Goal: Task Accomplishment & Management: Manage account settings

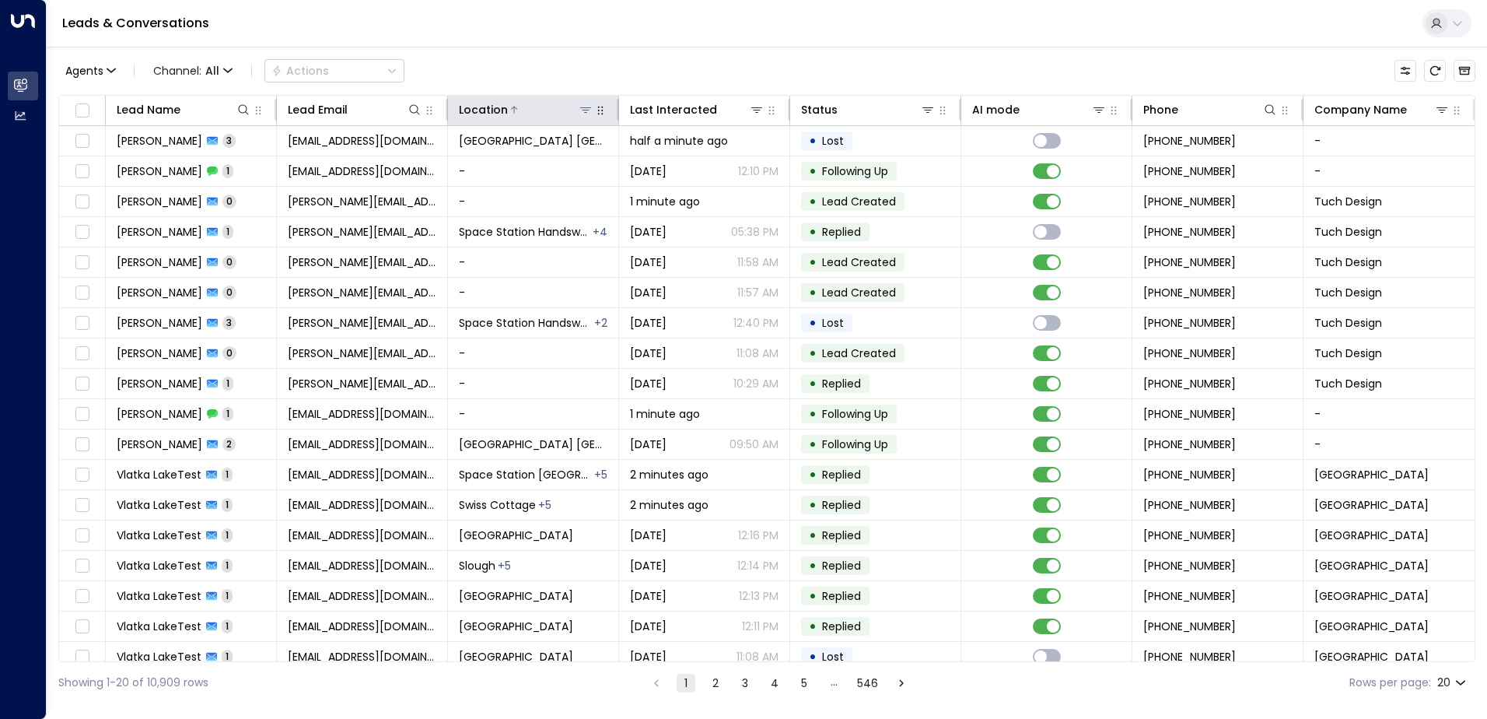
click at [586, 110] on icon at bounding box center [585, 109] width 11 height 5
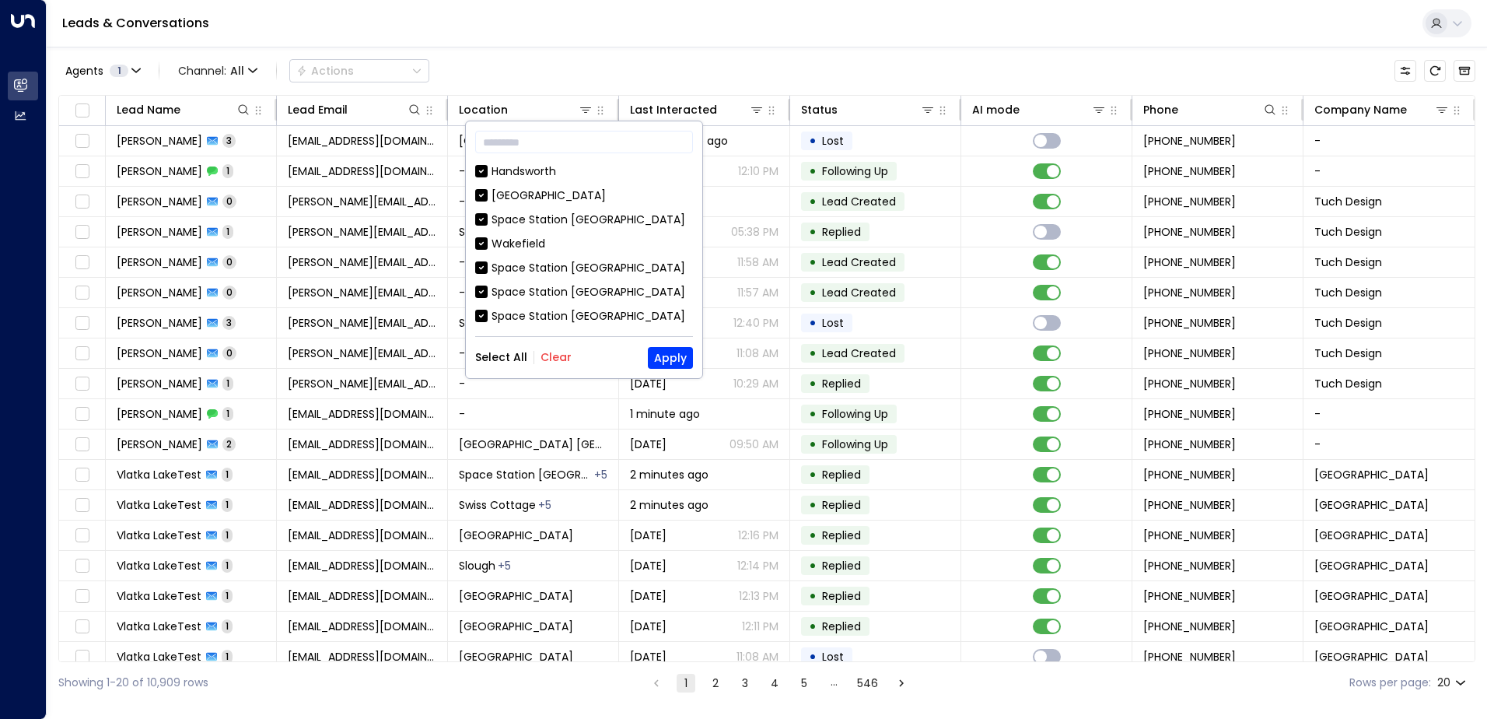
click at [563, 356] on button "Clear" at bounding box center [556, 357] width 31 height 12
click at [576, 266] on div "Space Station [GEOGRAPHIC_DATA]" at bounding box center [589, 268] width 194 height 16
click at [675, 357] on button "Apply" at bounding box center [670, 358] width 45 height 22
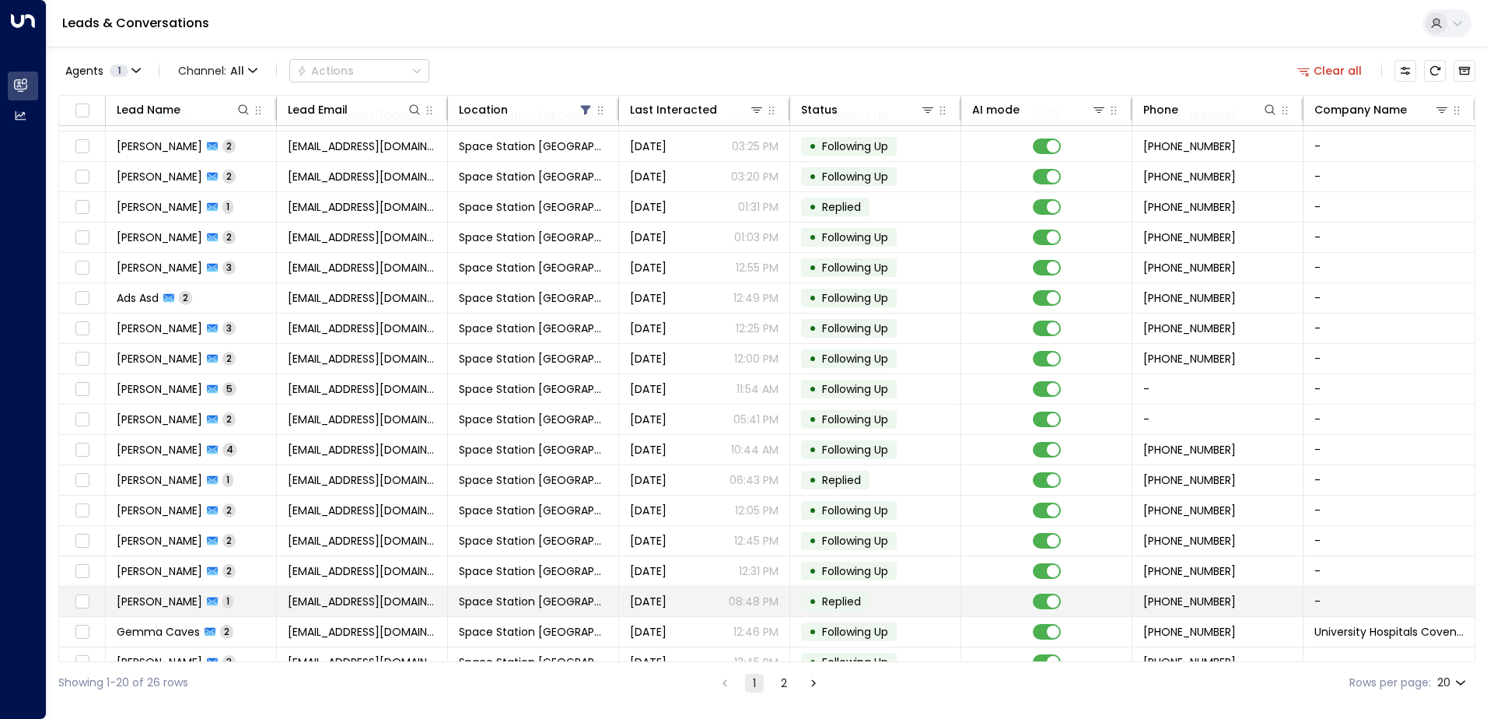
scroll to position [76, 0]
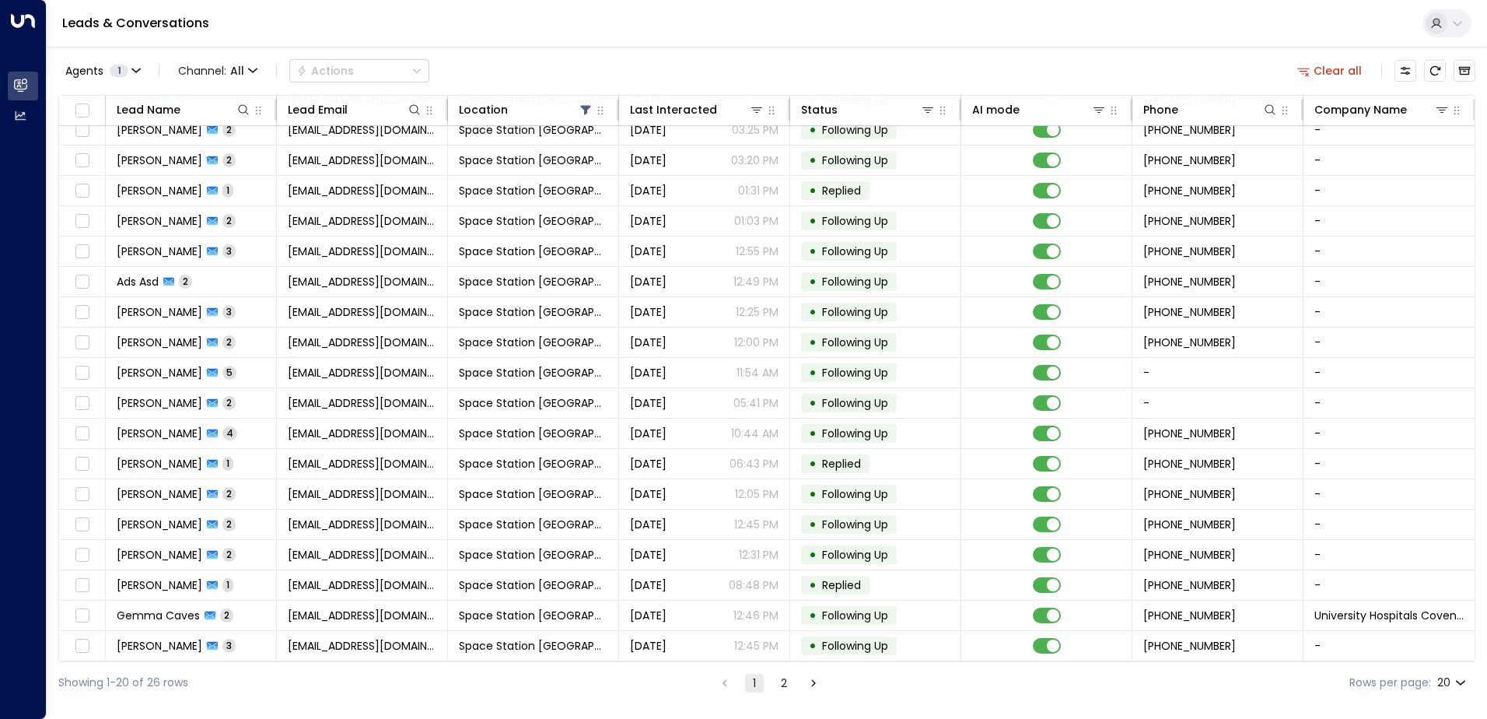
click at [779, 684] on button "2" at bounding box center [784, 683] width 19 height 19
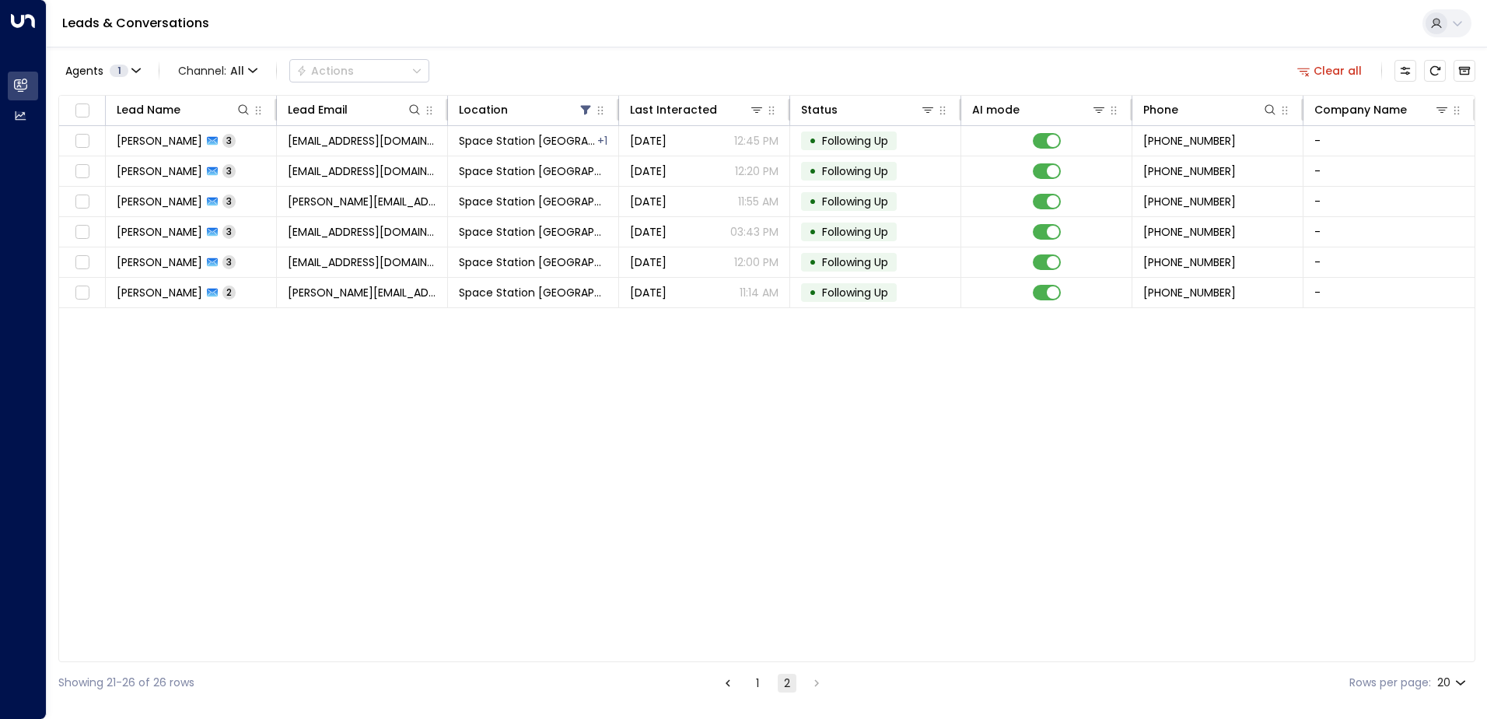
click at [760, 681] on button "1" at bounding box center [757, 683] width 19 height 19
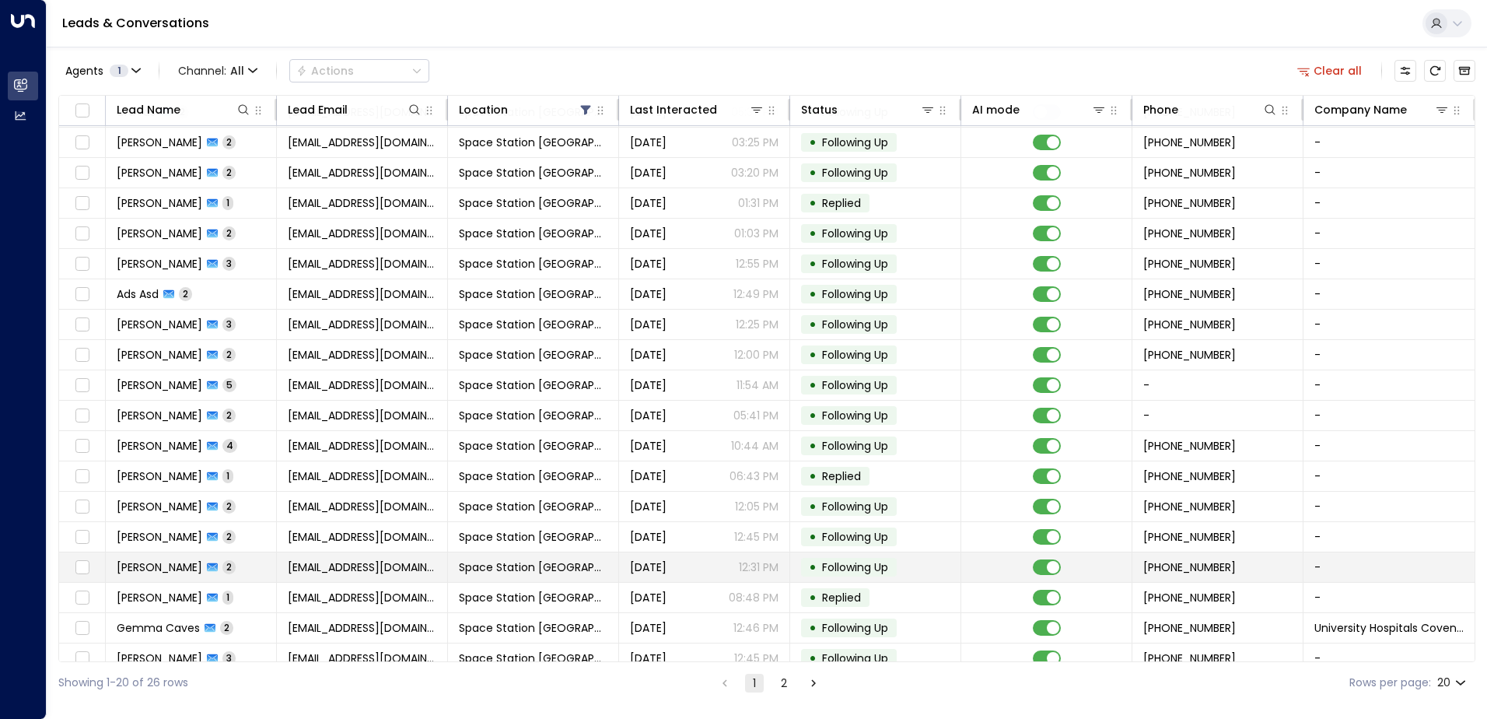
scroll to position [76, 0]
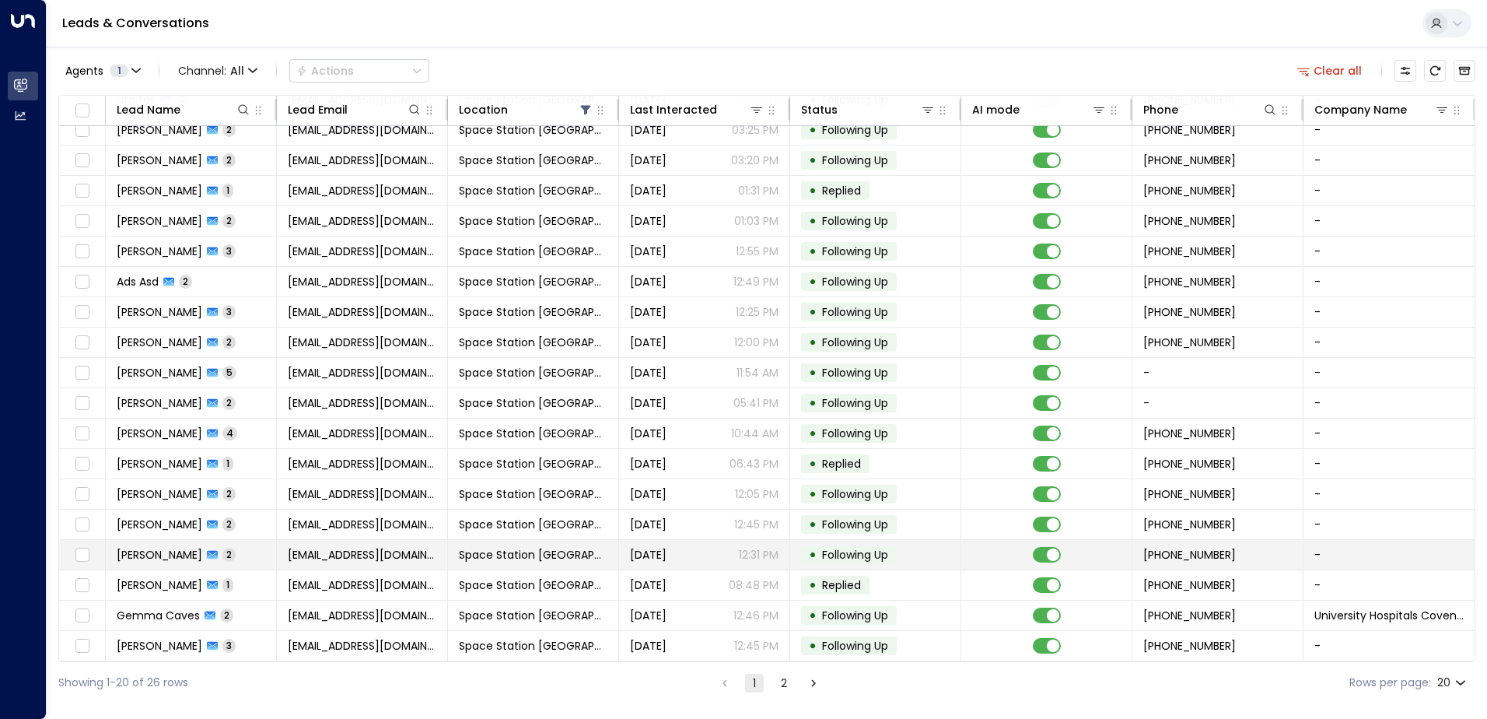
click at [183, 547] on span "[PERSON_NAME]" at bounding box center [160, 555] width 86 height 16
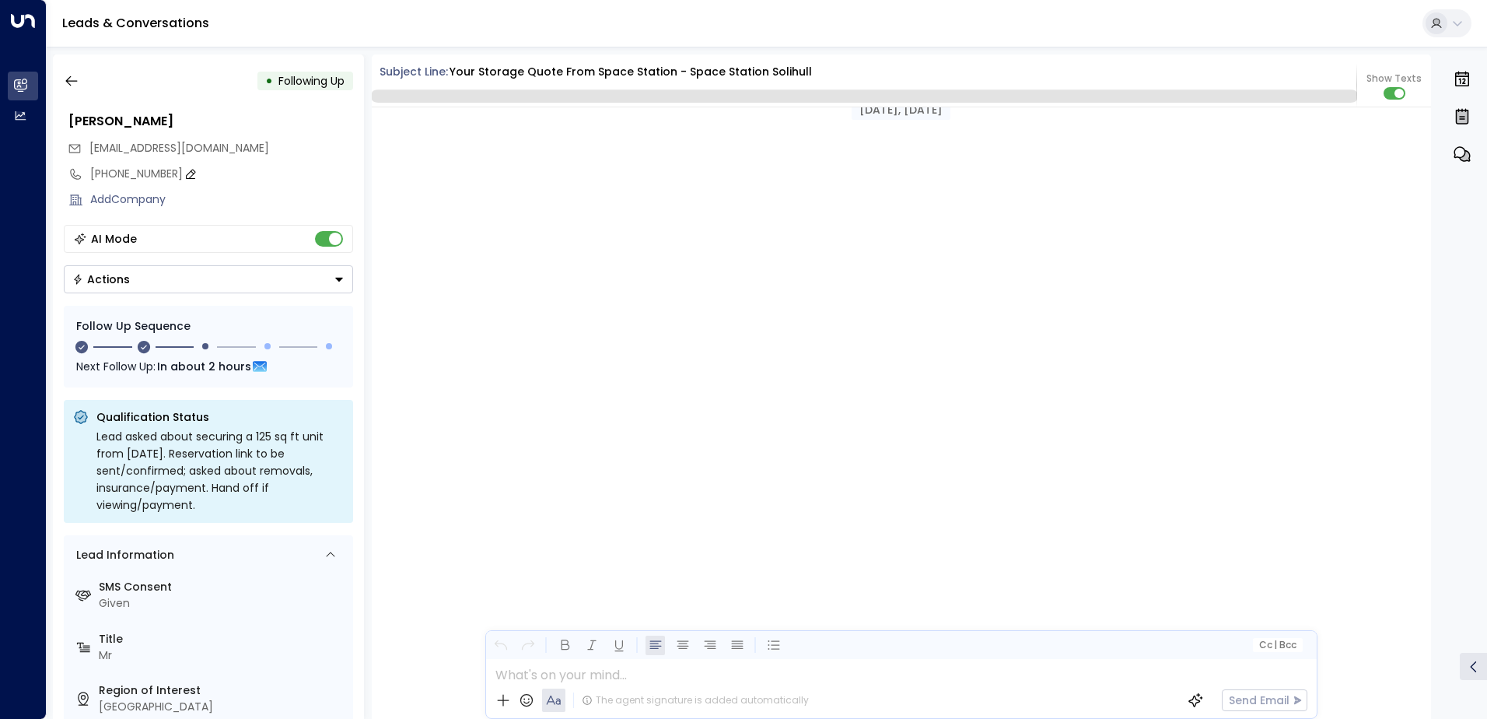
scroll to position [1389, 0]
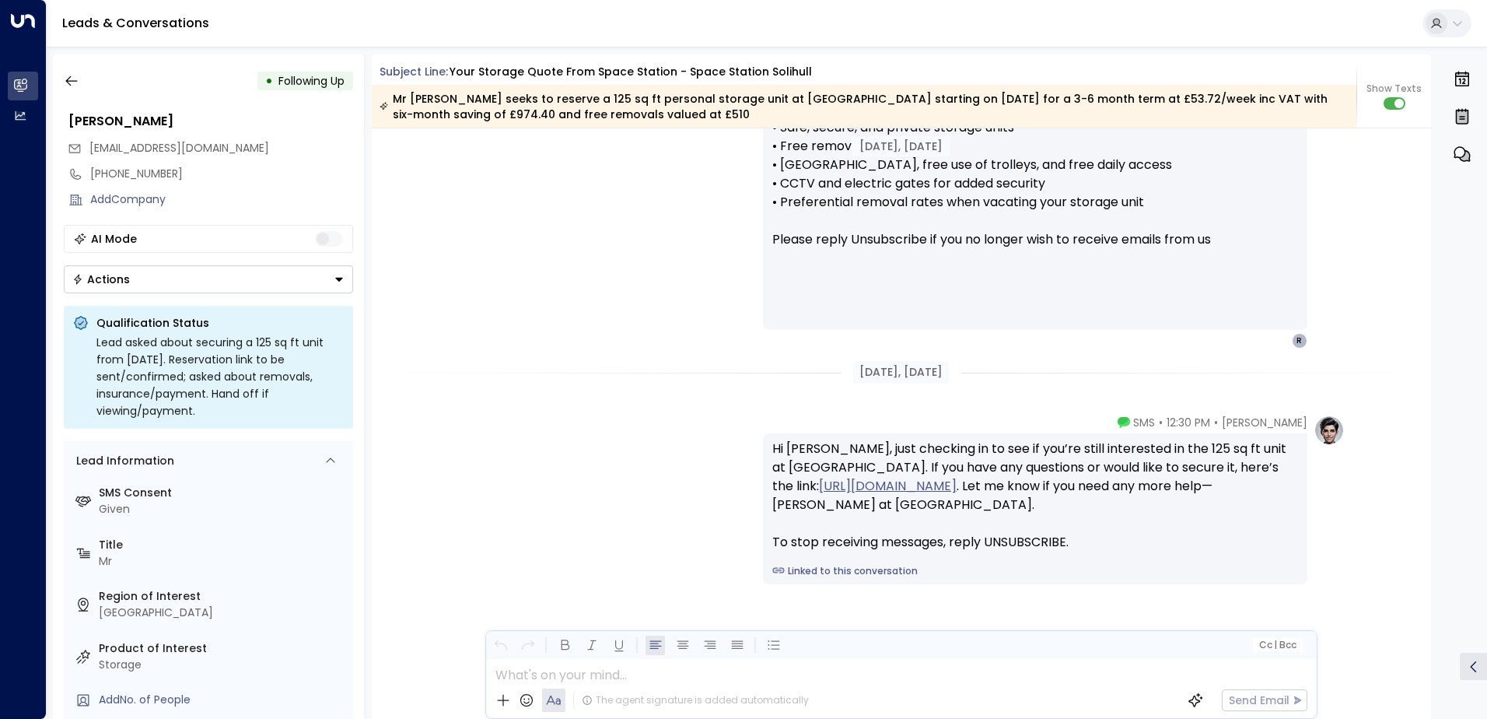
click at [300, 282] on button "Actions" at bounding box center [208, 279] width 289 height 28
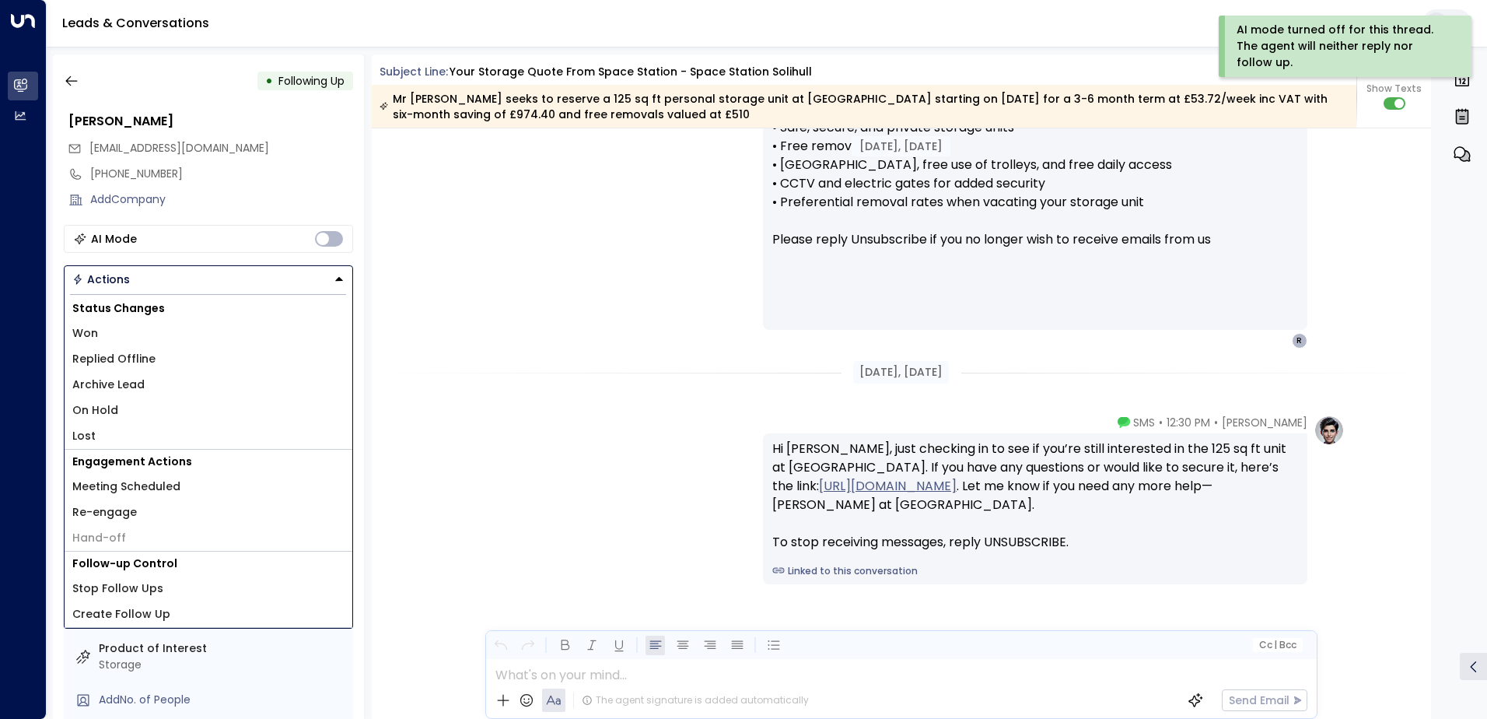
click at [188, 358] on li "Replied Offline" at bounding box center [209, 359] width 288 height 26
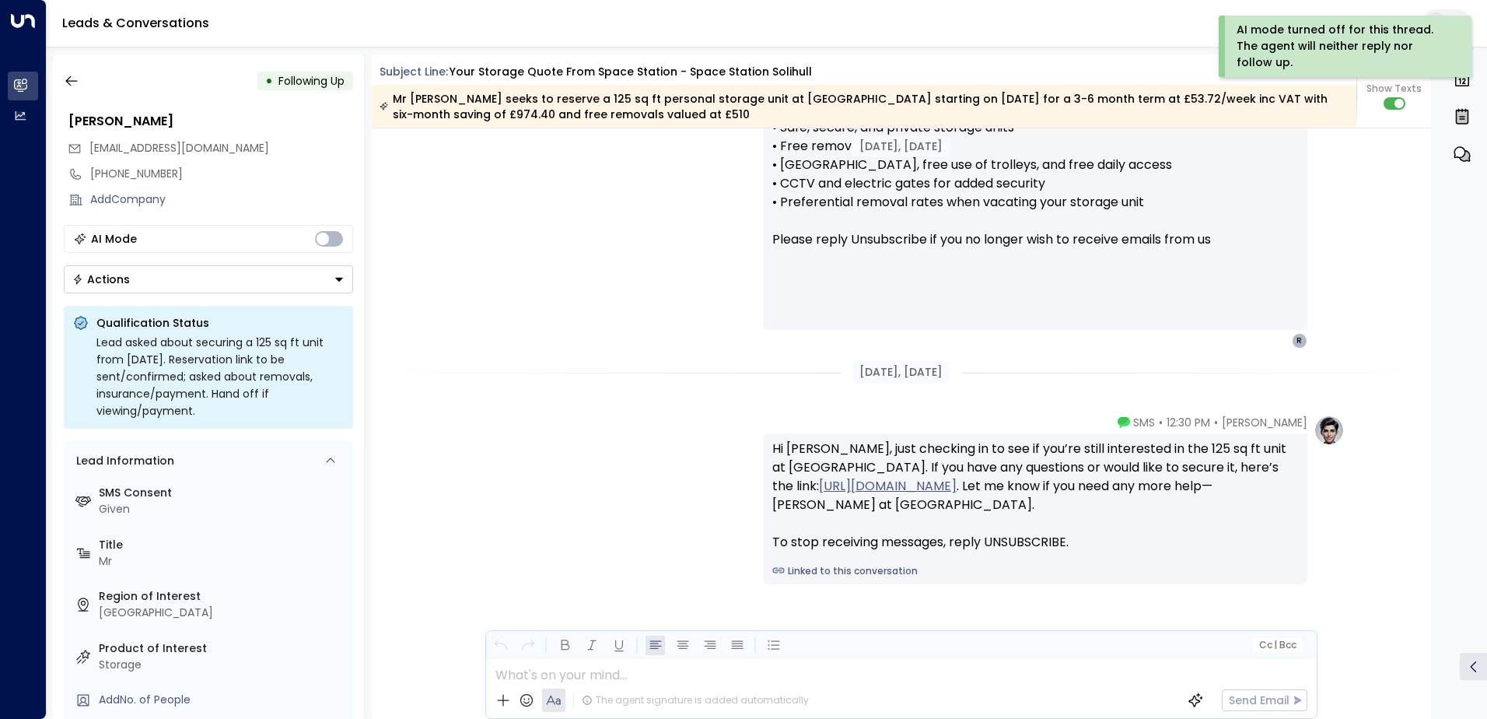
click at [229, 280] on button "Actions" at bounding box center [208, 279] width 289 height 28
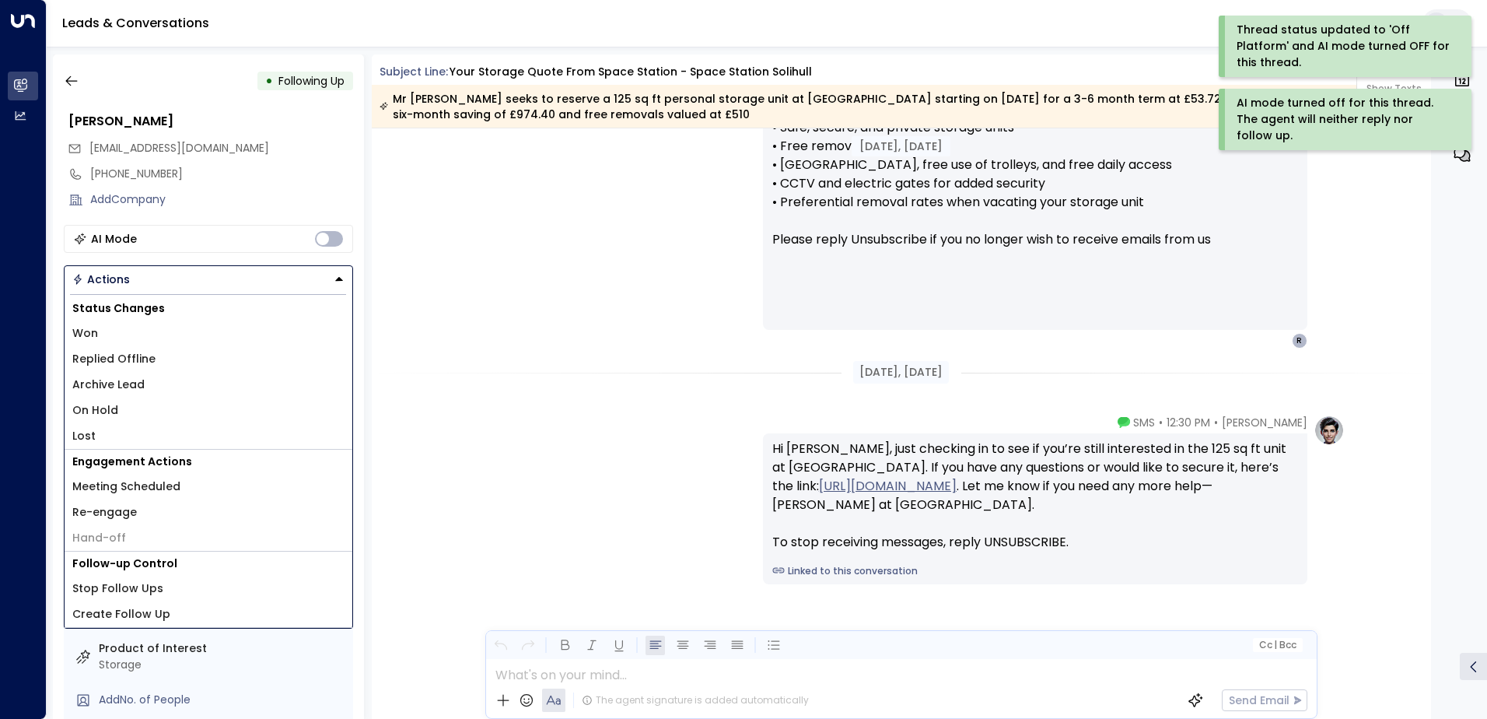
click at [190, 382] on li "Archive Lead" at bounding box center [209, 385] width 288 height 26
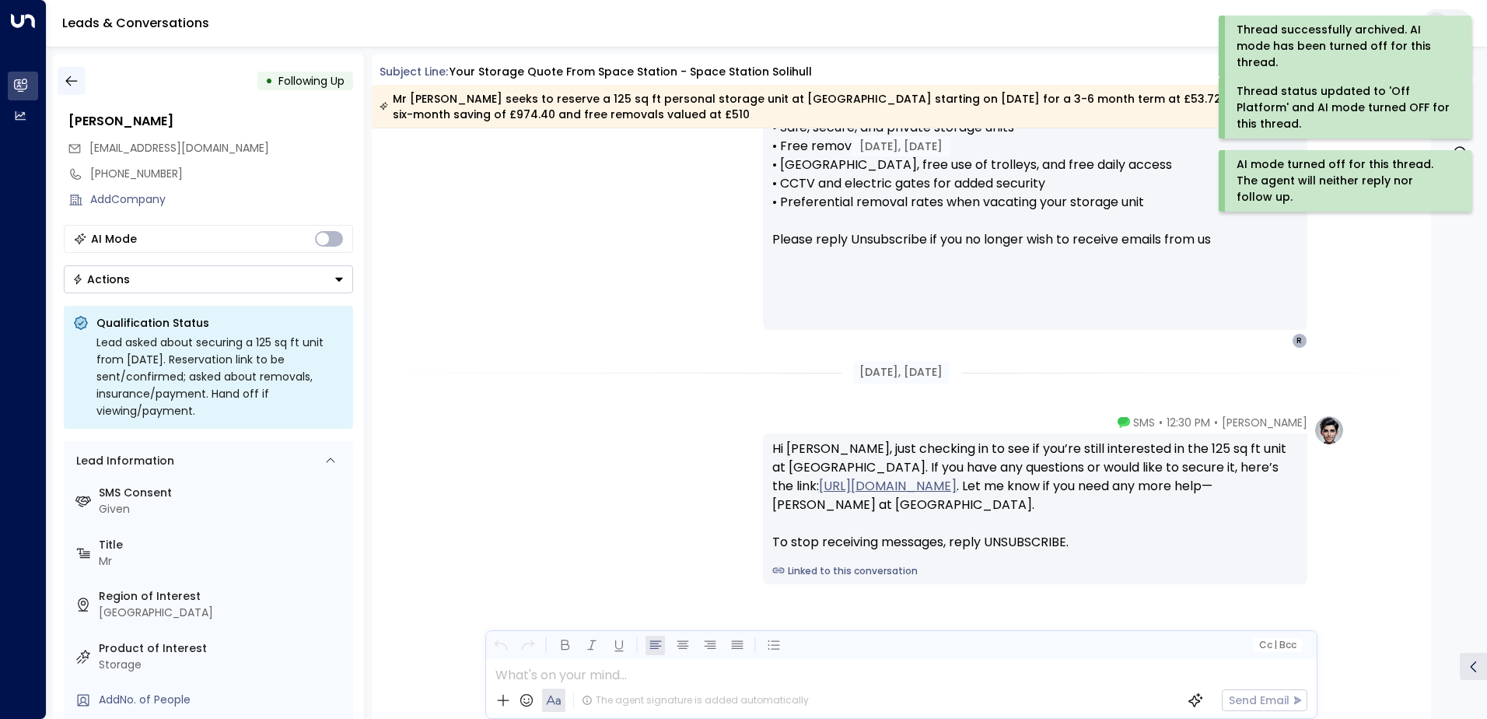
click at [78, 83] on icon "button" at bounding box center [72, 81] width 16 height 16
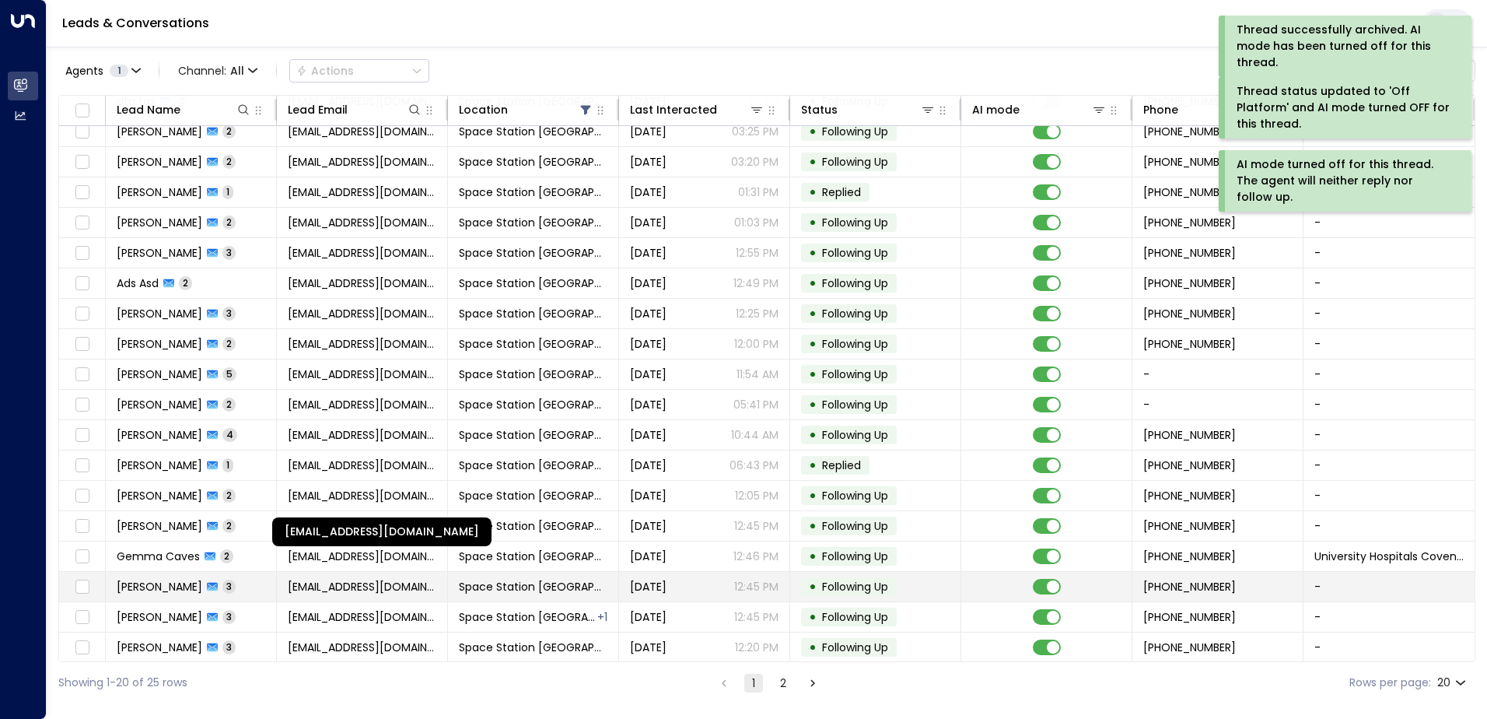
scroll to position [76, 0]
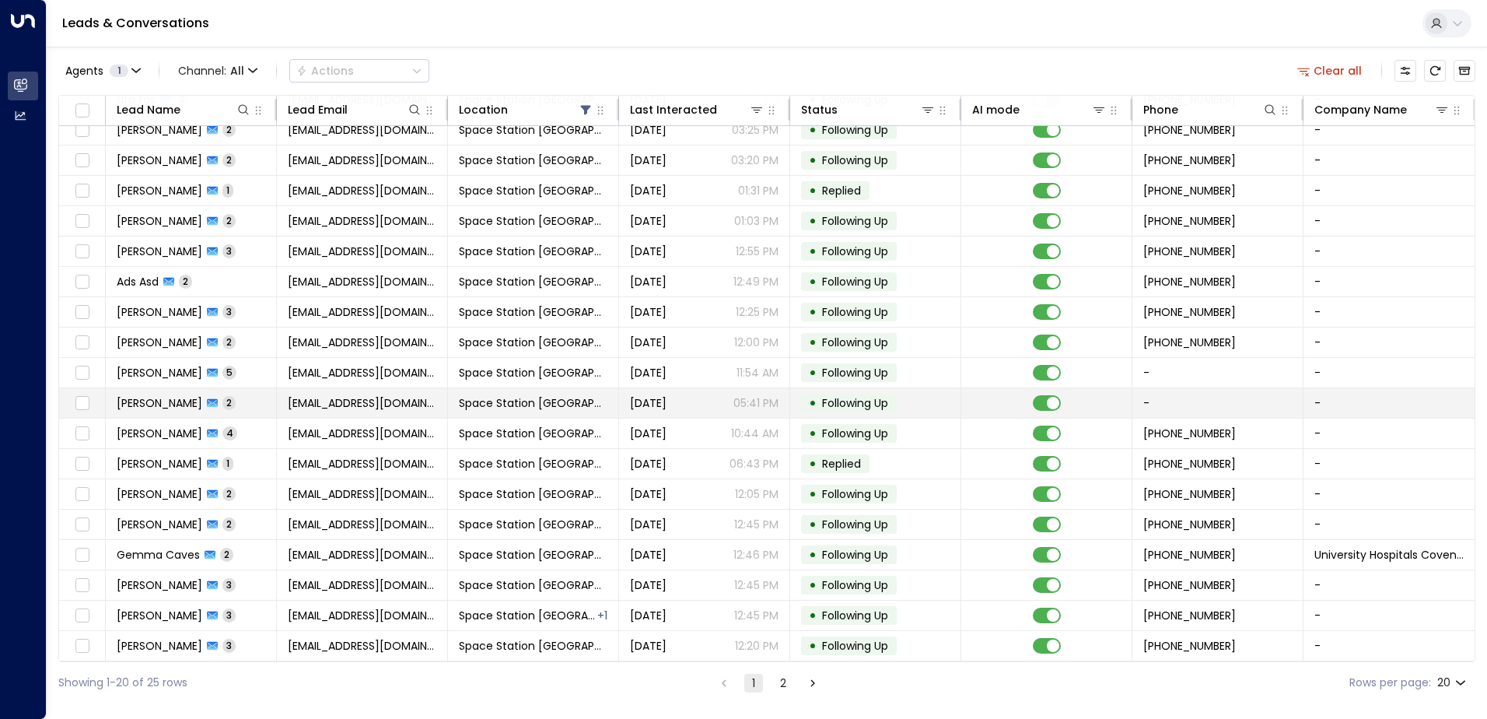
click at [452, 401] on td "Space Station [GEOGRAPHIC_DATA]" at bounding box center [533, 403] width 171 height 30
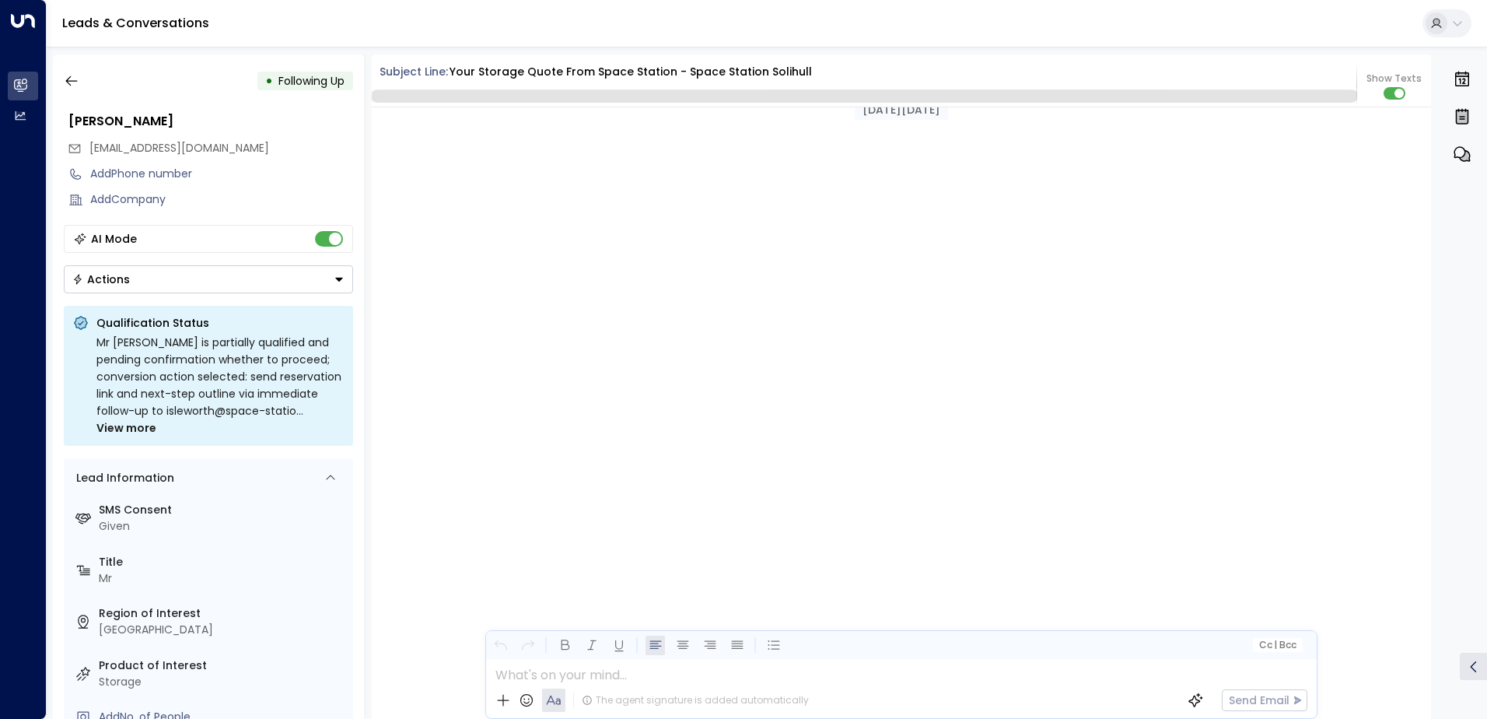
scroll to position [1333, 0]
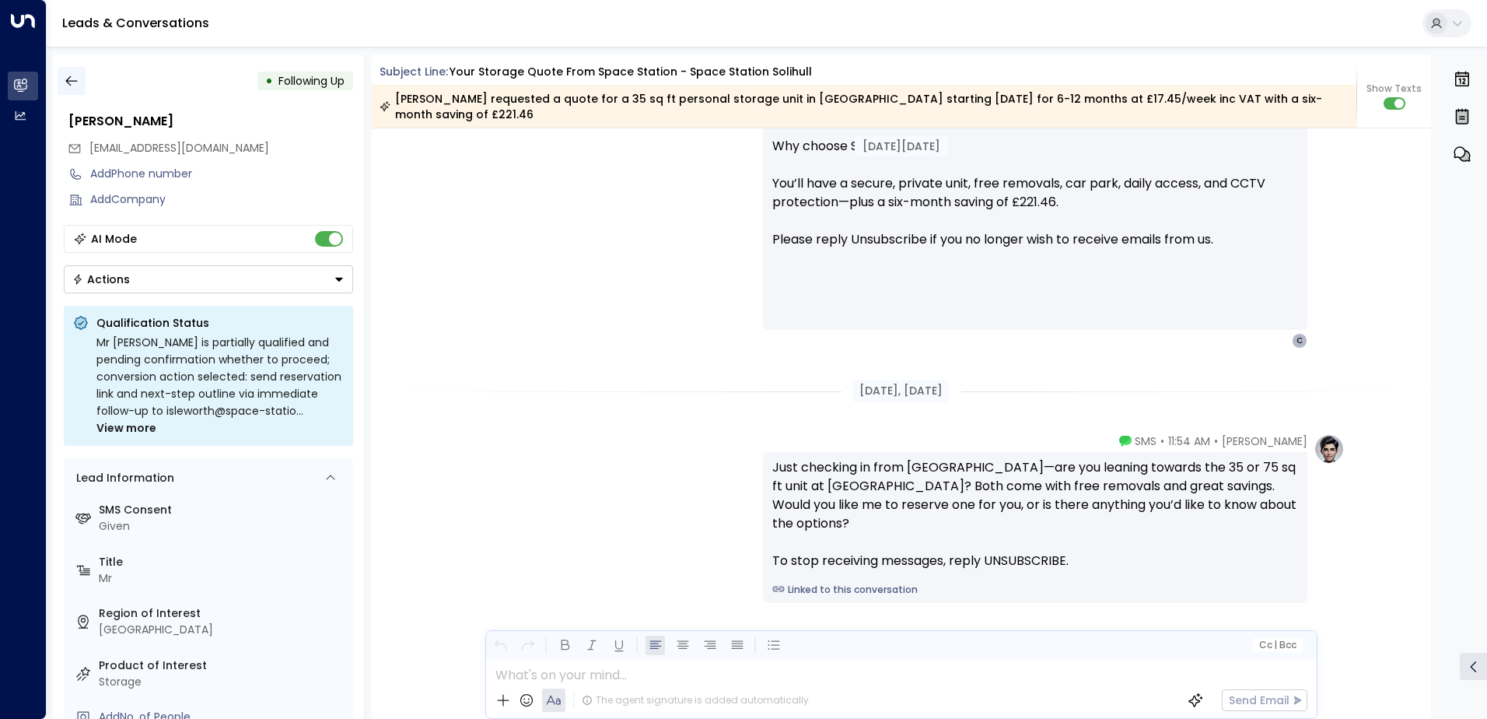
click at [72, 77] on icon "button" at bounding box center [72, 81] width 16 height 16
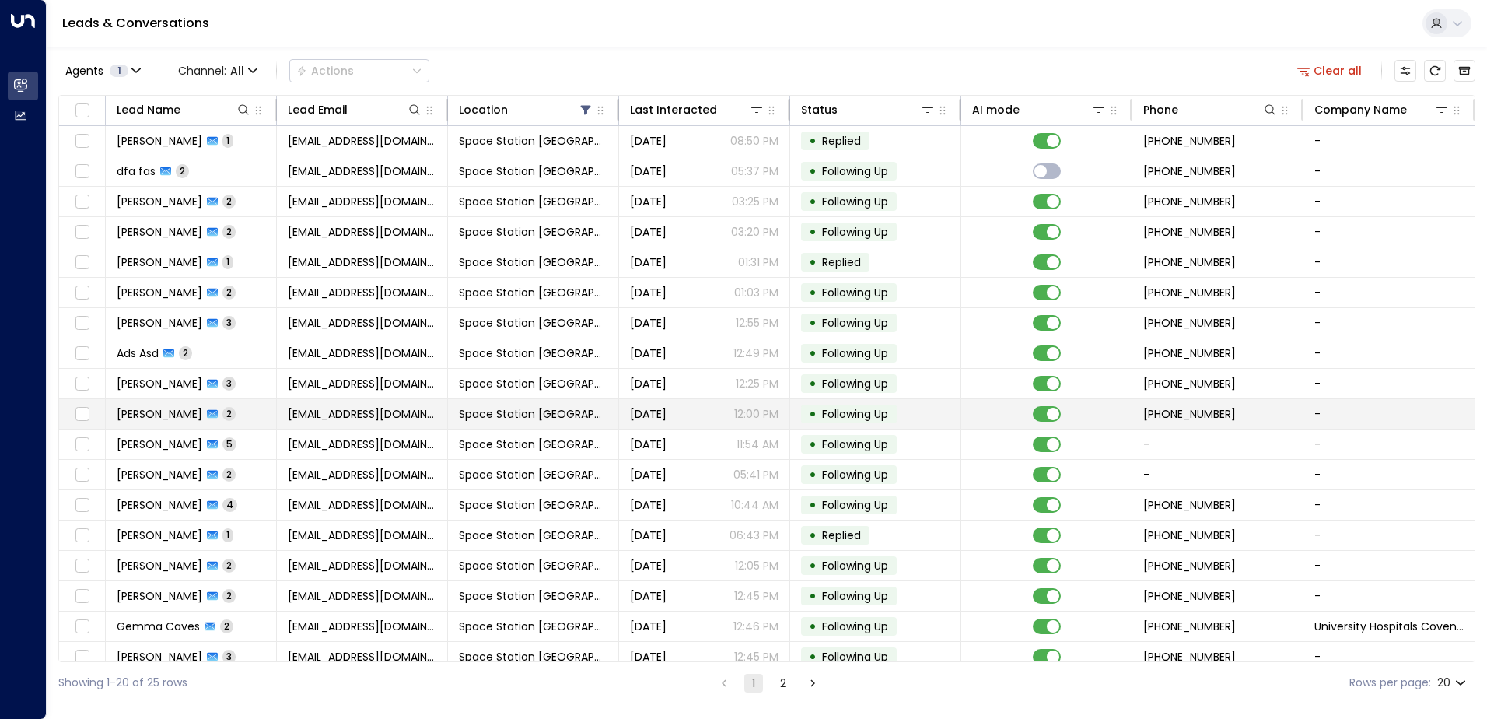
click at [317, 413] on span "[EMAIL_ADDRESS][DOMAIN_NAME]" at bounding box center [362, 414] width 149 height 16
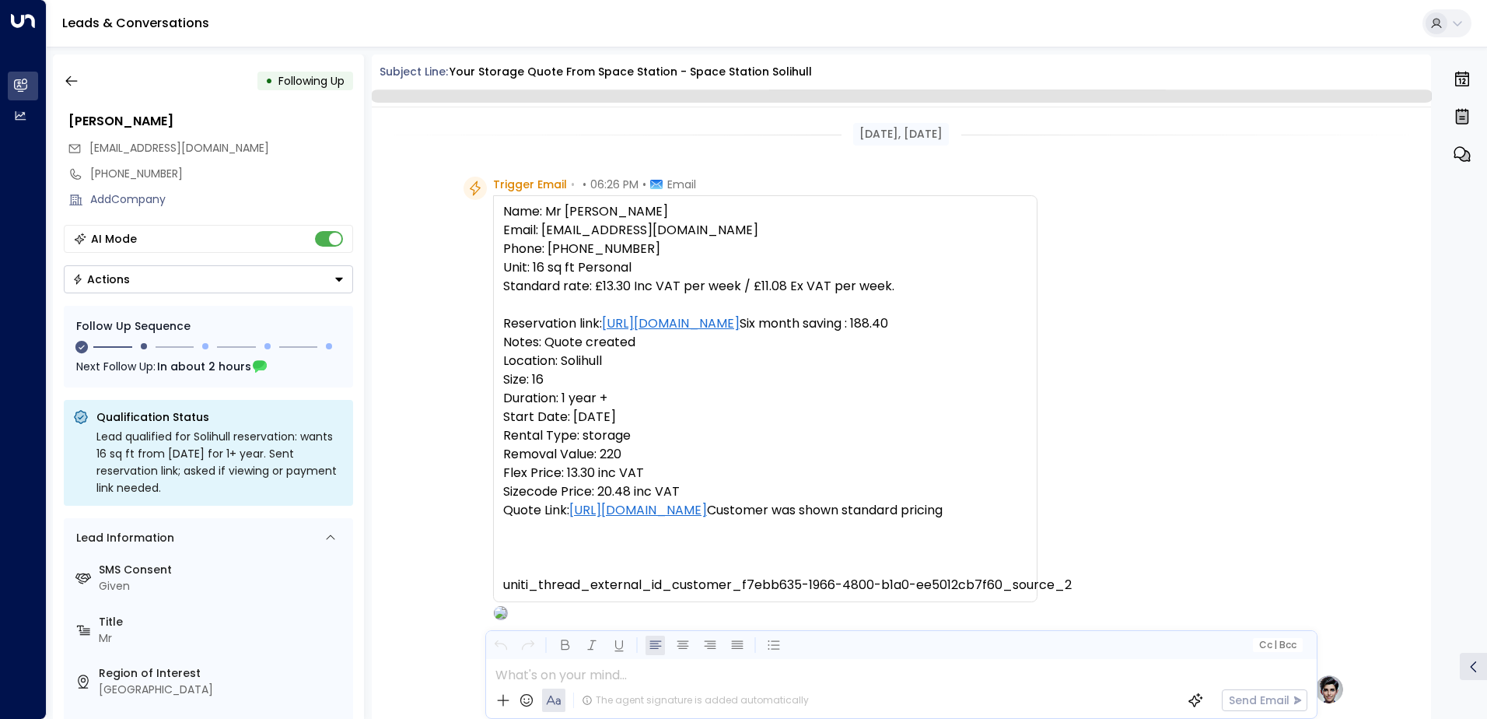
scroll to position [1210, 0]
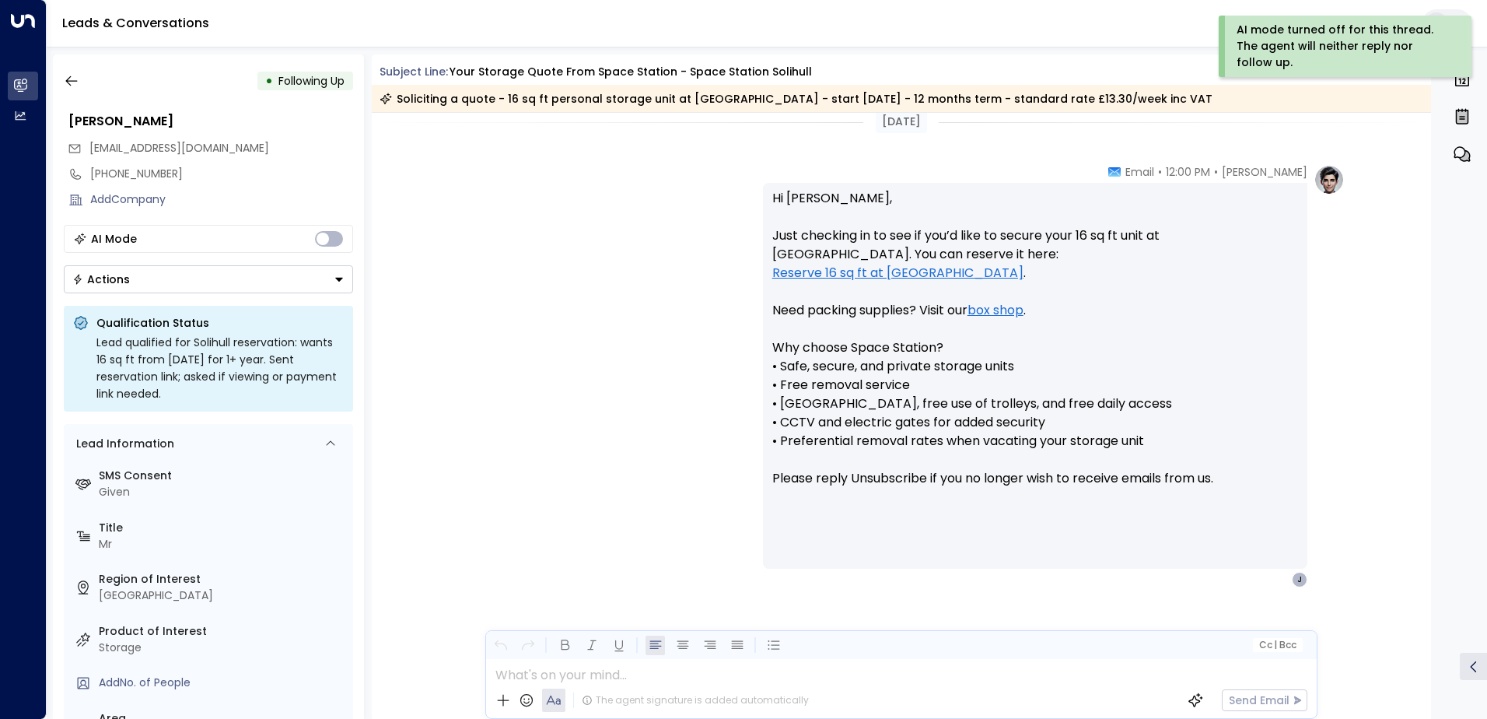
click at [294, 286] on button "Actions" at bounding box center [208, 279] width 289 height 28
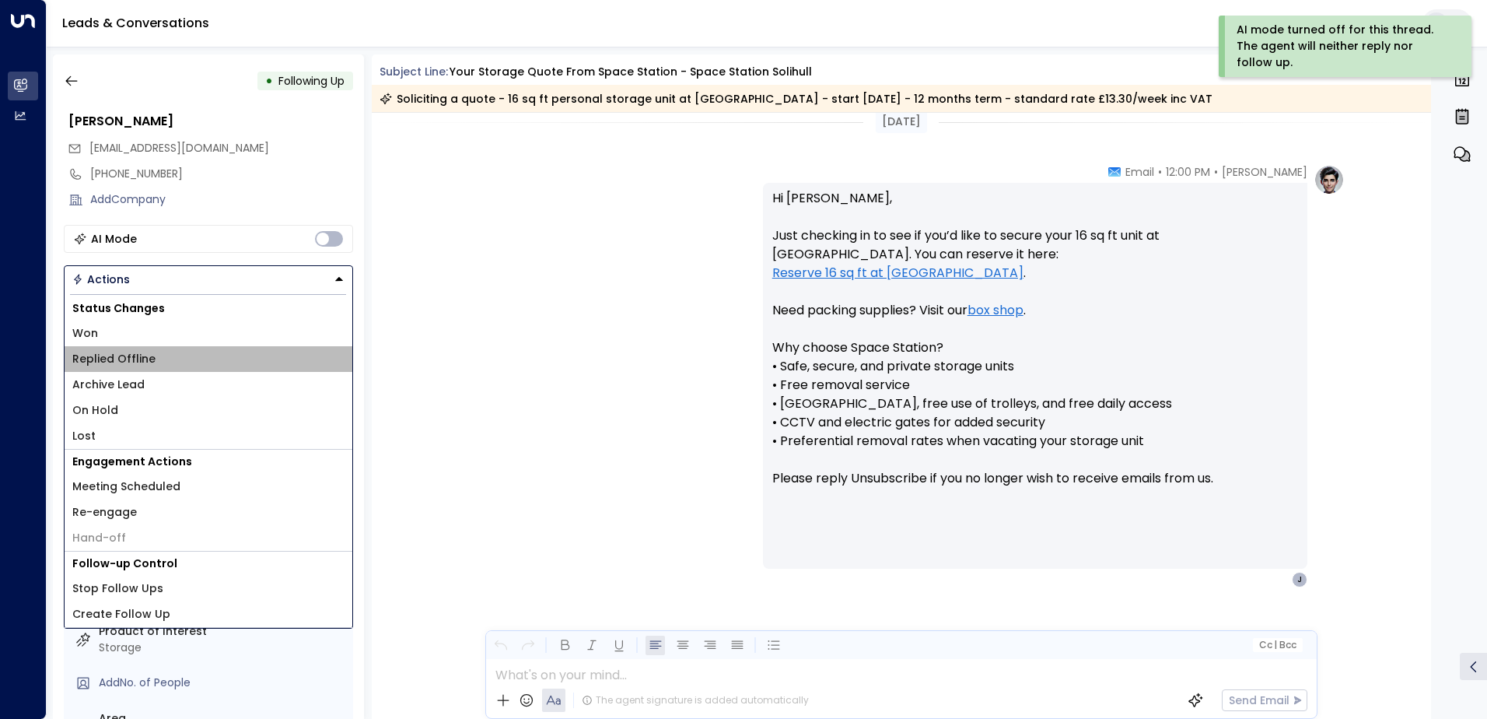
click at [212, 365] on li "Replied Offline" at bounding box center [209, 359] width 288 height 26
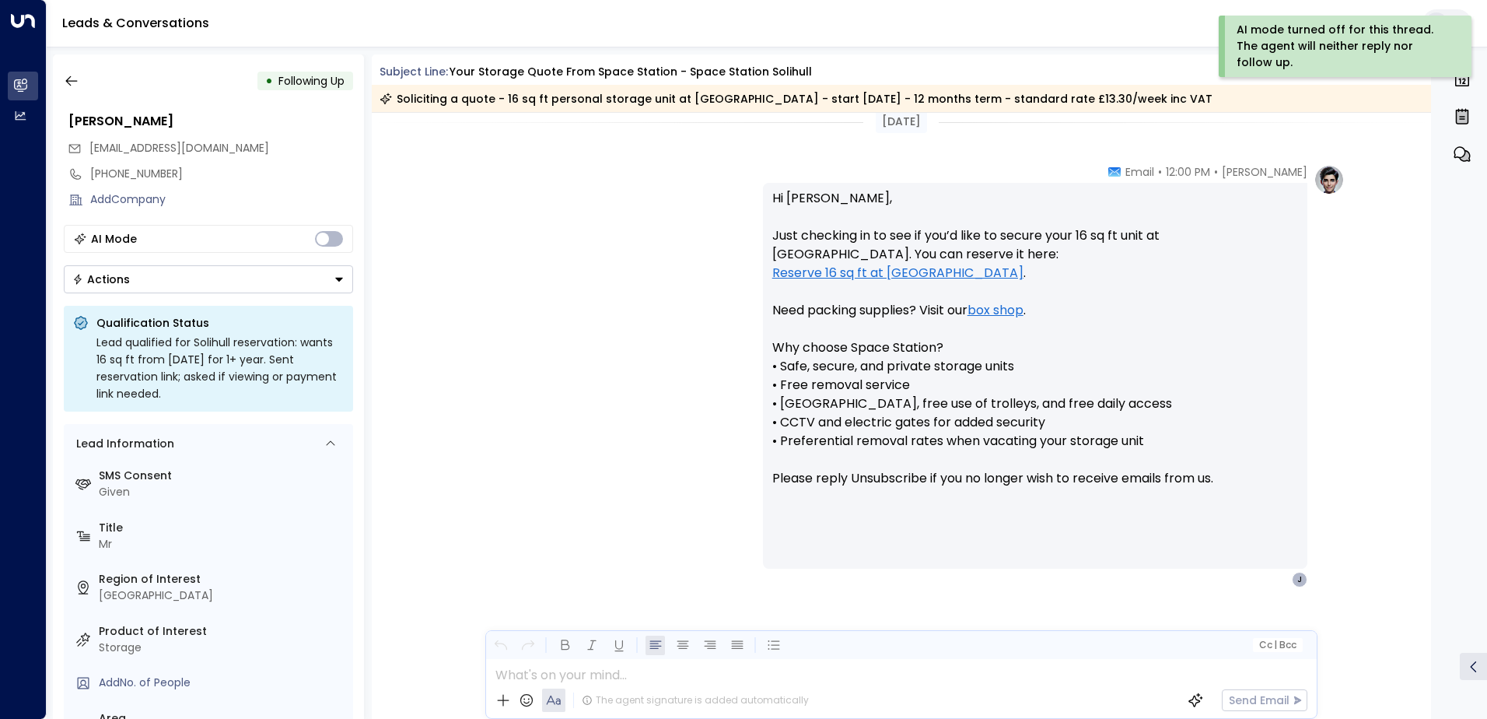
click at [276, 286] on button "Actions" at bounding box center [208, 279] width 289 height 28
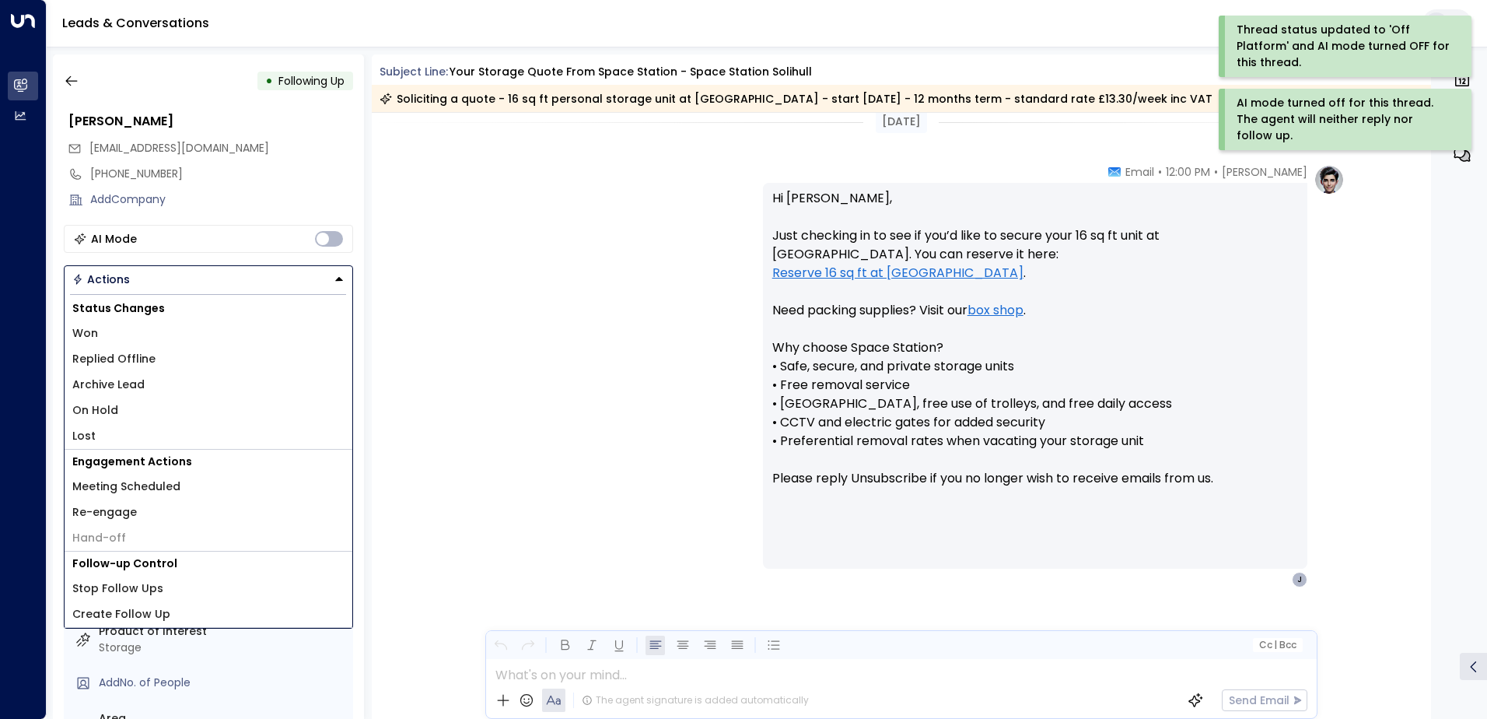
click at [206, 383] on li "Archive Lead" at bounding box center [209, 385] width 288 height 26
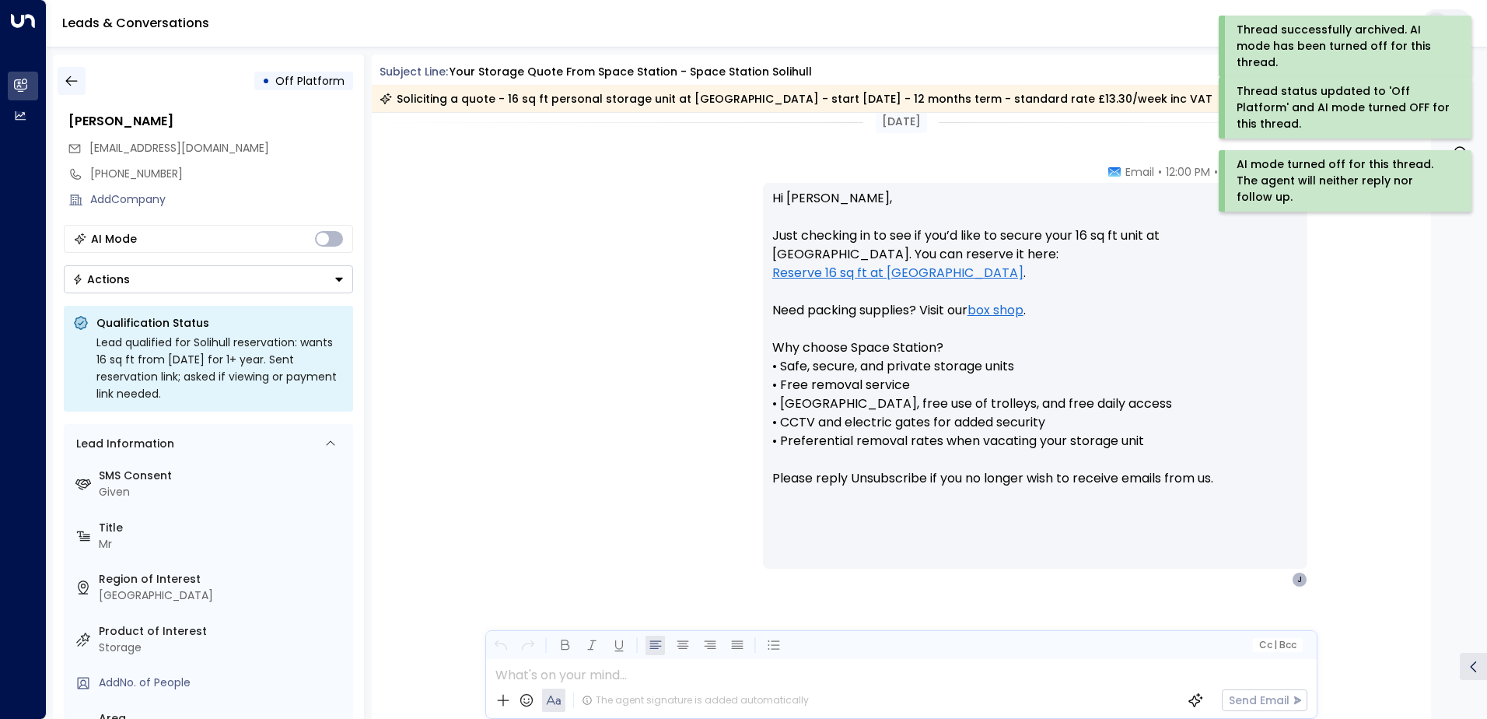
click at [78, 91] on button "button" at bounding box center [72, 81] width 28 height 28
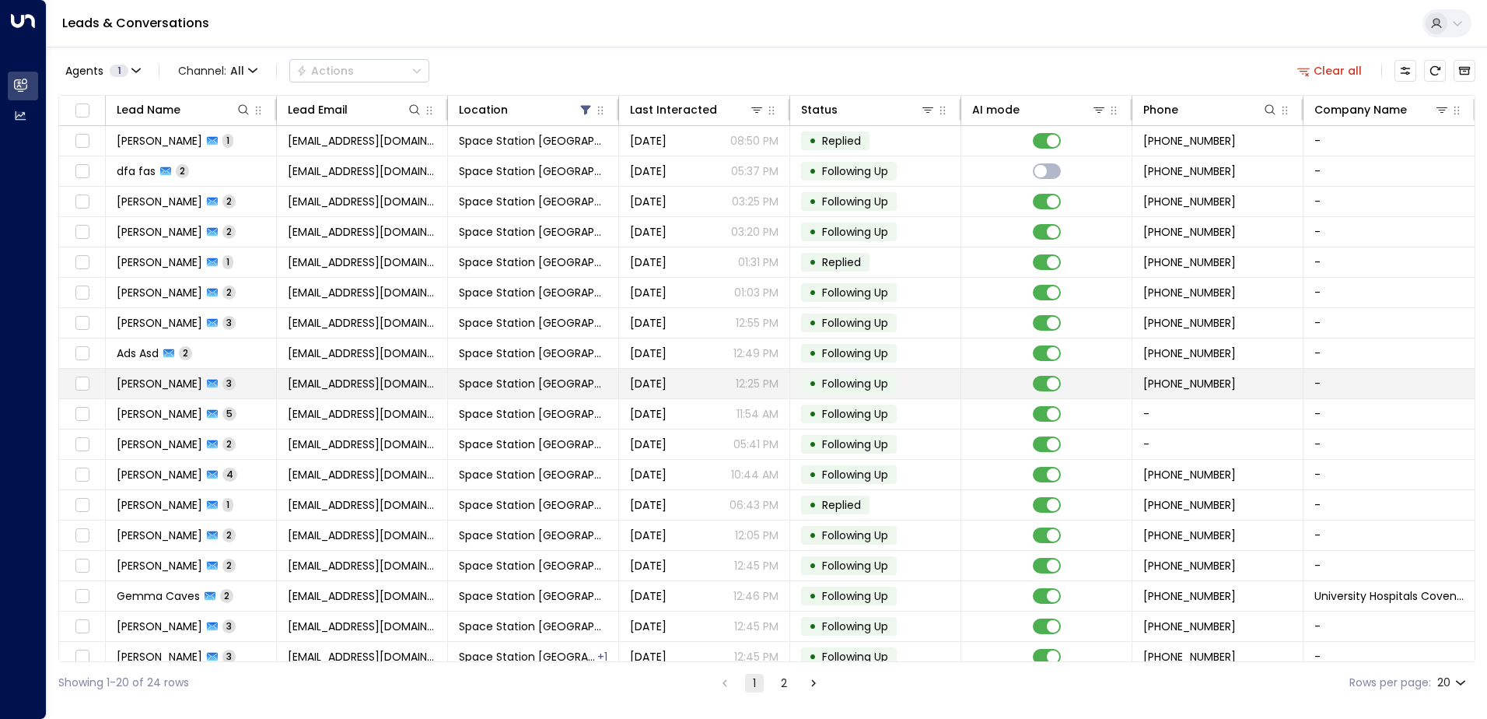
click at [230, 384] on td "[PERSON_NAME] 3" at bounding box center [191, 384] width 171 height 30
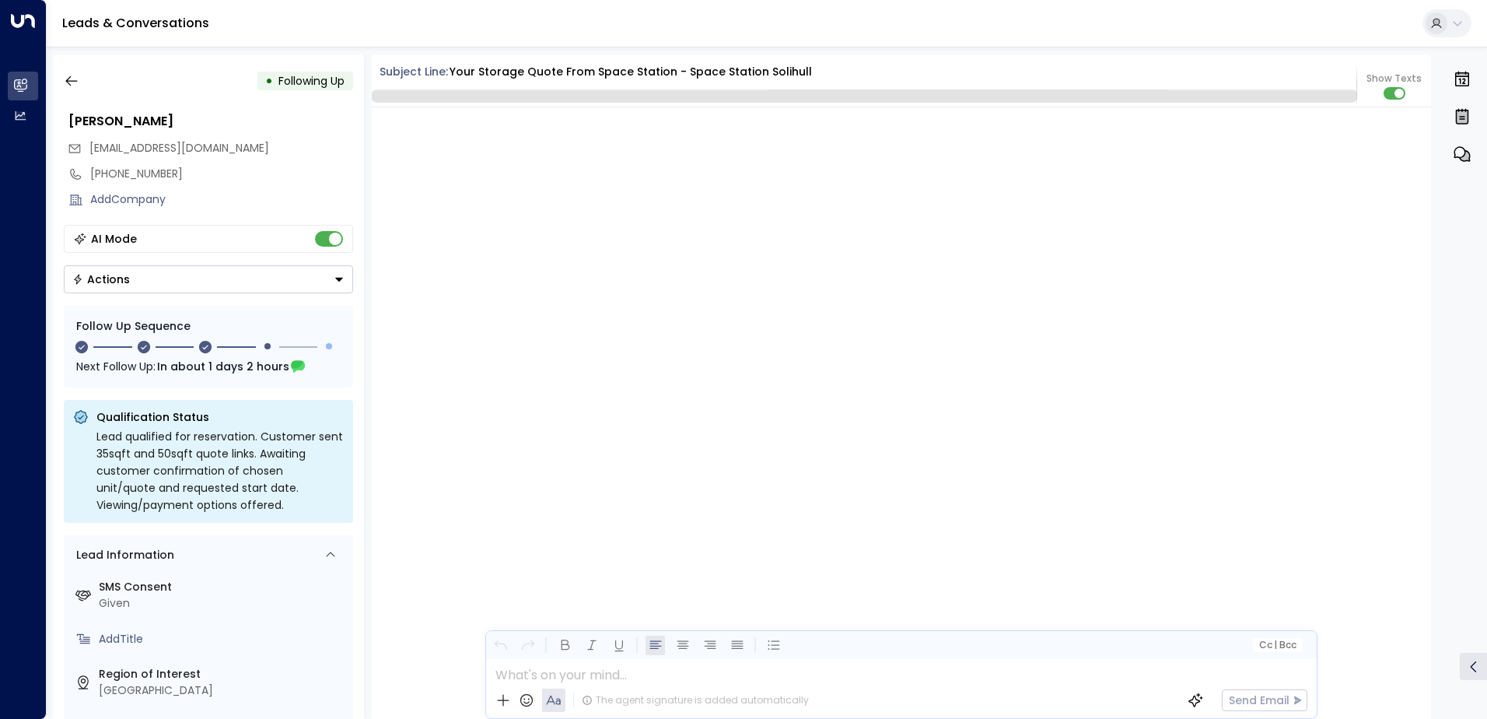
scroll to position [1524, 0]
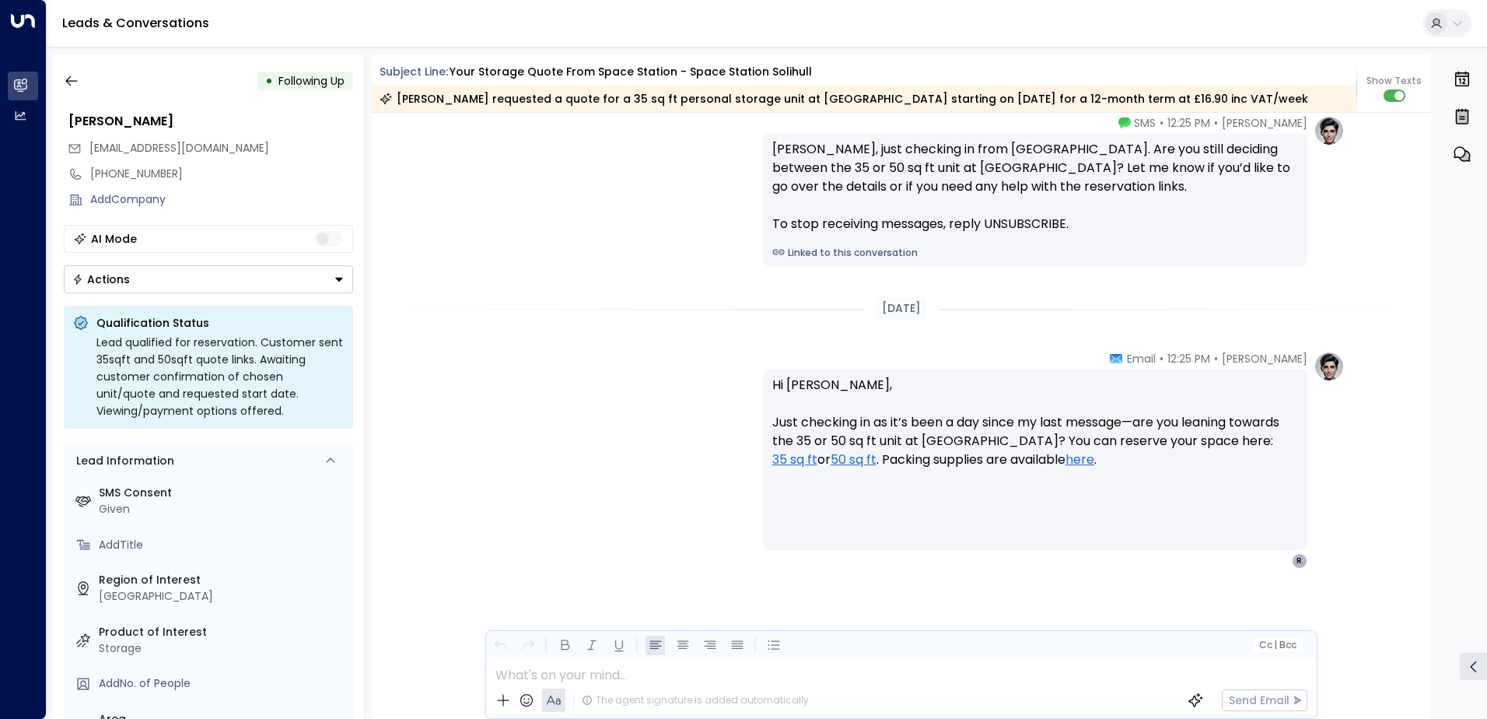
click at [321, 272] on button "Actions" at bounding box center [208, 279] width 289 height 28
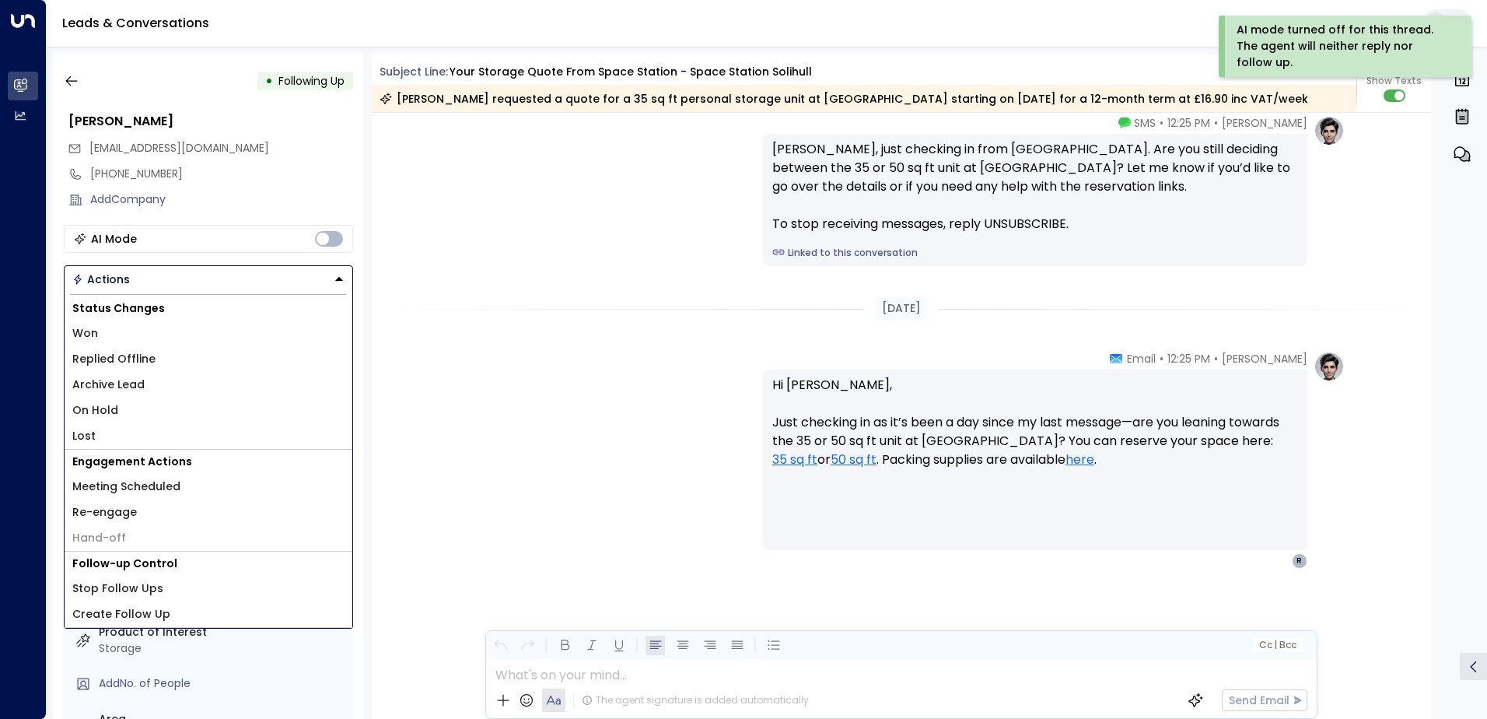
drag, startPoint x: 234, startPoint y: 353, endPoint x: 245, endPoint y: 307, distance: 47.2
click at [234, 354] on li "Replied Offline" at bounding box center [209, 359] width 288 height 26
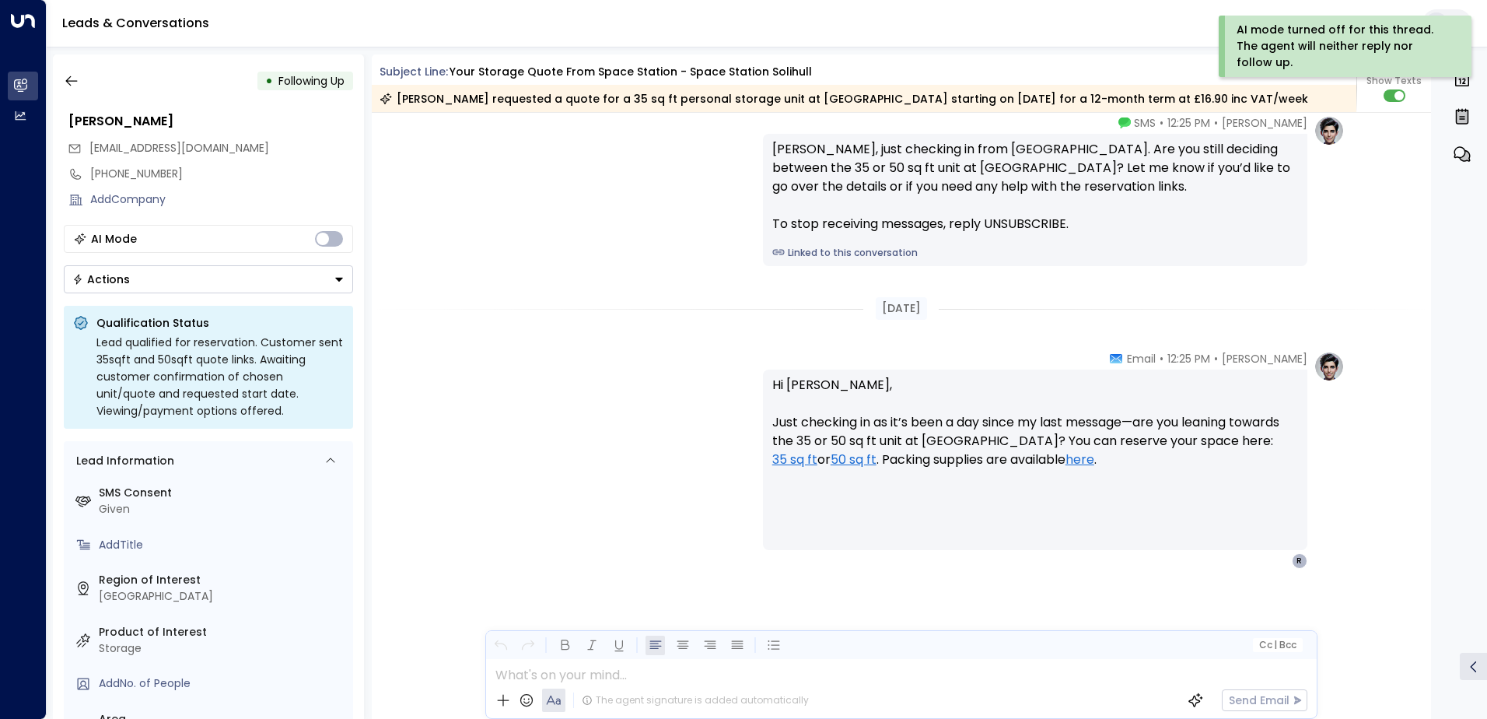
click at [254, 284] on button "Actions" at bounding box center [208, 279] width 289 height 28
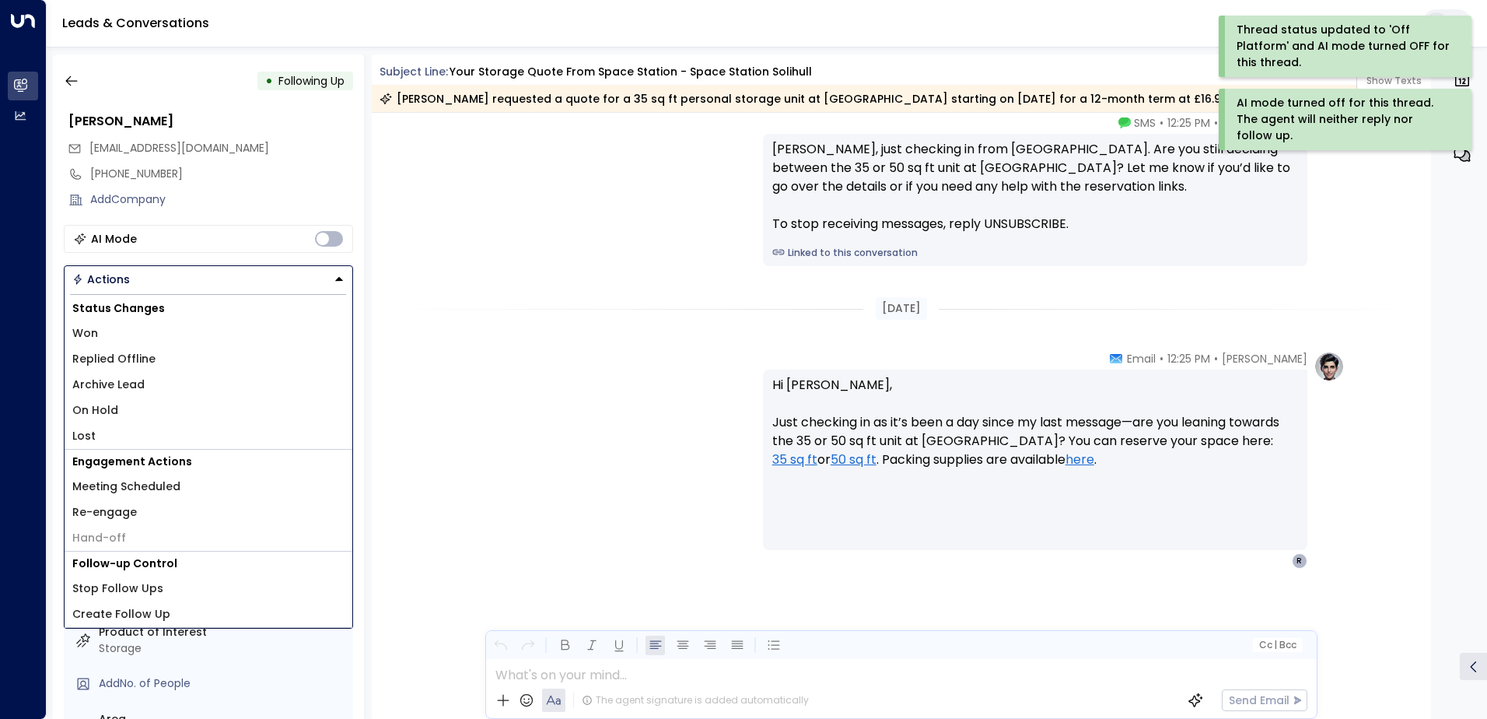
click at [191, 385] on li "Archive Lead" at bounding box center [209, 385] width 288 height 26
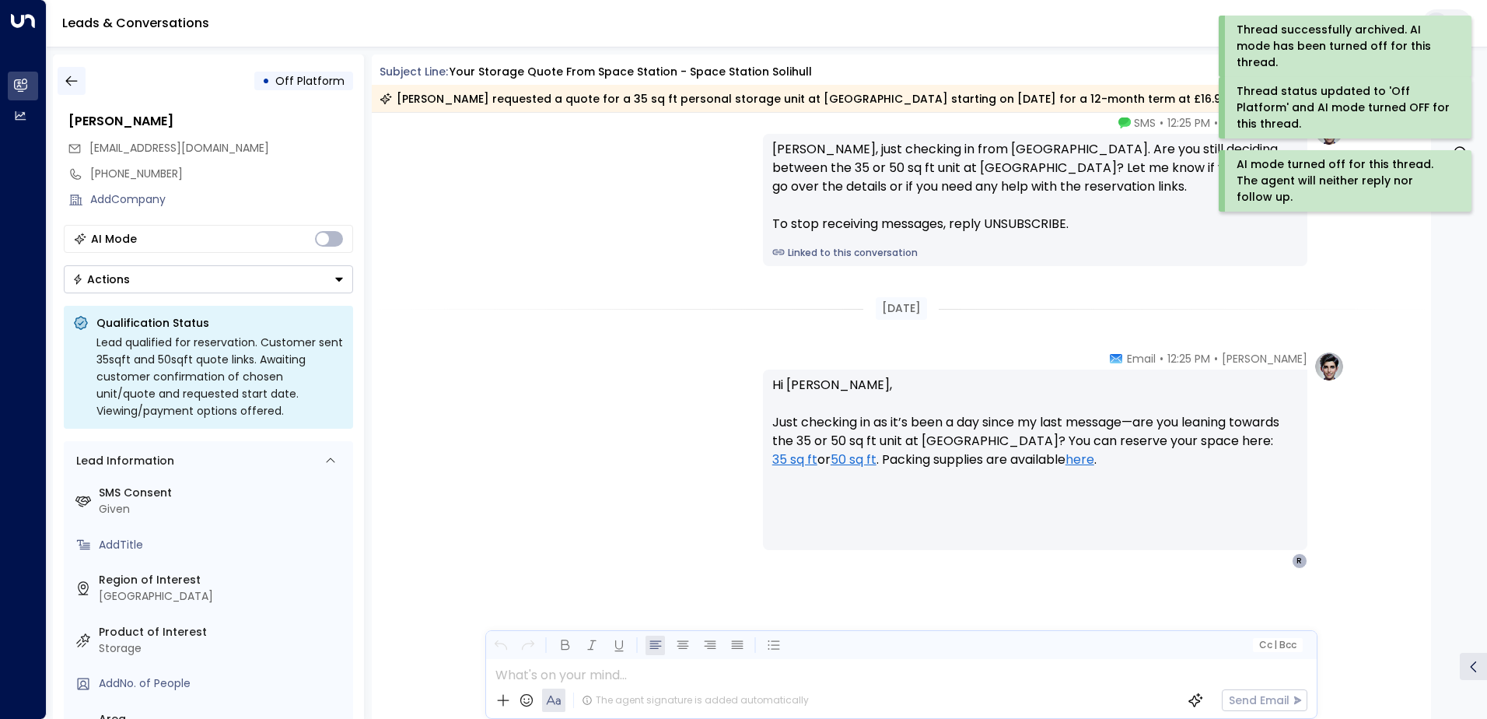
click at [72, 86] on icon "button" at bounding box center [72, 81] width 16 height 16
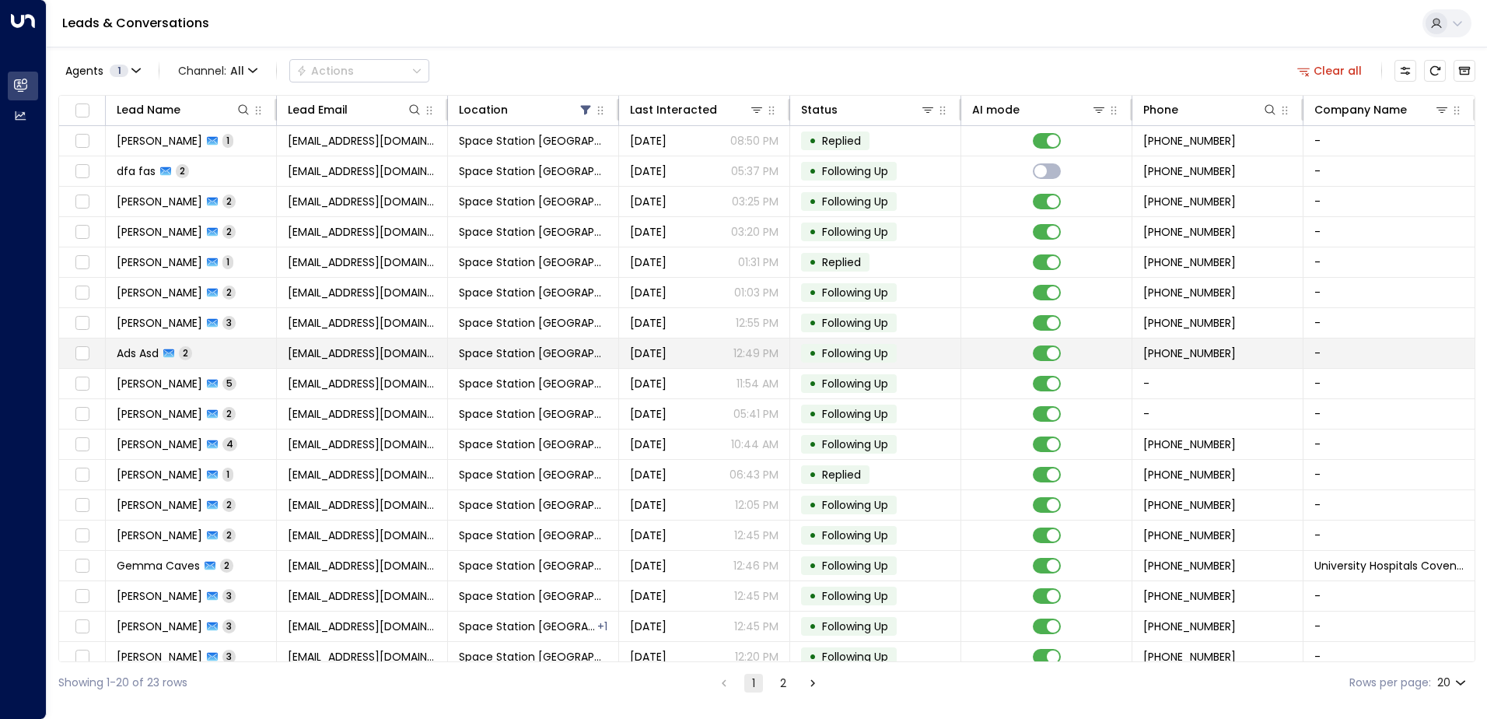
click at [170, 359] on div "Ads Asd 2" at bounding box center [154, 353] width 75 height 16
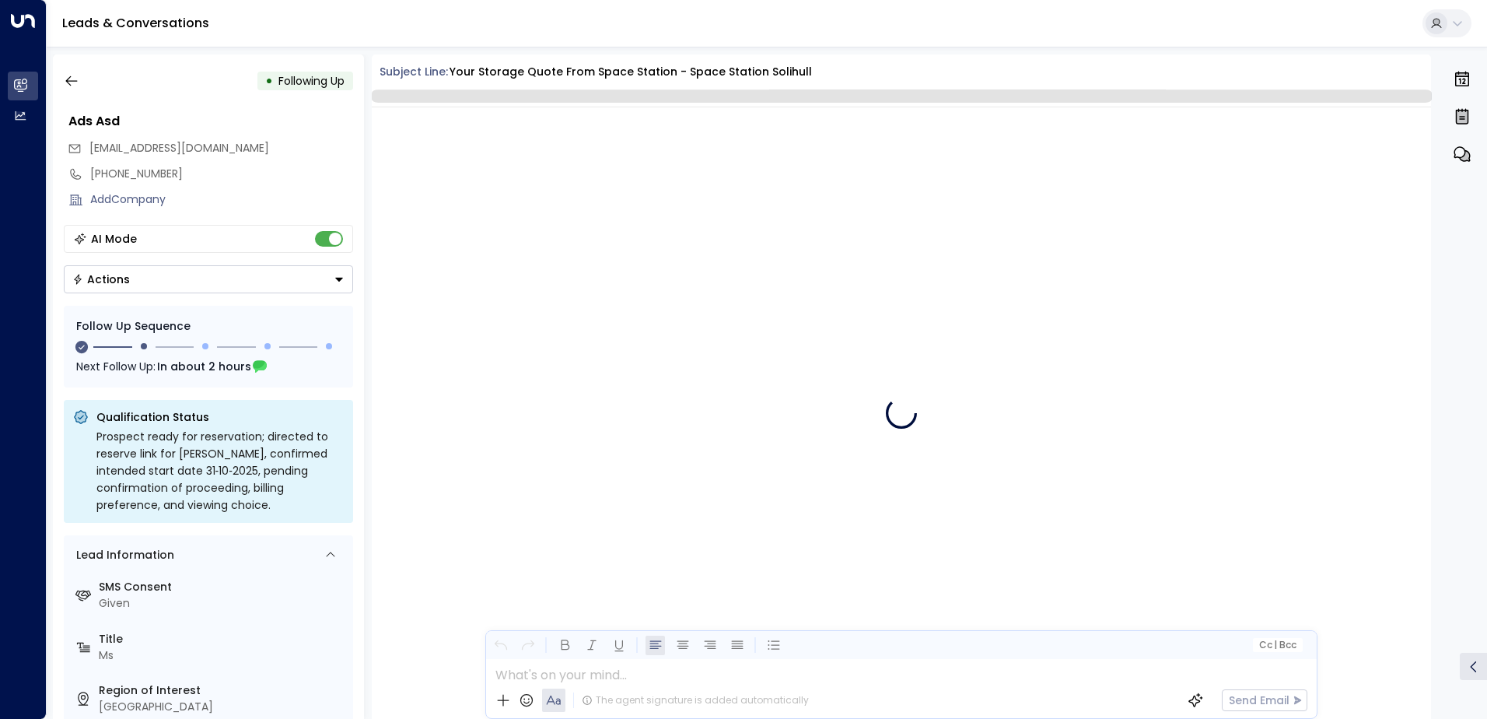
scroll to position [1247, 0]
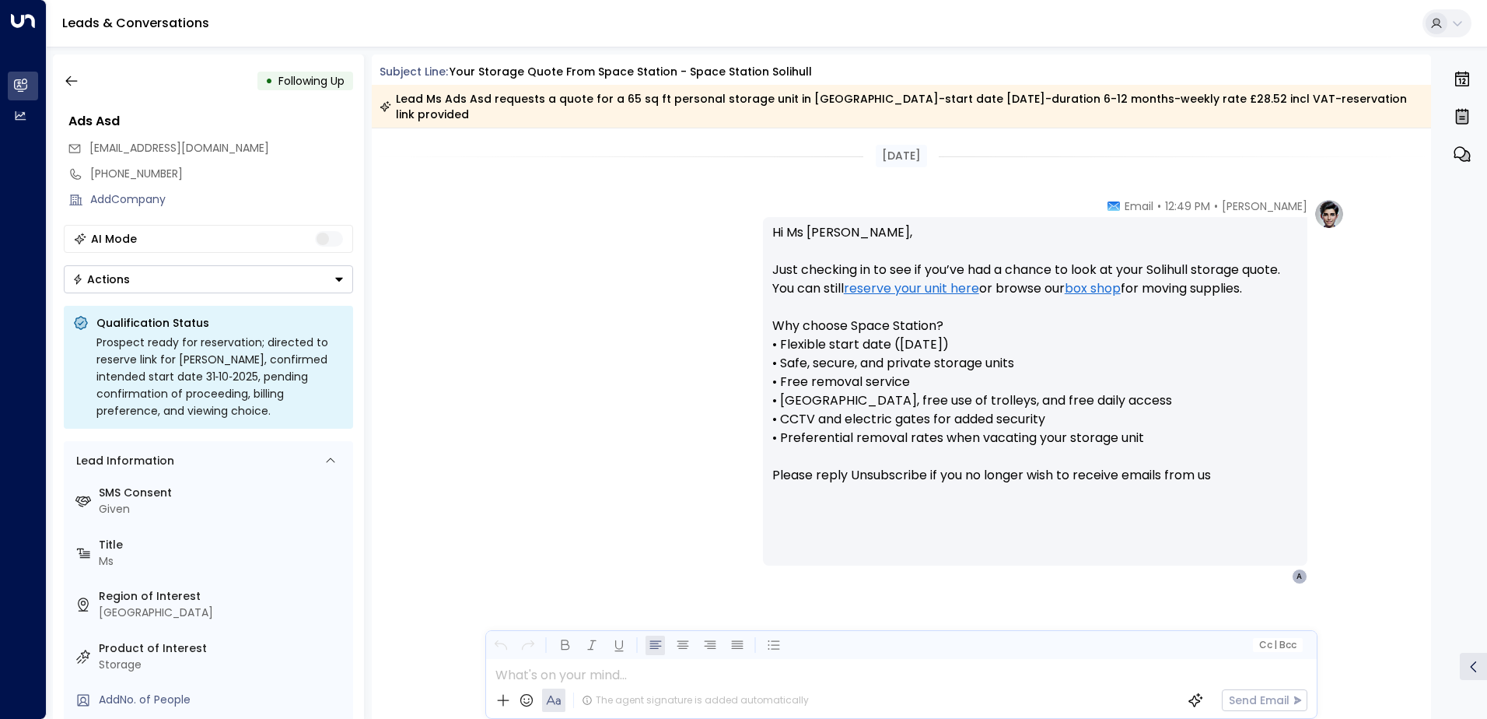
click at [251, 295] on div "• Following Up Ads Asd [EMAIL_ADDRESS][DOMAIN_NAME] [PHONE_NUMBER] Add Company …" at bounding box center [208, 386] width 311 height 664
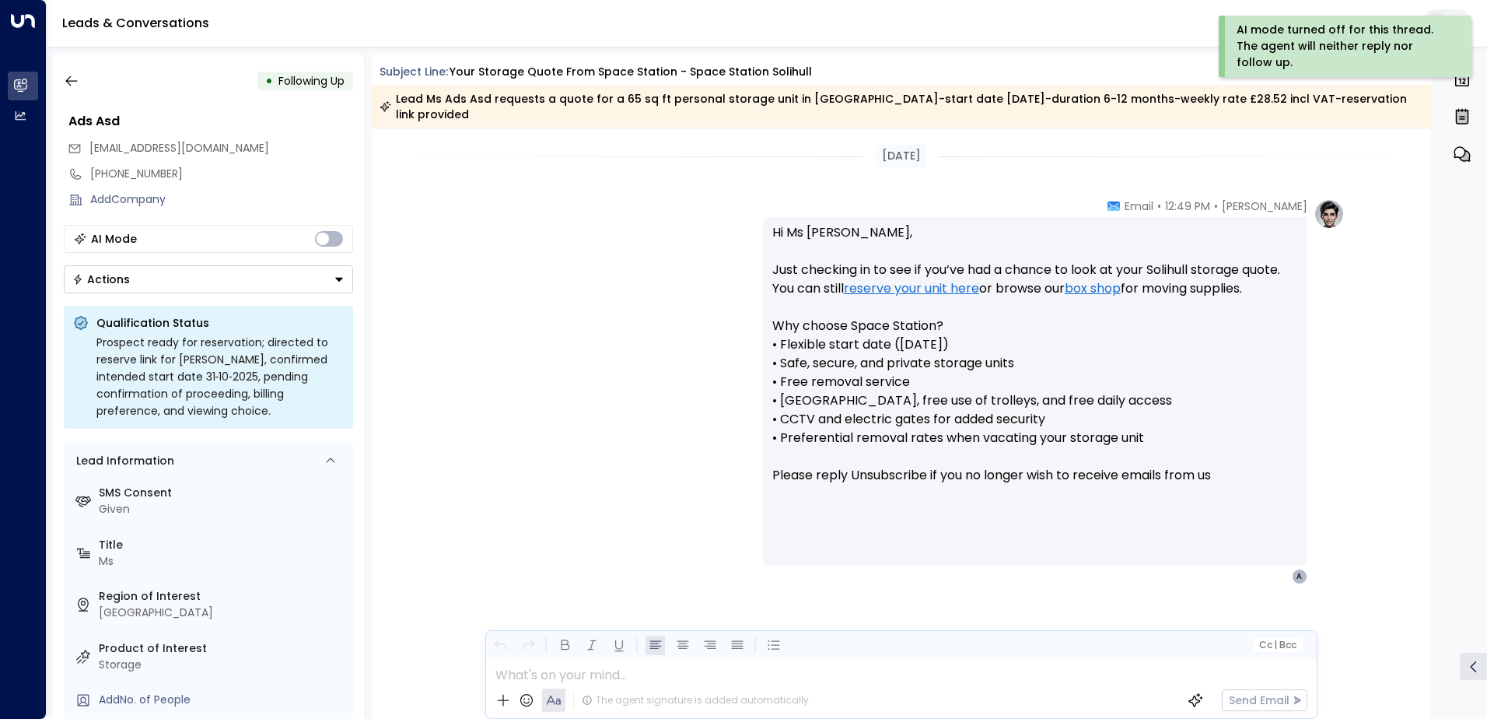
click at [240, 285] on button "Actions" at bounding box center [208, 279] width 289 height 28
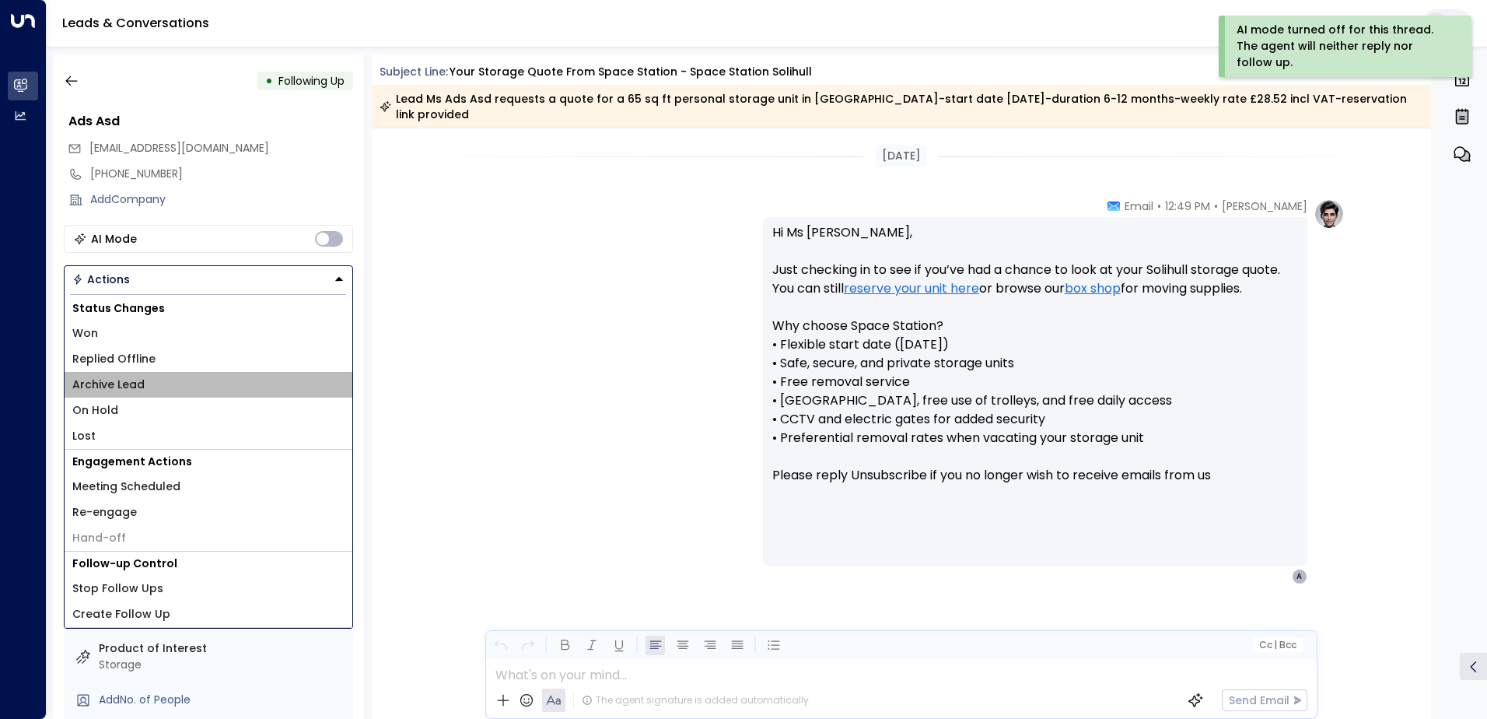
click at [140, 376] on li "Archive Lead" at bounding box center [209, 385] width 288 height 26
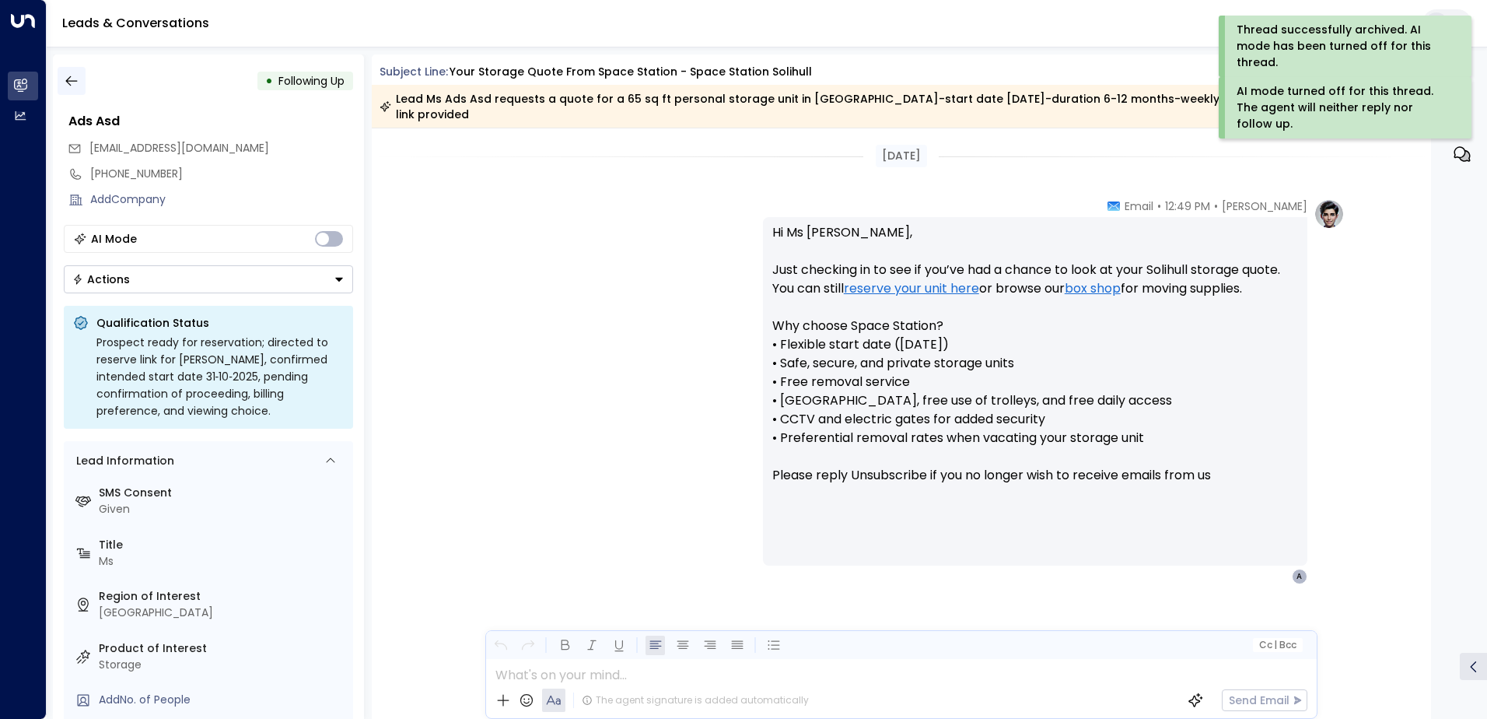
click at [79, 79] on icon "button" at bounding box center [72, 81] width 16 height 16
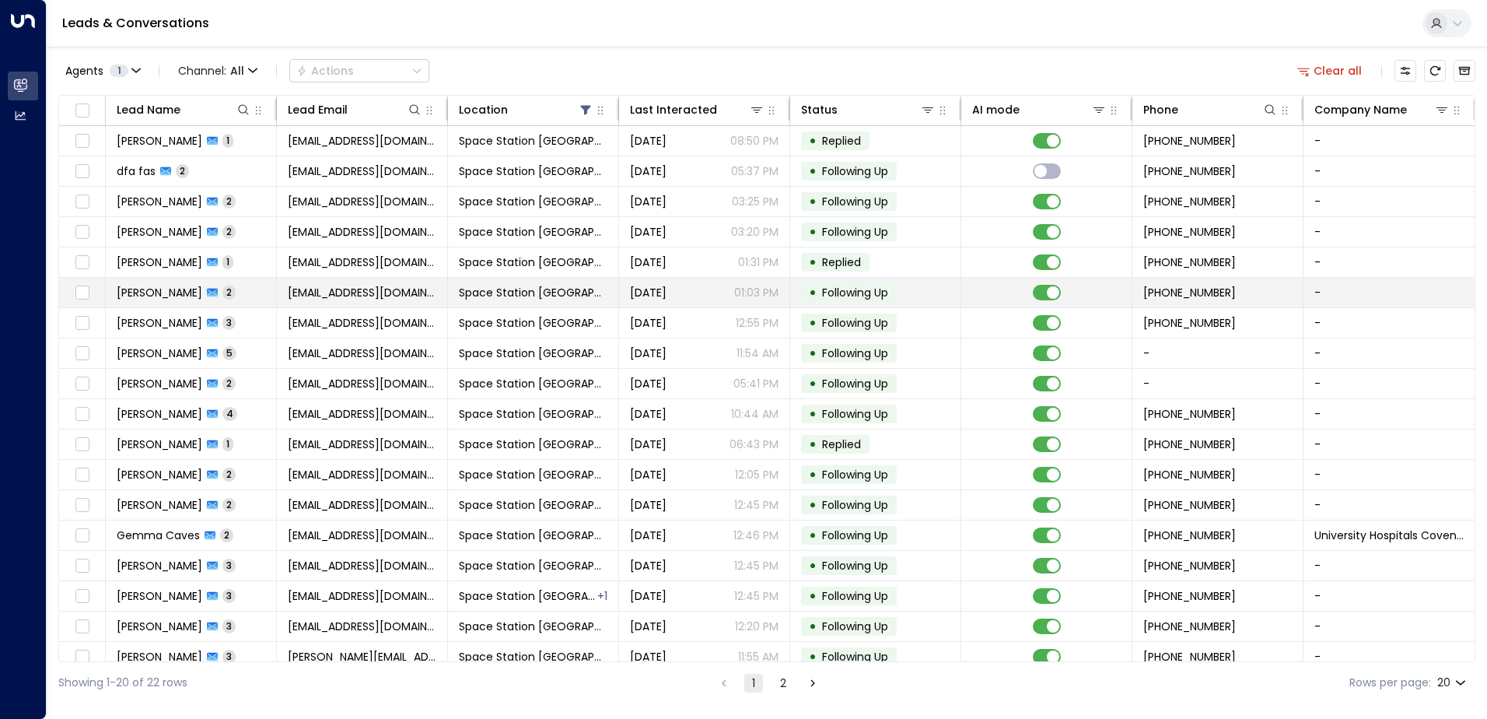
click at [391, 287] on span "[EMAIL_ADDRESS][DOMAIN_NAME]" at bounding box center [362, 293] width 149 height 16
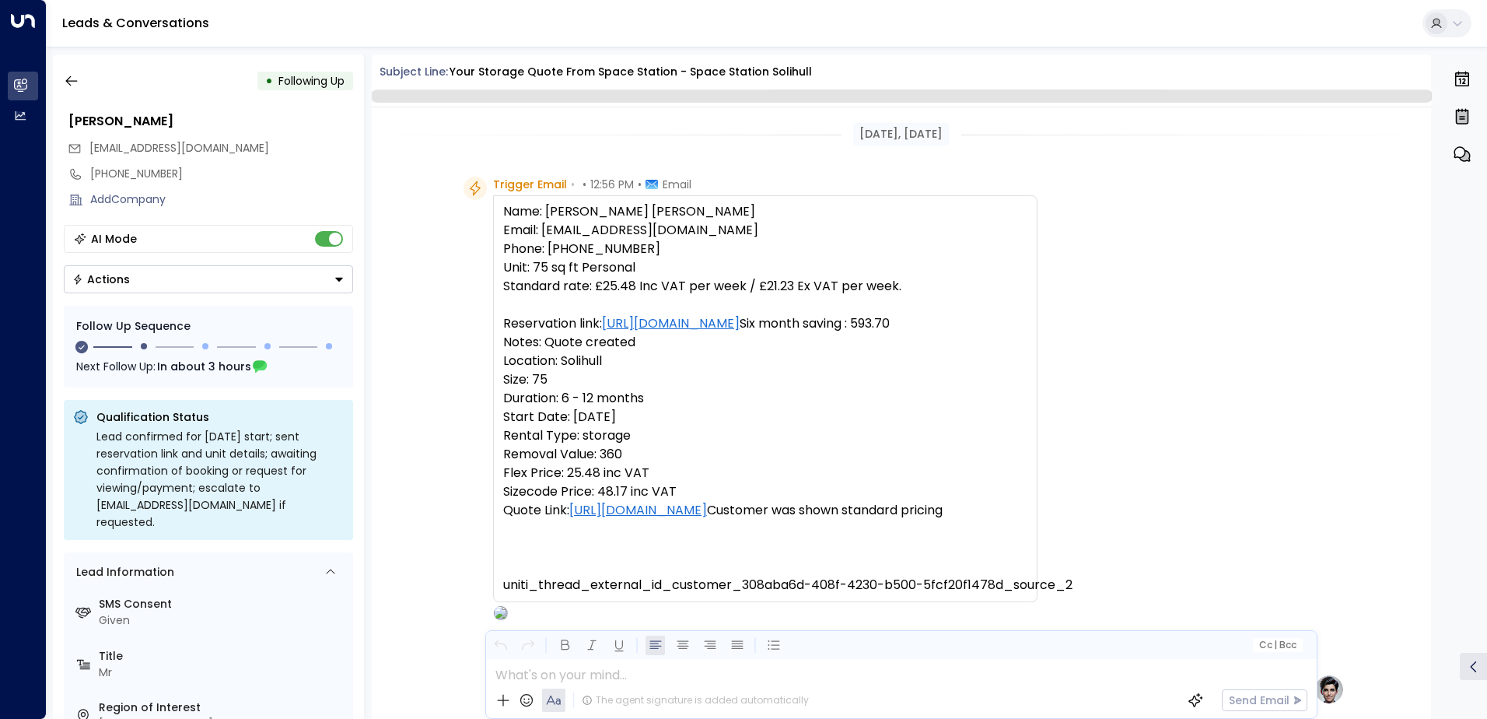
scroll to position [1113, 0]
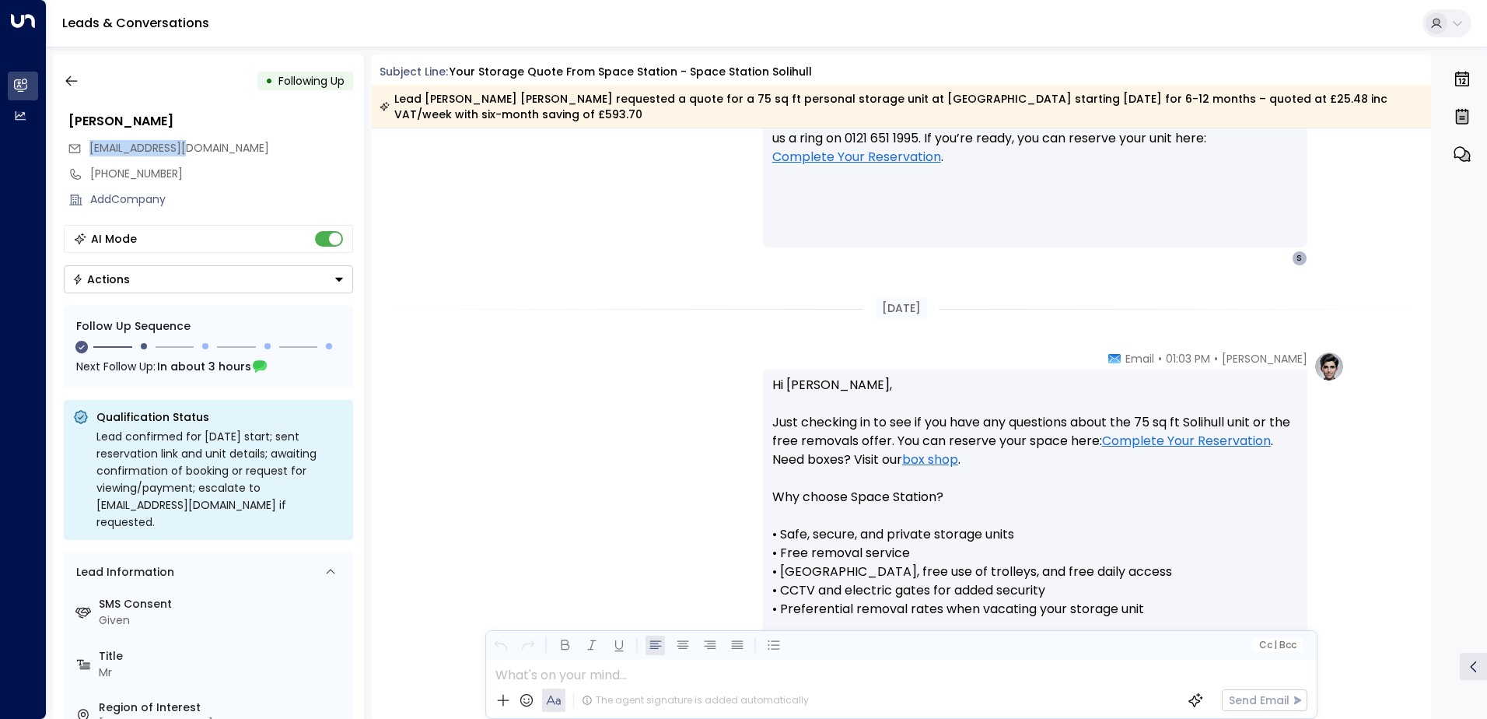
drag, startPoint x: 230, startPoint y: 148, endPoint x: 91, endPoint y: 148, distance: 139.3
click at [91, 148] on div "[EMAIL_ADDRESS][DOMAIN_NAME]" at bounding box center [211, 148] width 286 height 26
copy span "[EMAIL_ADDRESS][DOMAIN_NAME]"
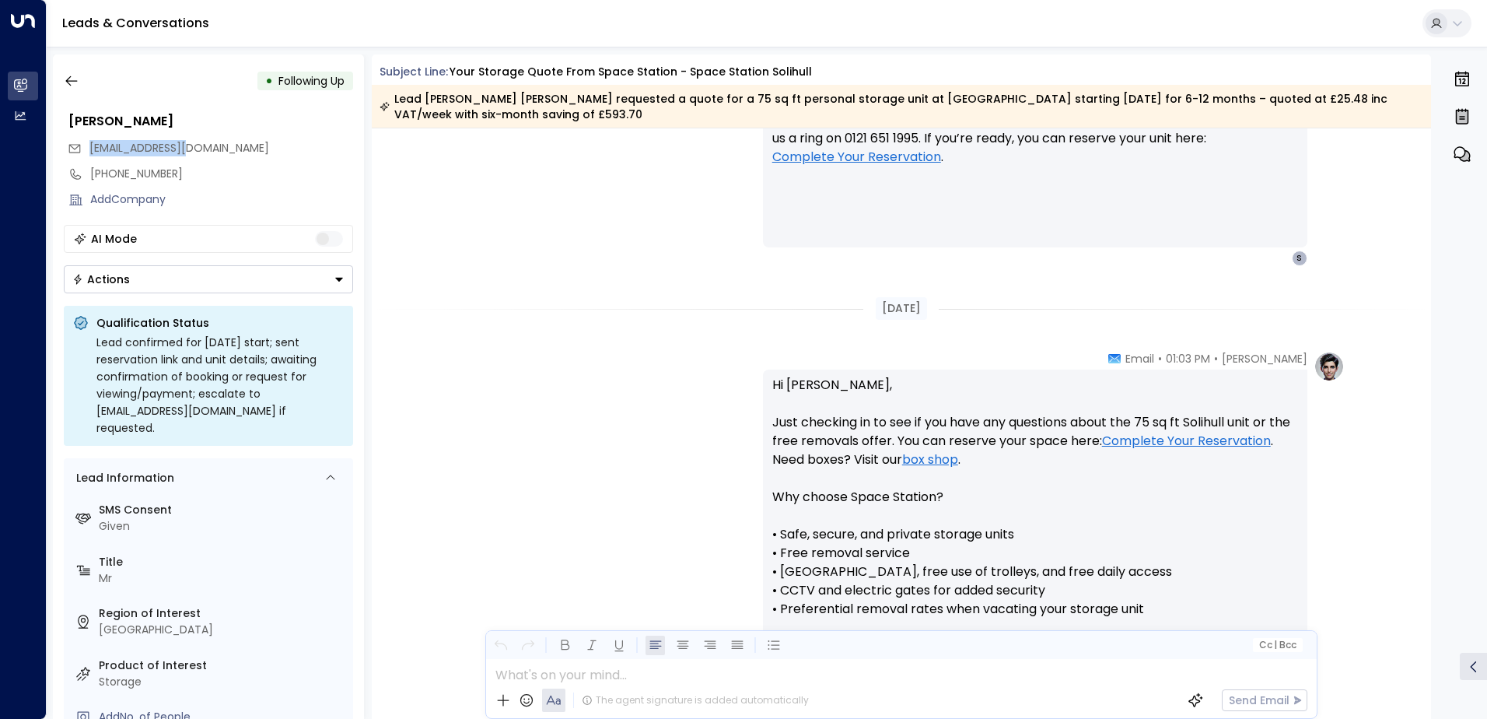
click at [324, 275] on button "Actions" at bounding box center [208, 279] width 289 height 28
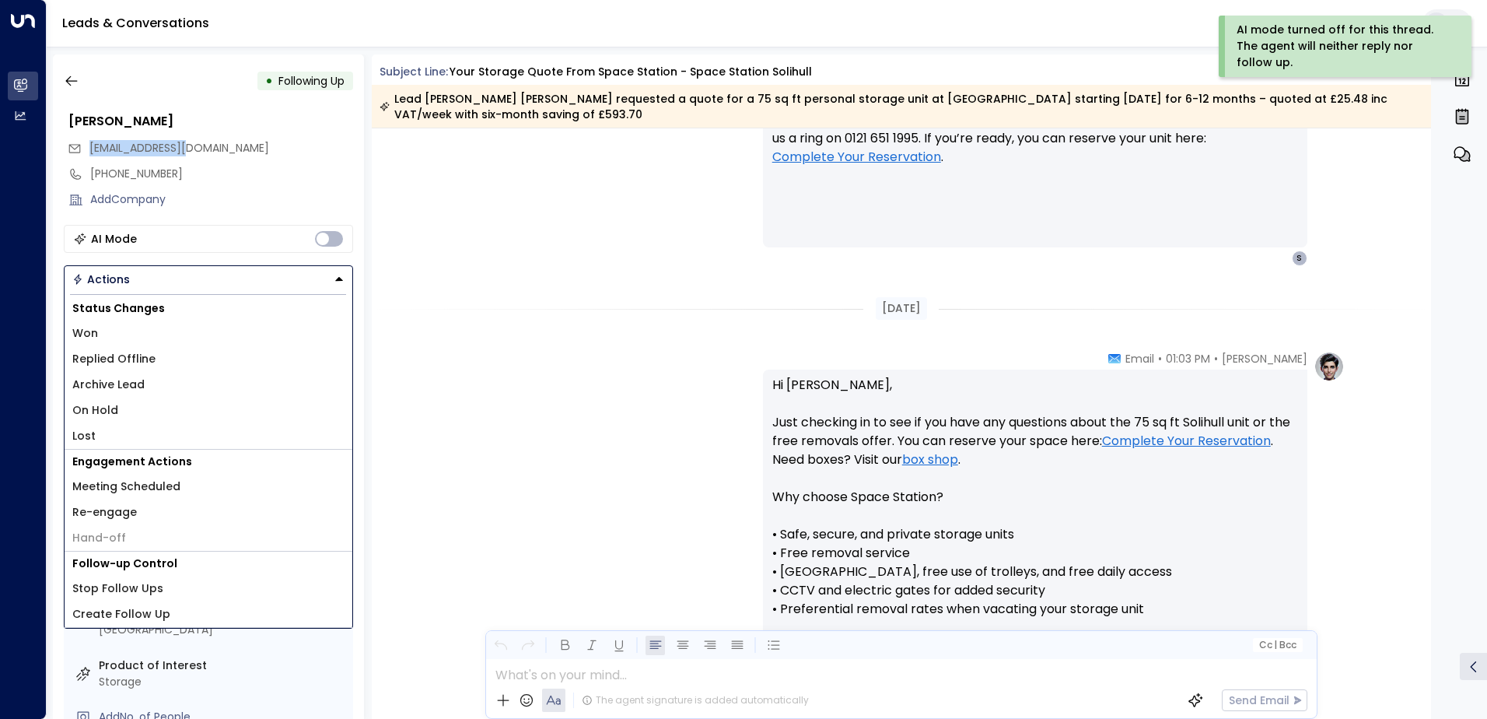
click at [152, 338] on li "Won" at bounding box center [209, 334] width 288 height 26
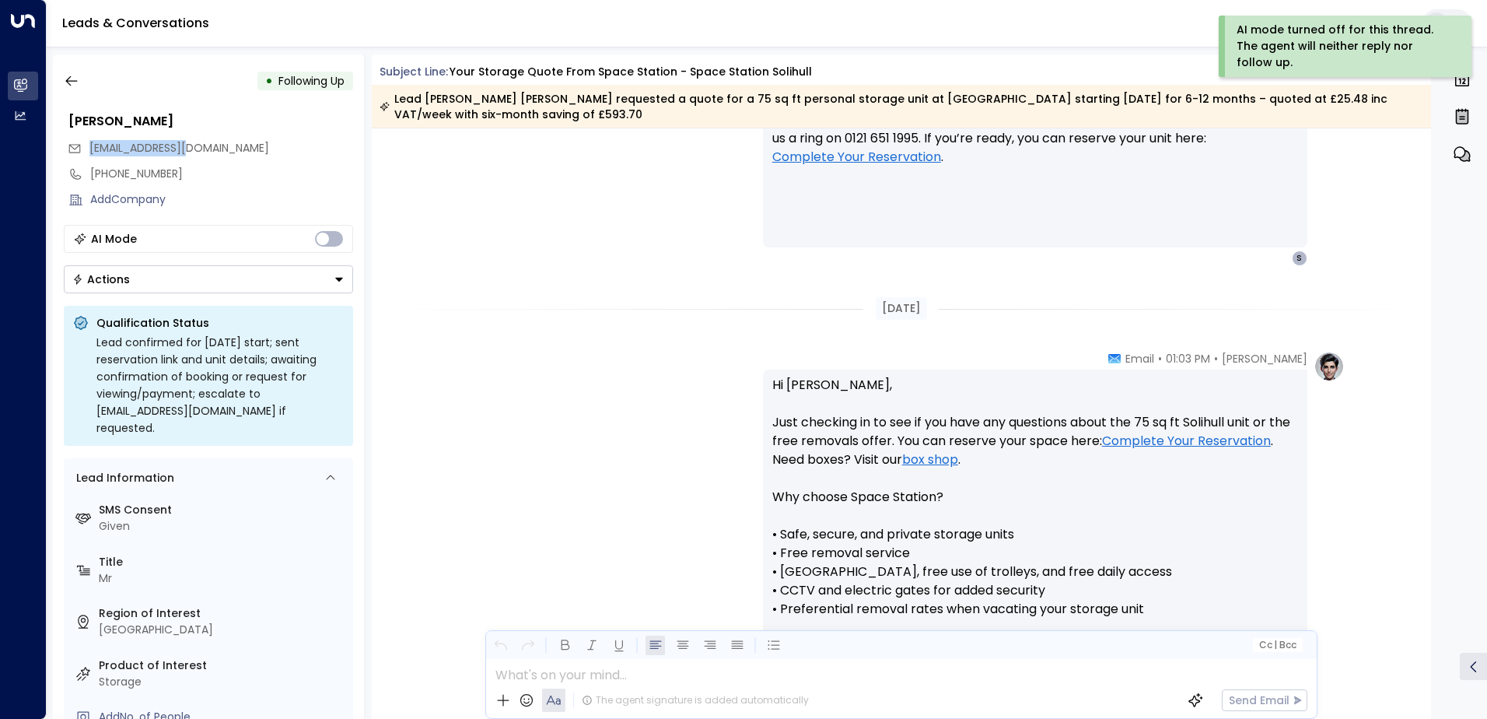
click at [269, 270] on button "Actions" at bounding box center [208, 279] width 289 height 28
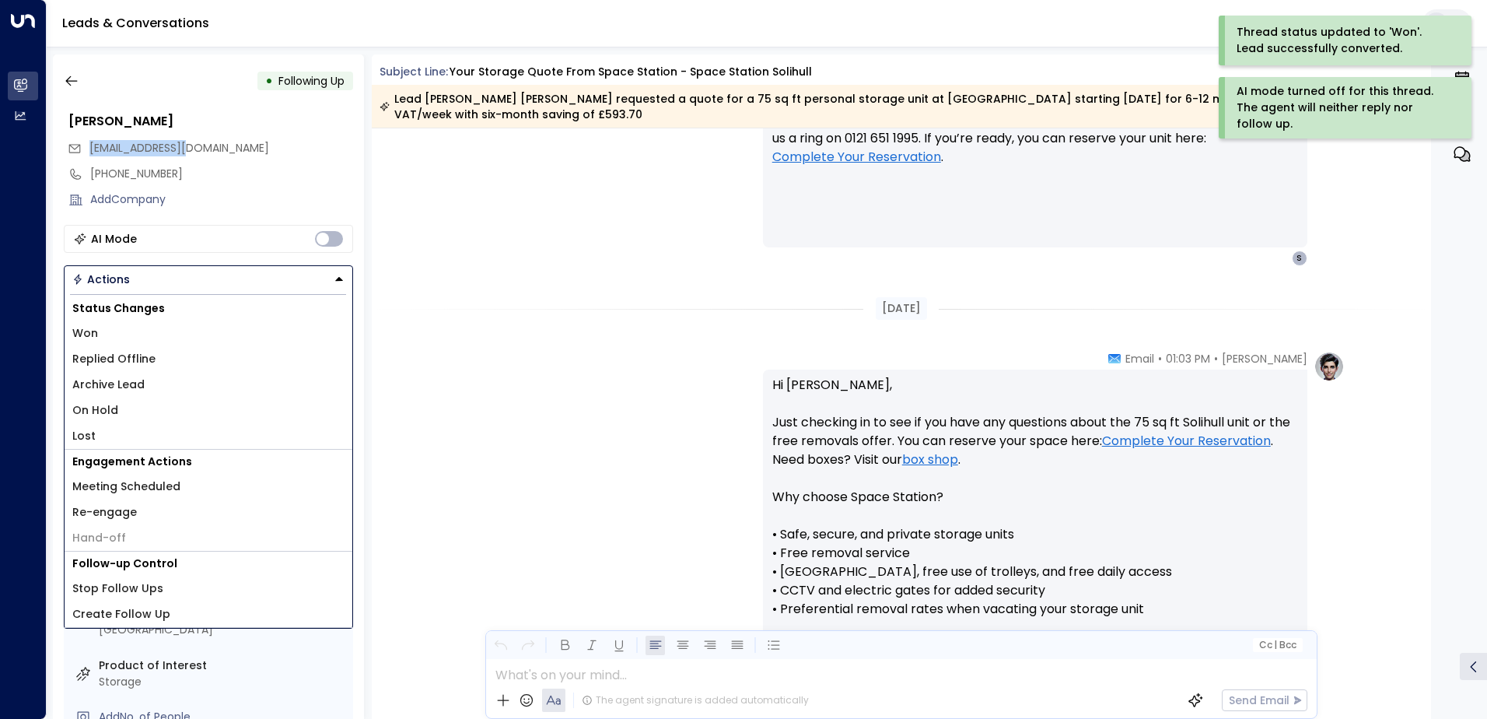
click at [166, 373] on li "Archive Lead" at bounding box center [209, 385] width 288 height 26
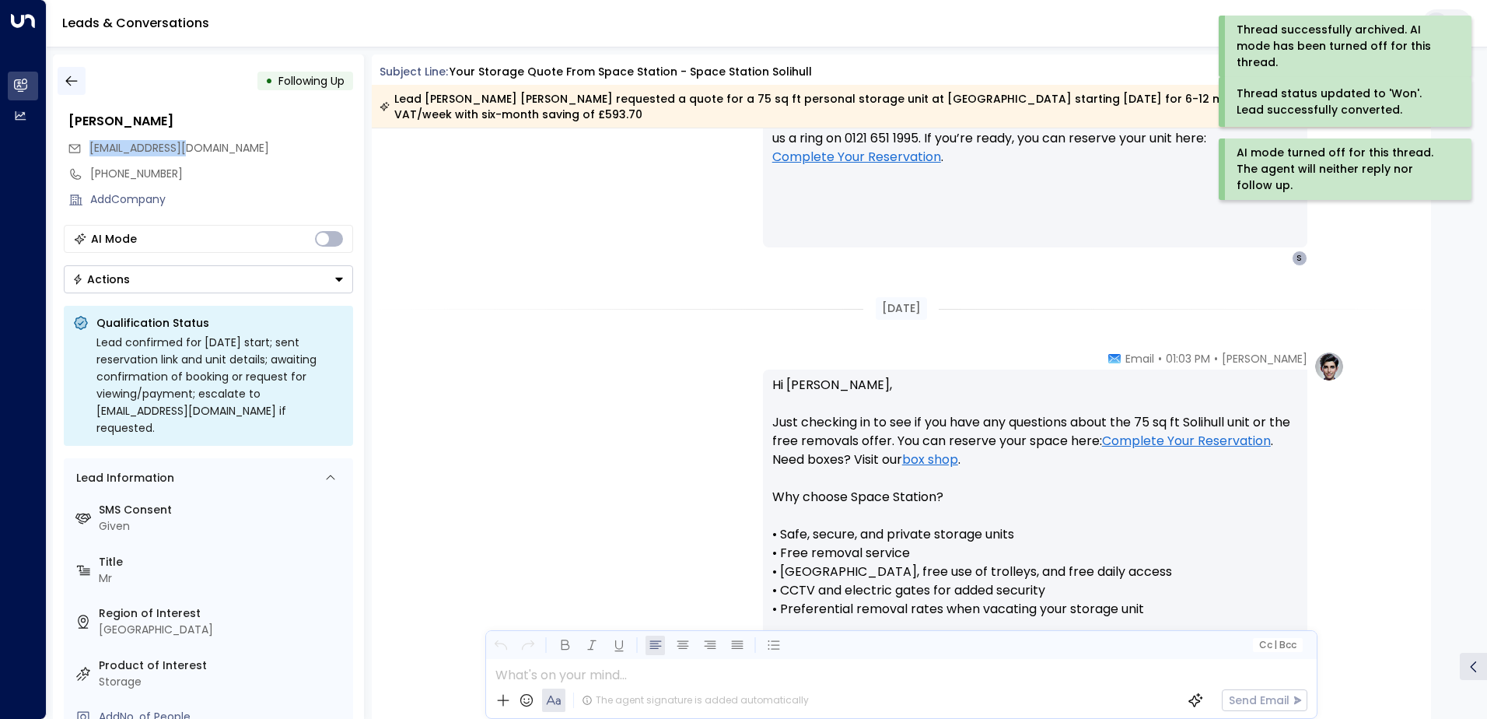
click at [72, 82] on icon "button" at bounding box center [72, 81] width 16 height 16
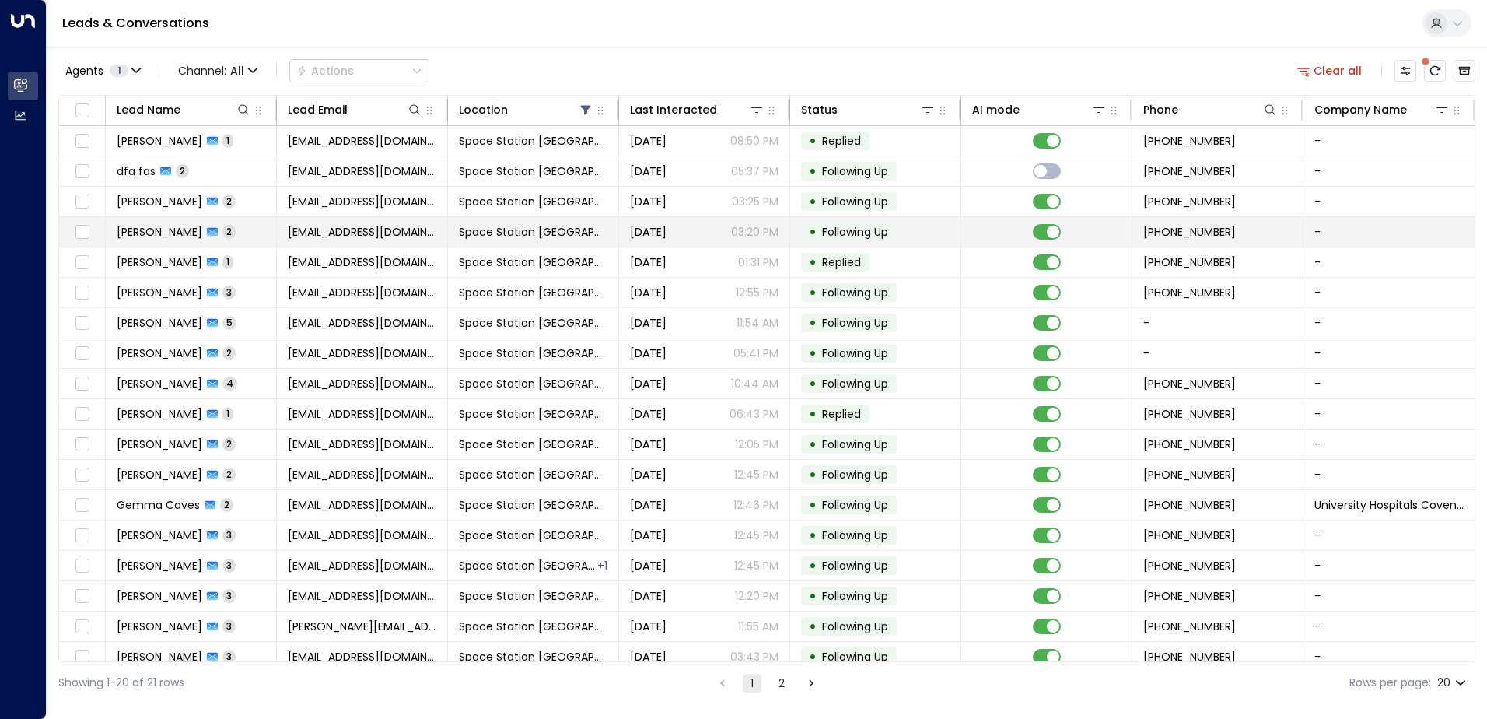
click at [293, 236] on span "[EMAIL_ADDRESS][DOMAIN_NAME]" at bounding box center [362, 232] width 149 height 16
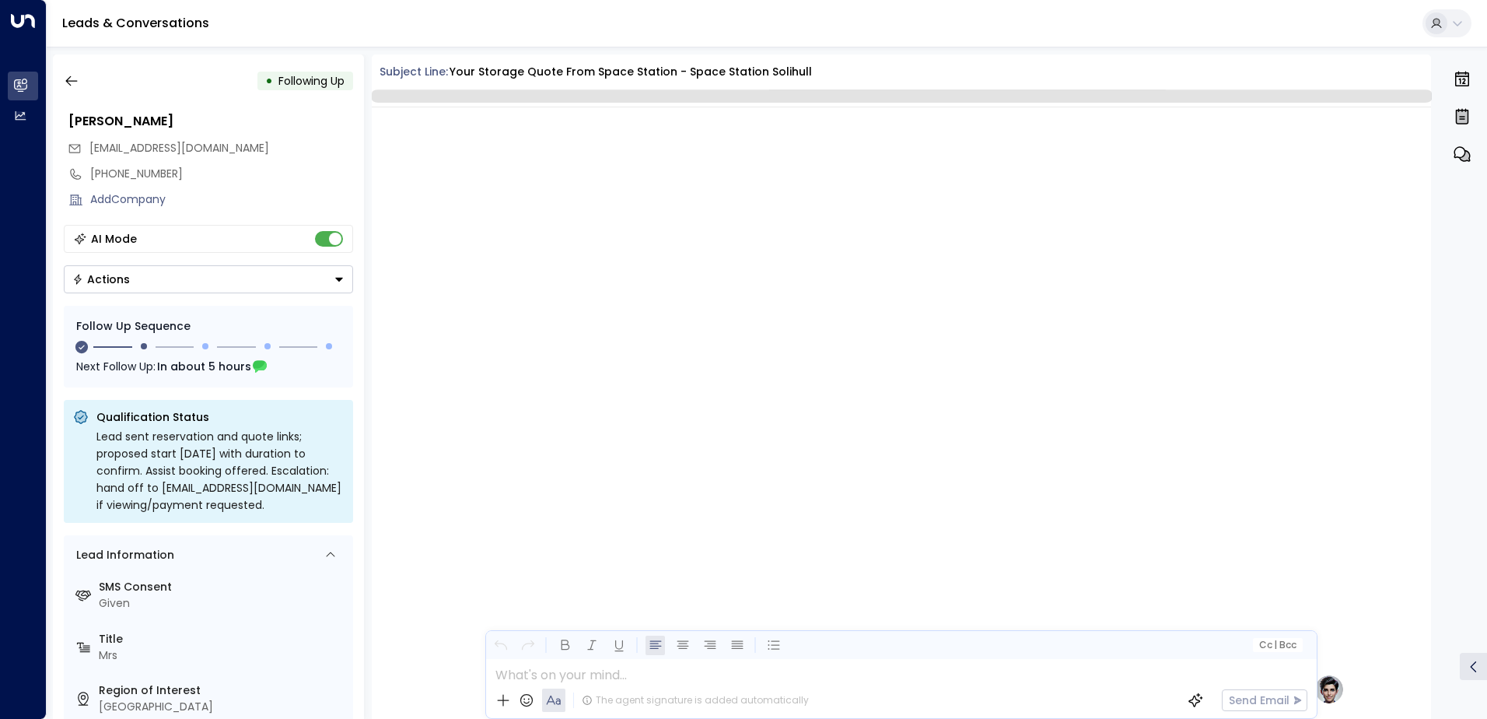
scroll to position [1154, 0]
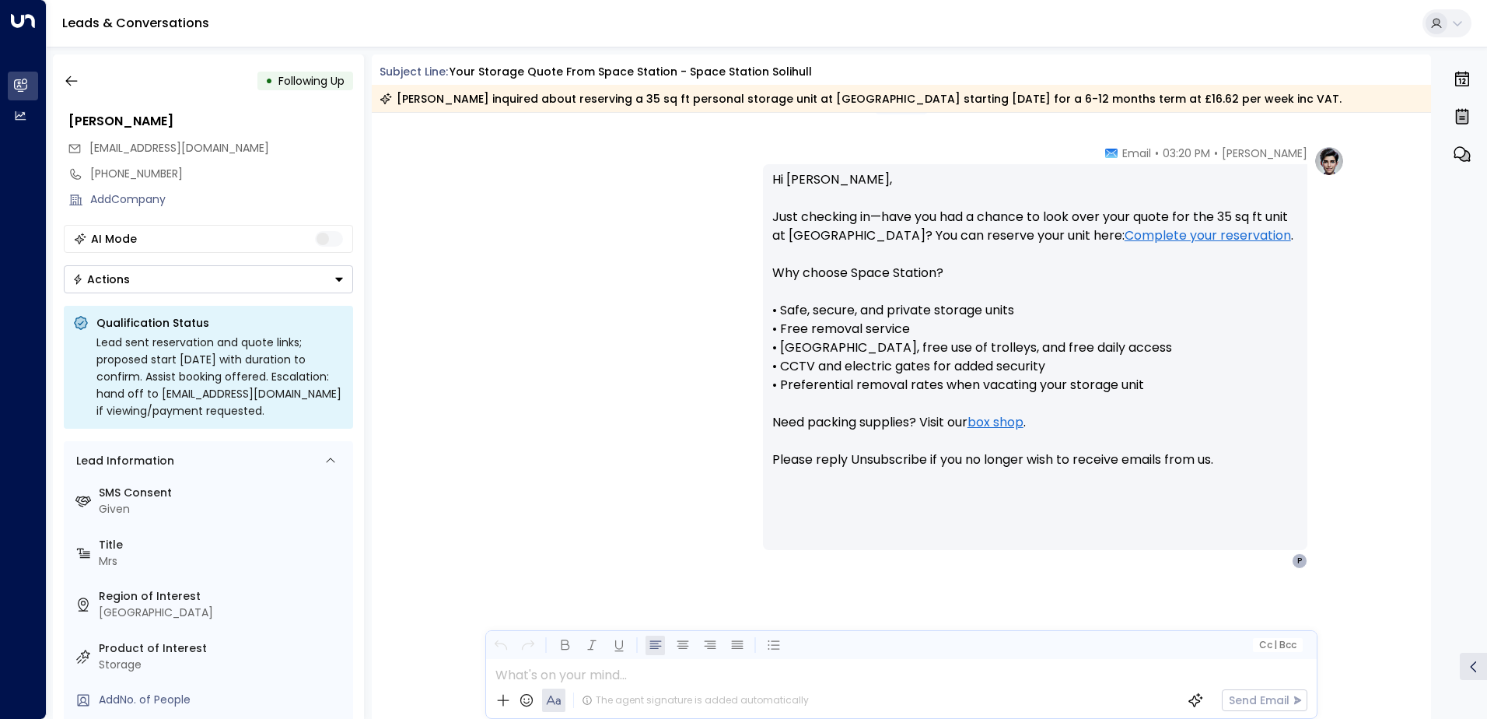
click at [322, 275] on button "Actions" at bounding box center [208, 279] width 289 height 28
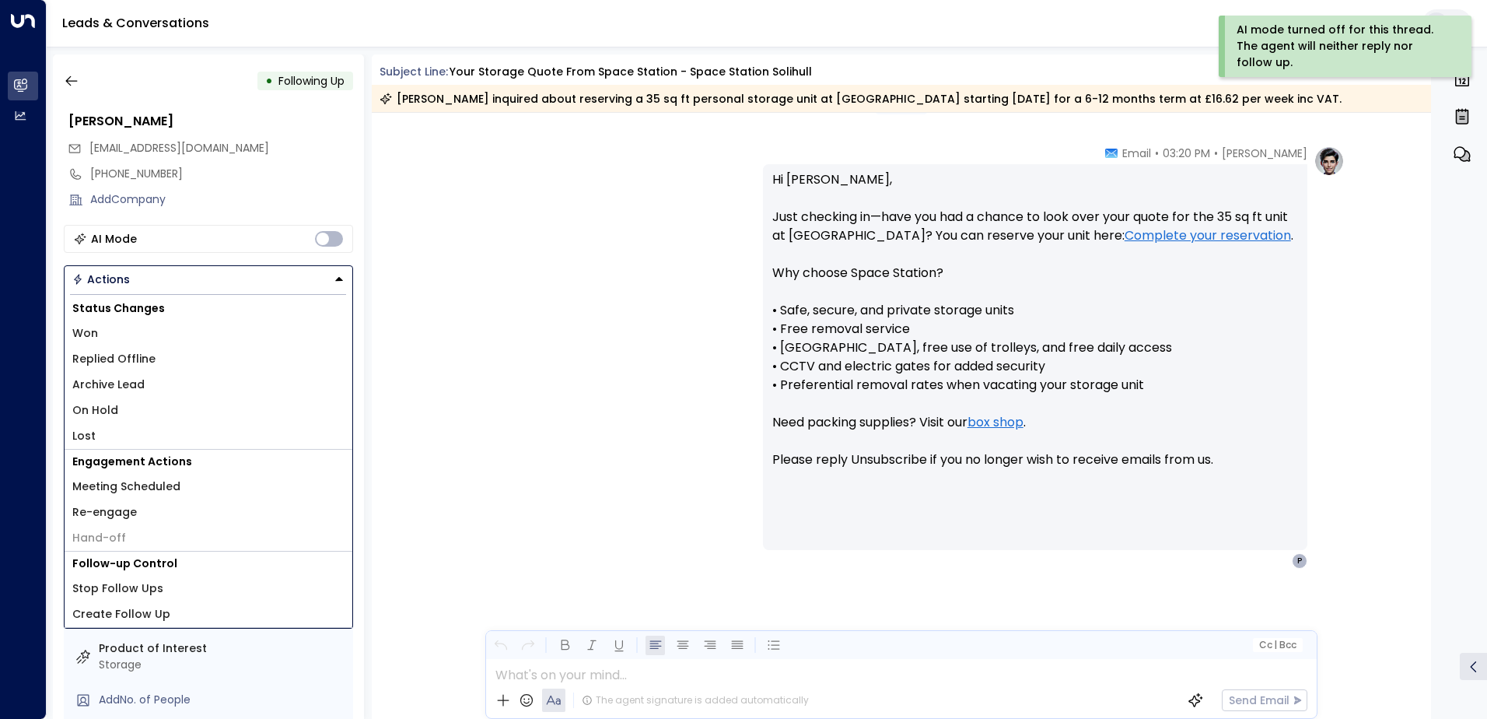
click at [191, 362] on li "Replied Offline" at bounding box center [209, 359] width 288 height 26
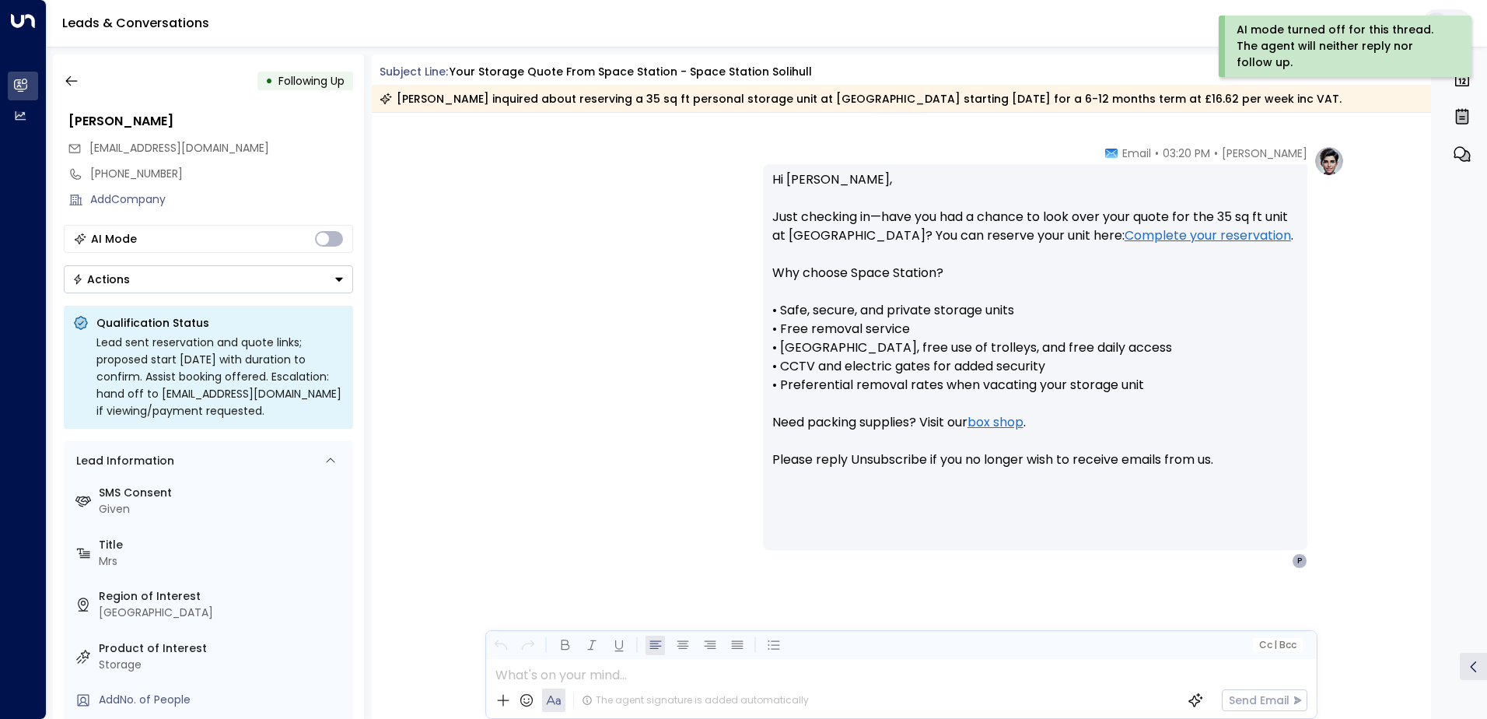
click at [229, 289] on button "Actions" at bounding box center [208, 279] width 289 height 28
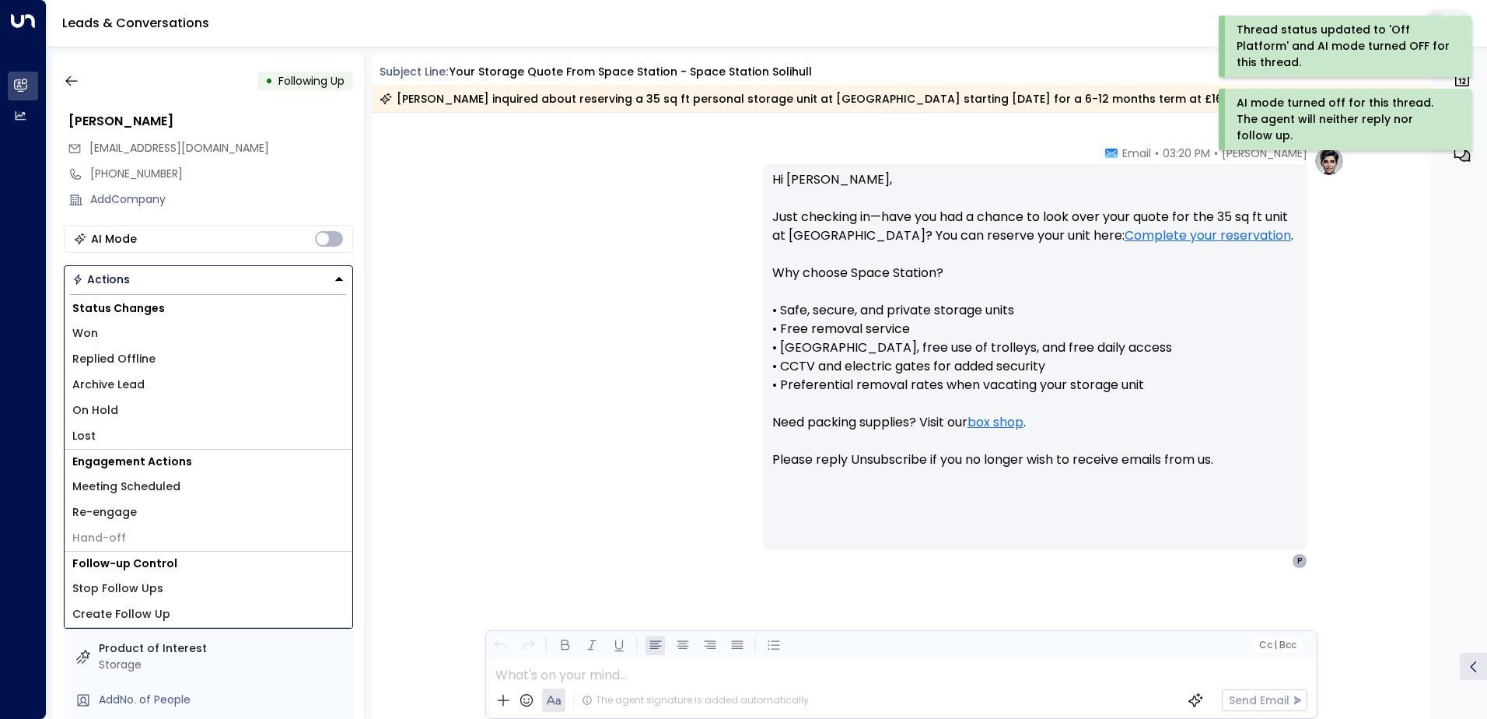
click at [193, 380] on li "Archive Lead" at bounding box center [209, 385] width 288 height 26
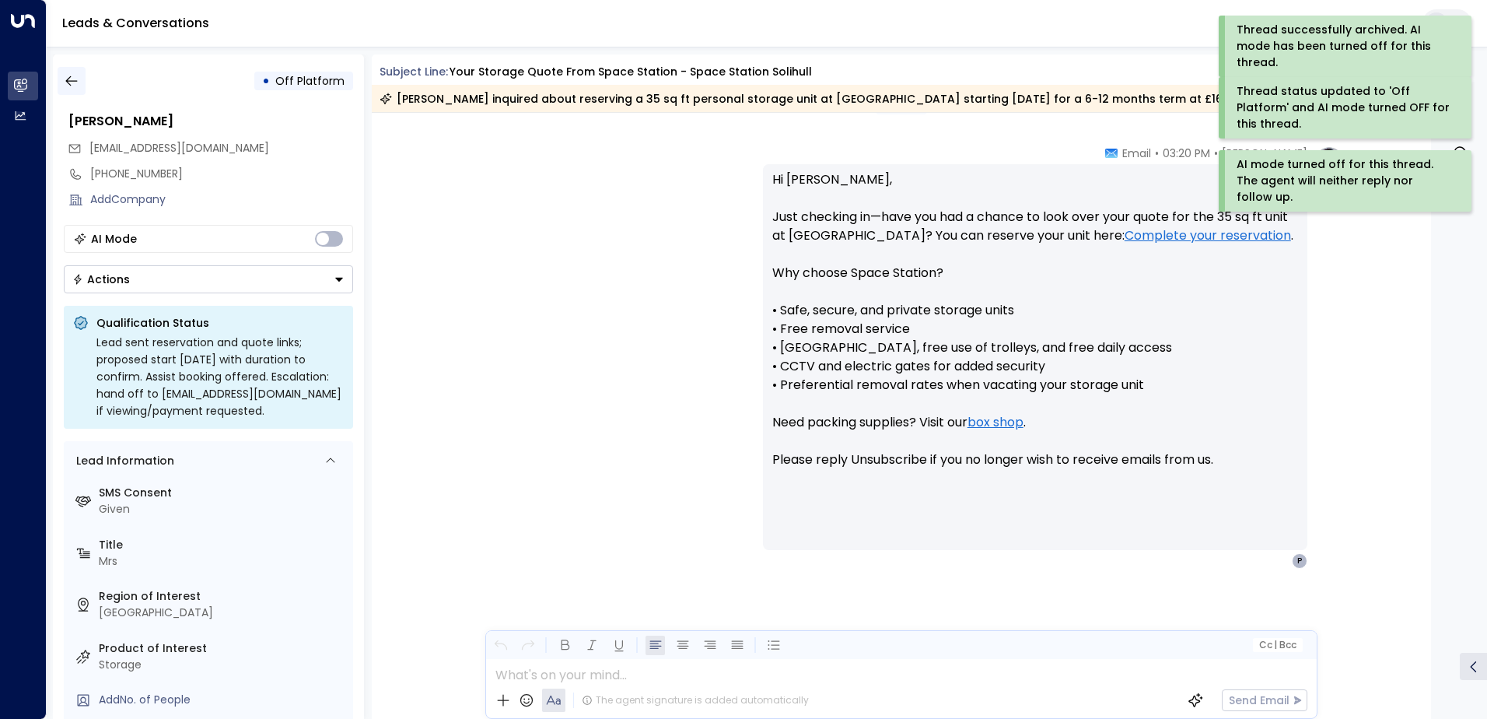
click at [82, 87] on button "button" at bounding box center [72, 81] width 28 height 28
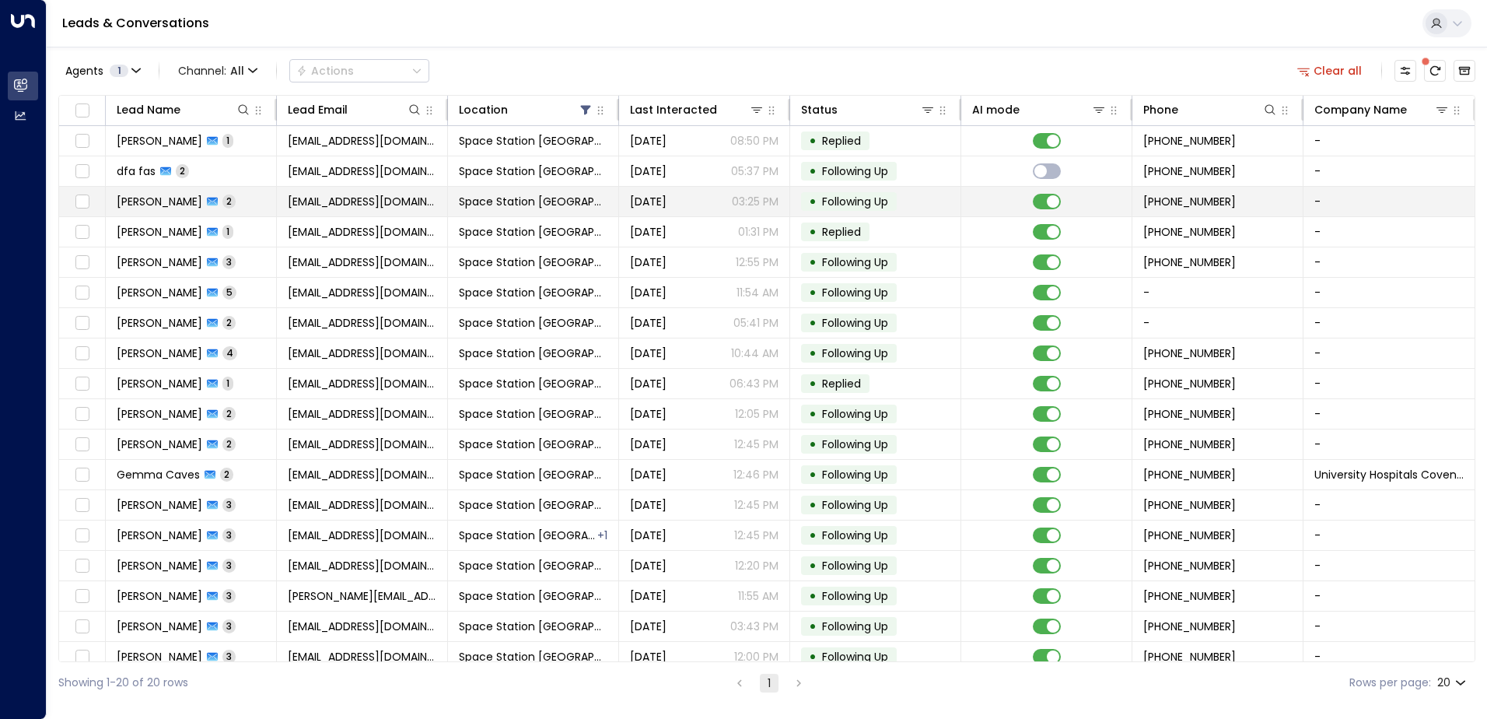
click at [283, 206] on td "[EMAIL_ADDRESS][DOMAIN_NAME]" at bounding box center [362, 202] width 171 height 30
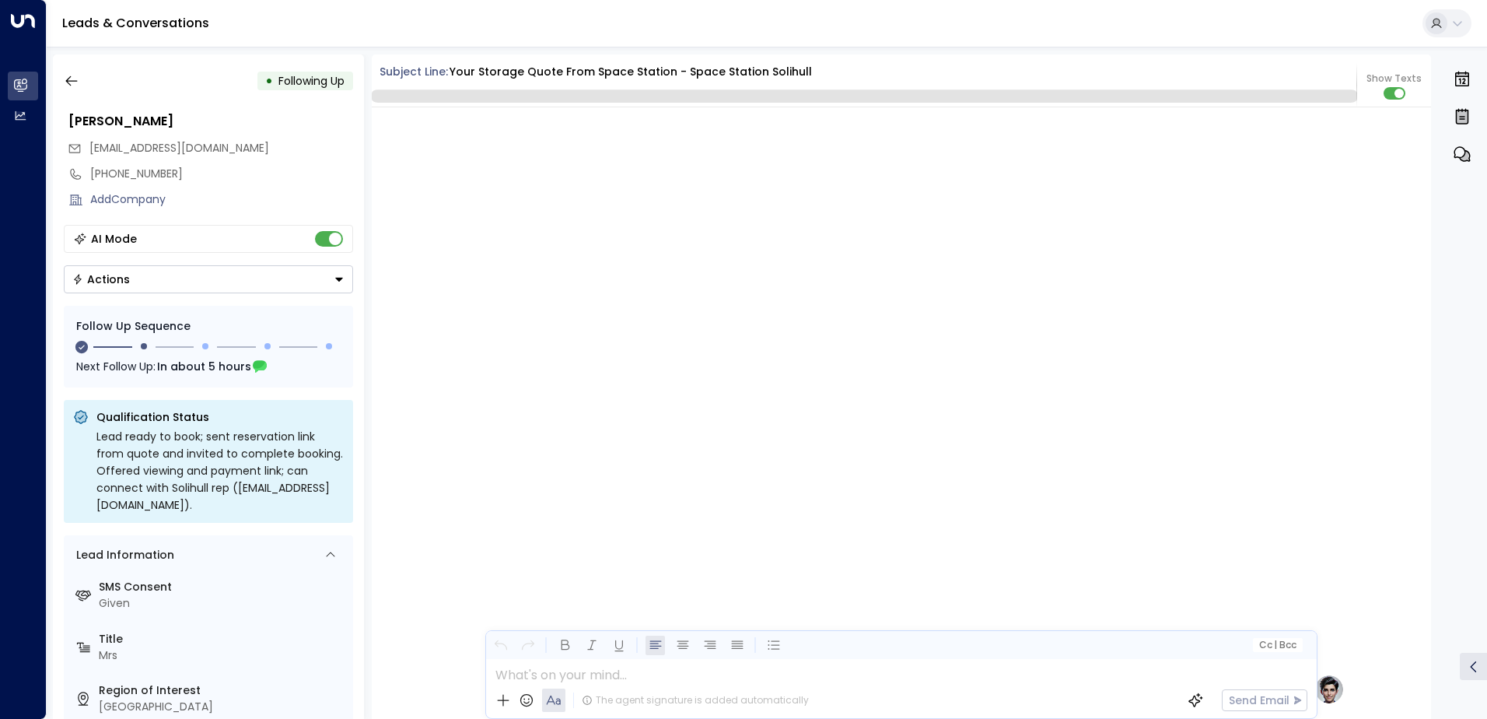
scroll to position [948, 0]
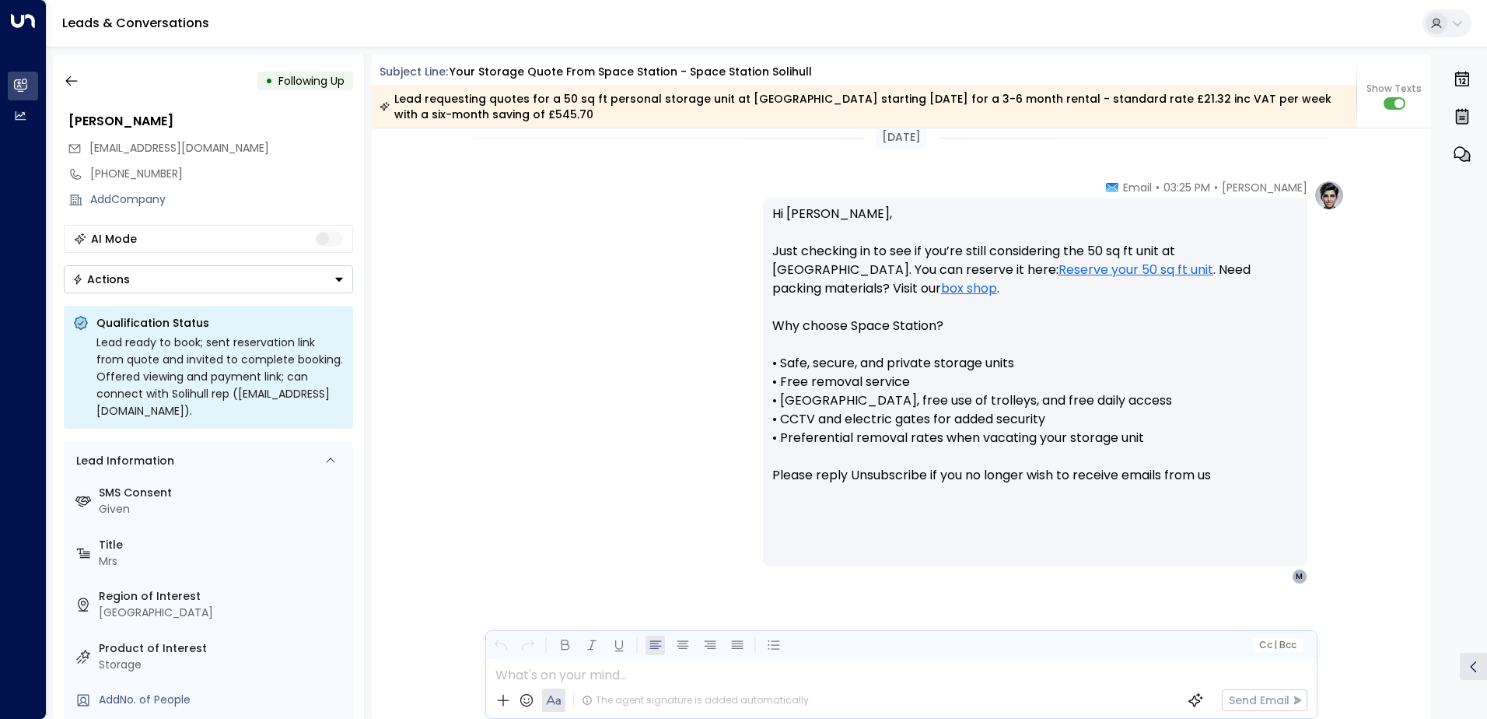
click at [311, 296] on div "• Following Up [PERSON_NAME] [EMAIL_ADDRESS][DOMAIN_NAME] [PHONE_NUMBER] Add Co…" at bounding box center [208, 386] width 311 height 664
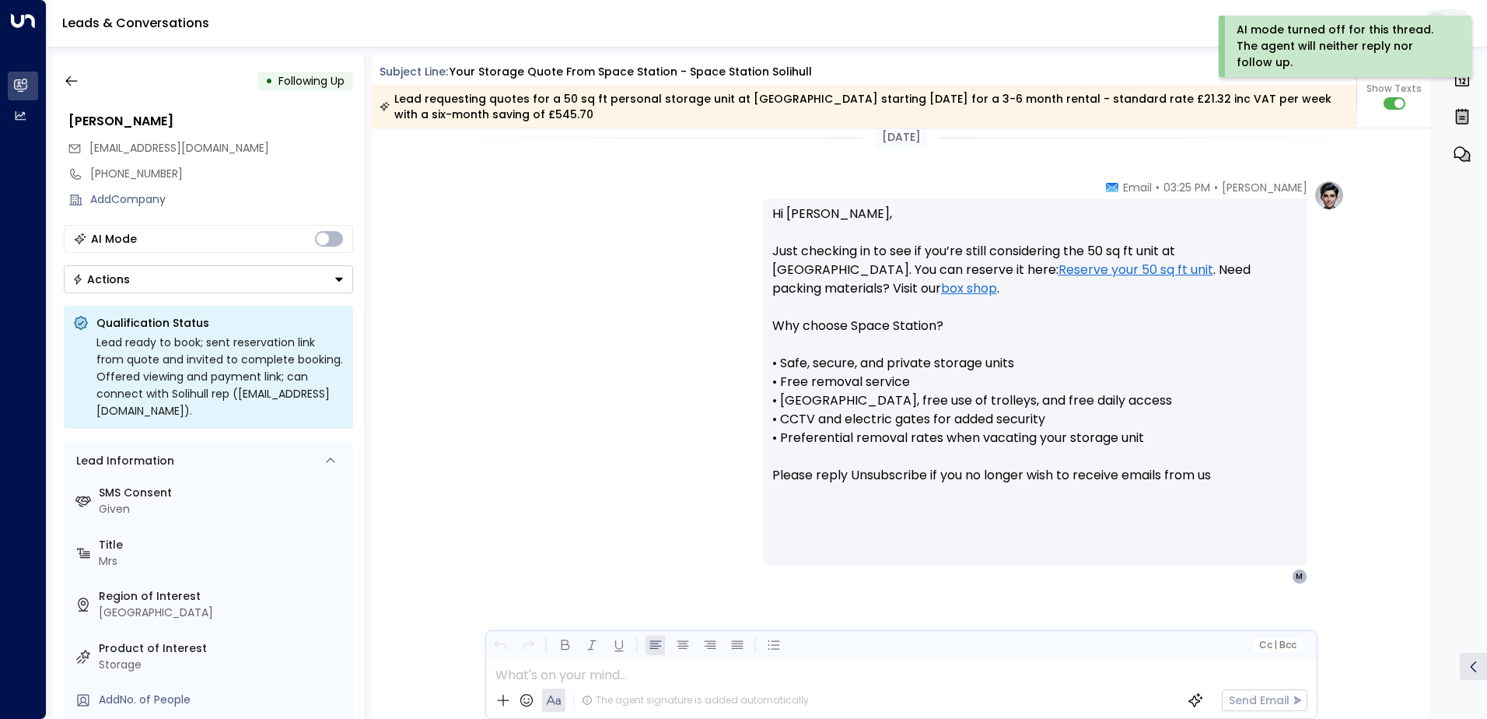
click at [212, 286] on button "Actions" at bounding box center [208, 279] width 289 height 28
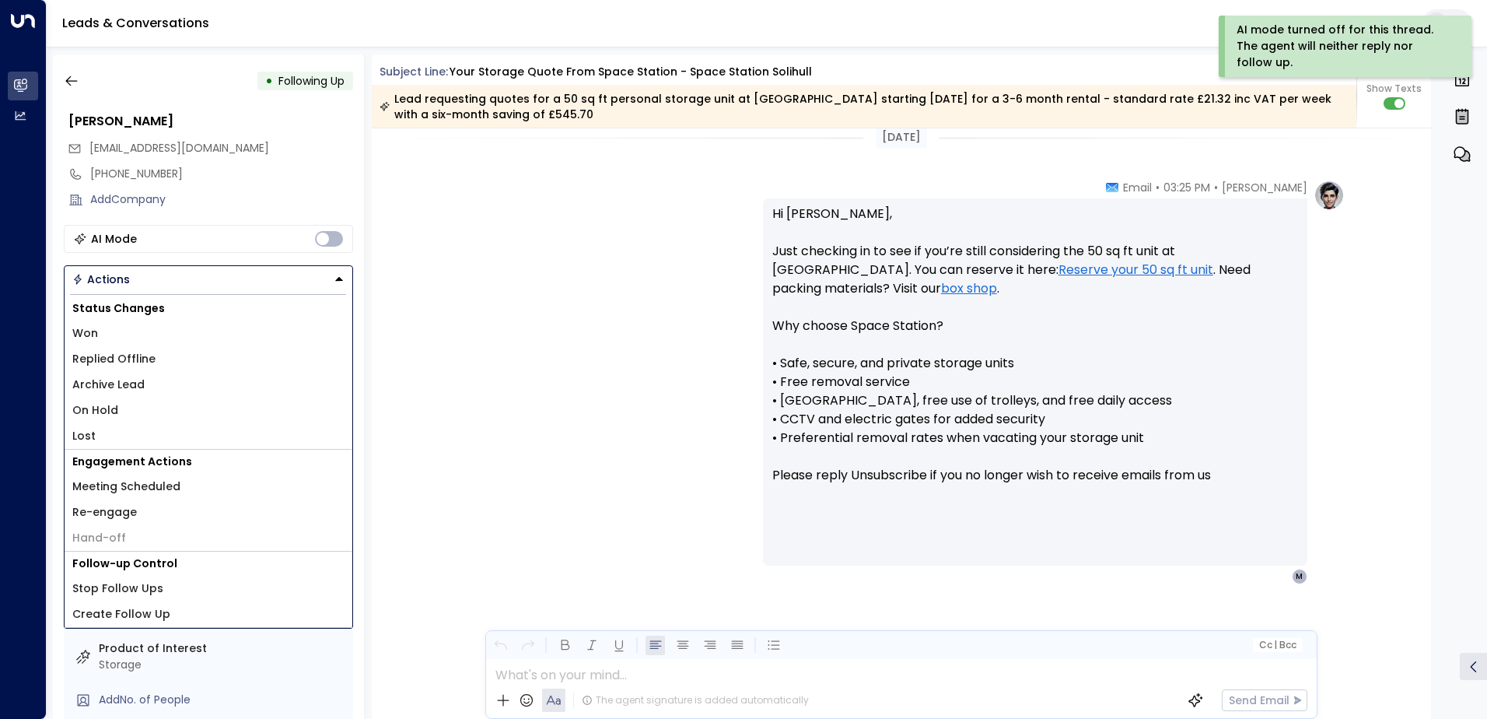
click at [159, 368] on li "Replied Offline" at bounding box center [209, 359] width 288 height 26
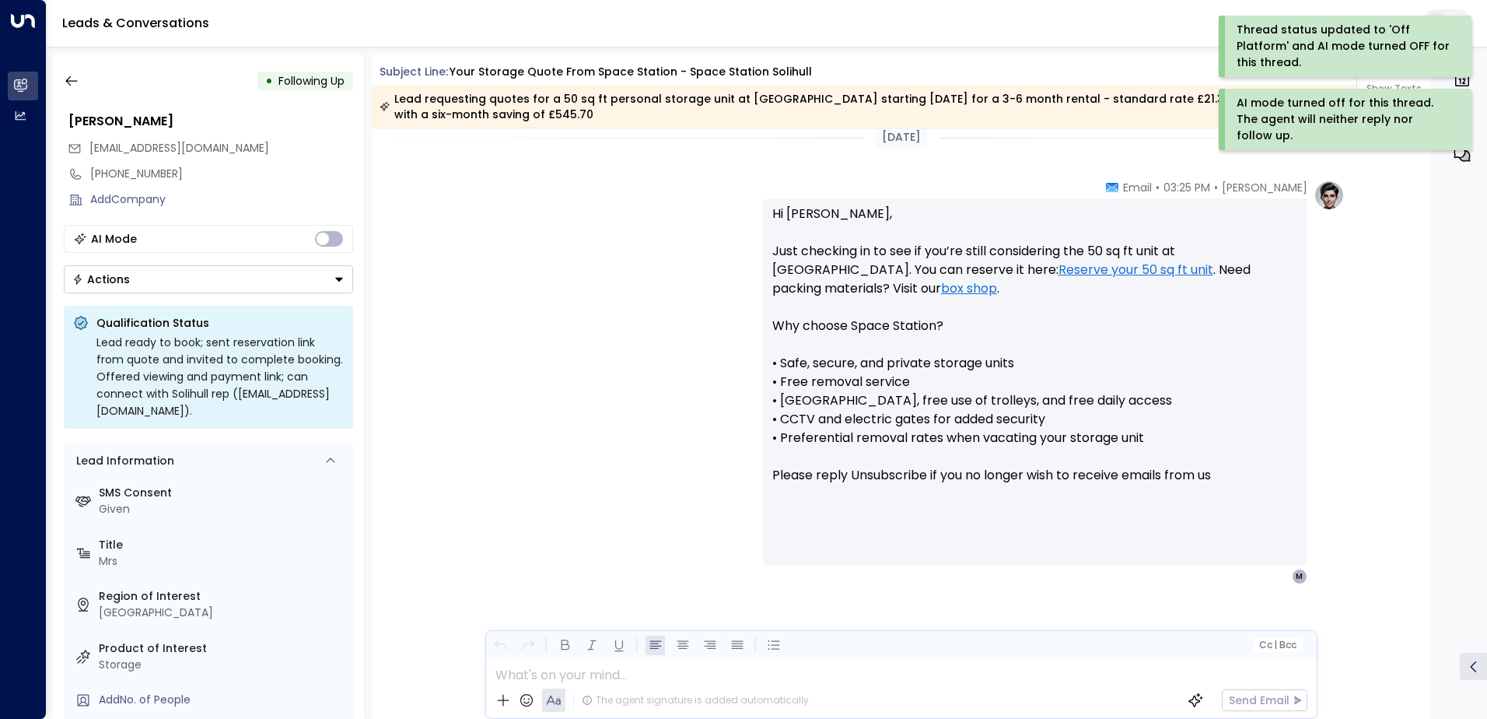
click at [186, 282] on button "Actions" at bounding box center [208, 279] width 289 height 28
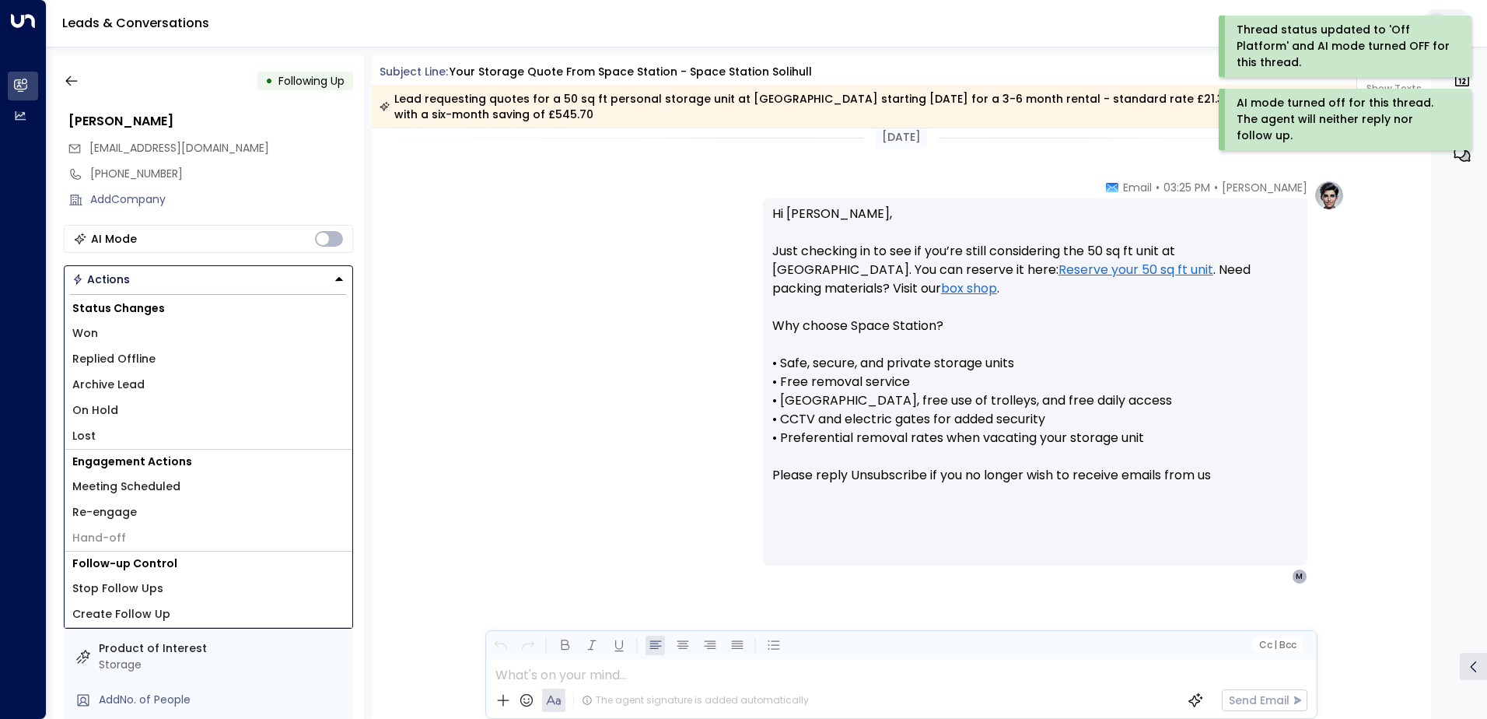
drag, startPoint x: 109, startPoint y: 430, endPoint x: 171, endPoint y: 298, distance: 146.2
click at [108, 426] on li "Lost" at bounding box center [209, 436] width 288 height 26
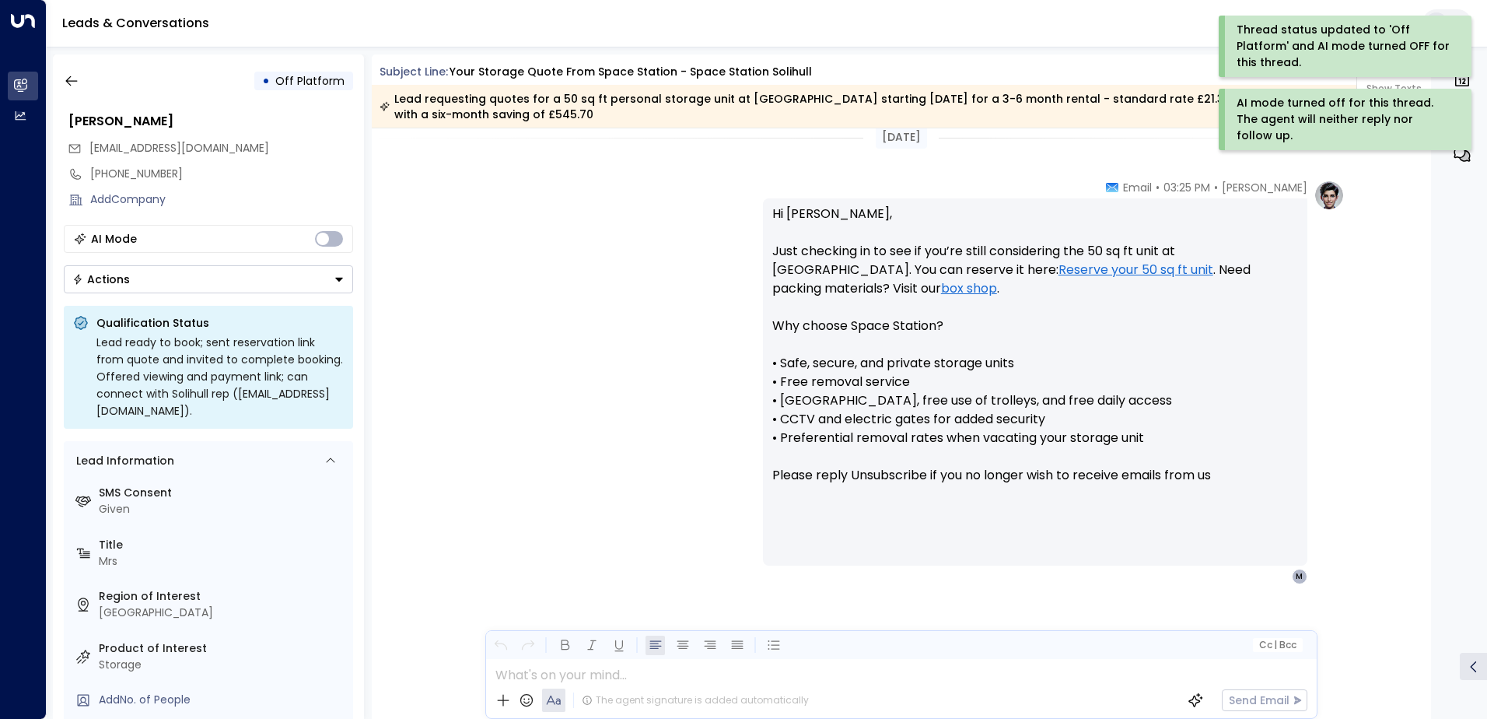
click at [192, 274] on button "Actions" at bounding box center [208, 279] width 289 height 28
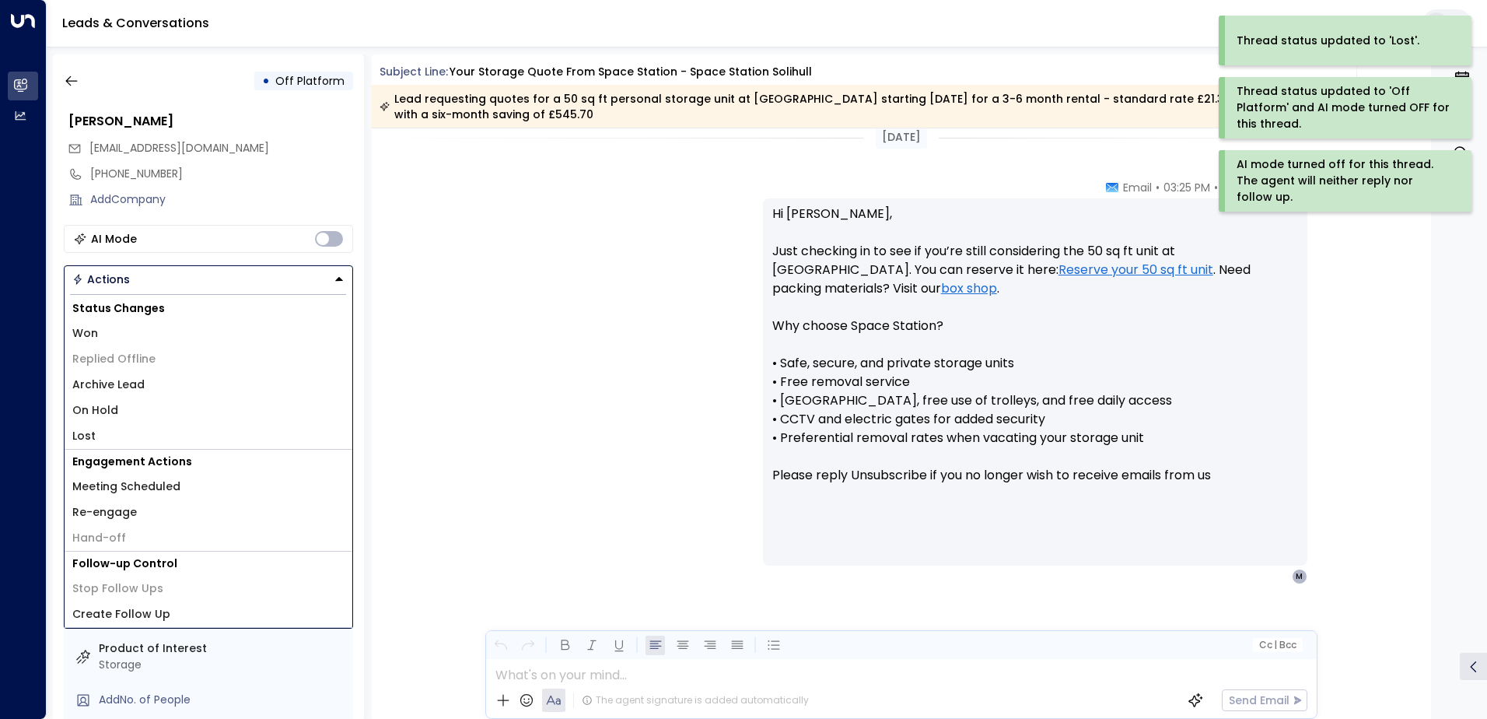
click at [182, 381] on li "Archive Lead" at bounding box center [209, 385] width 288 height 26
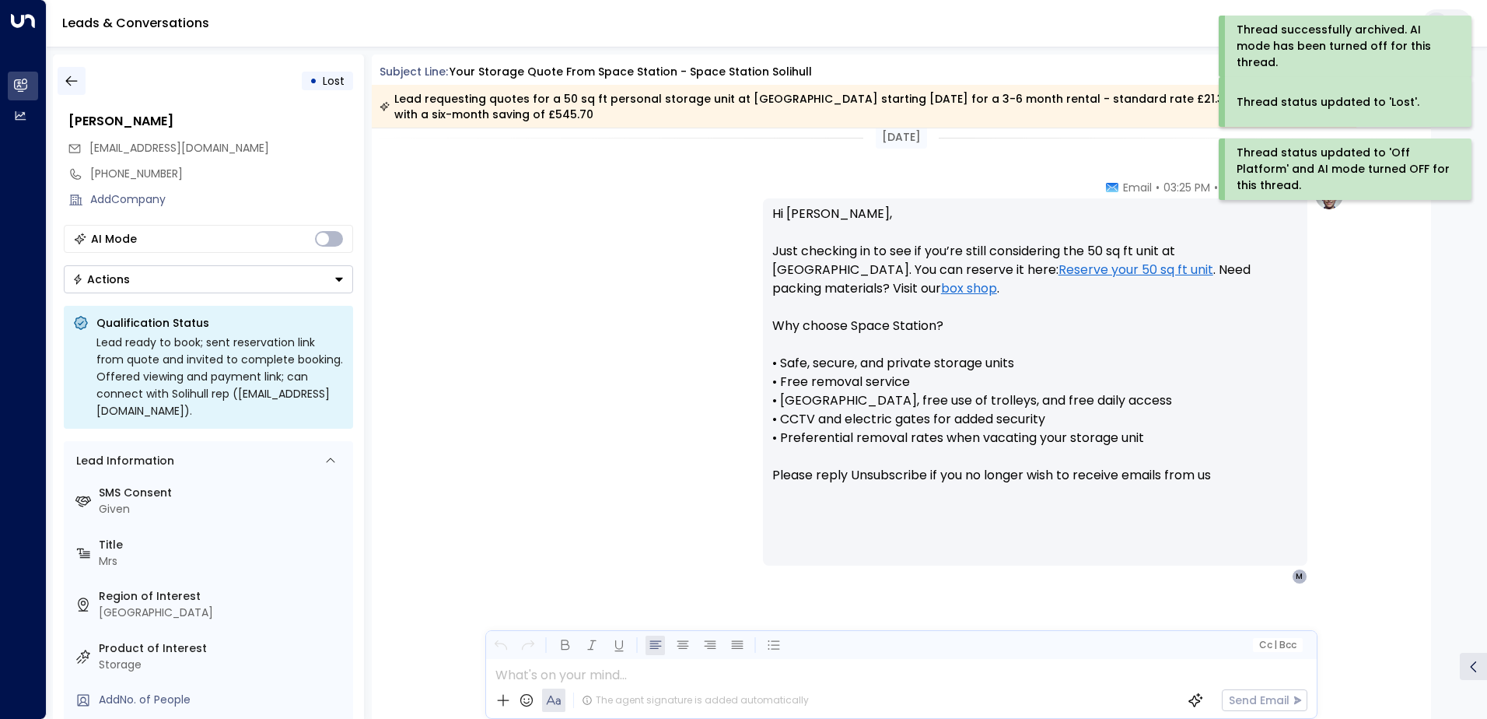
click at [61, 87] on button "button" at bounding box center [72, 81] width 28 height 28
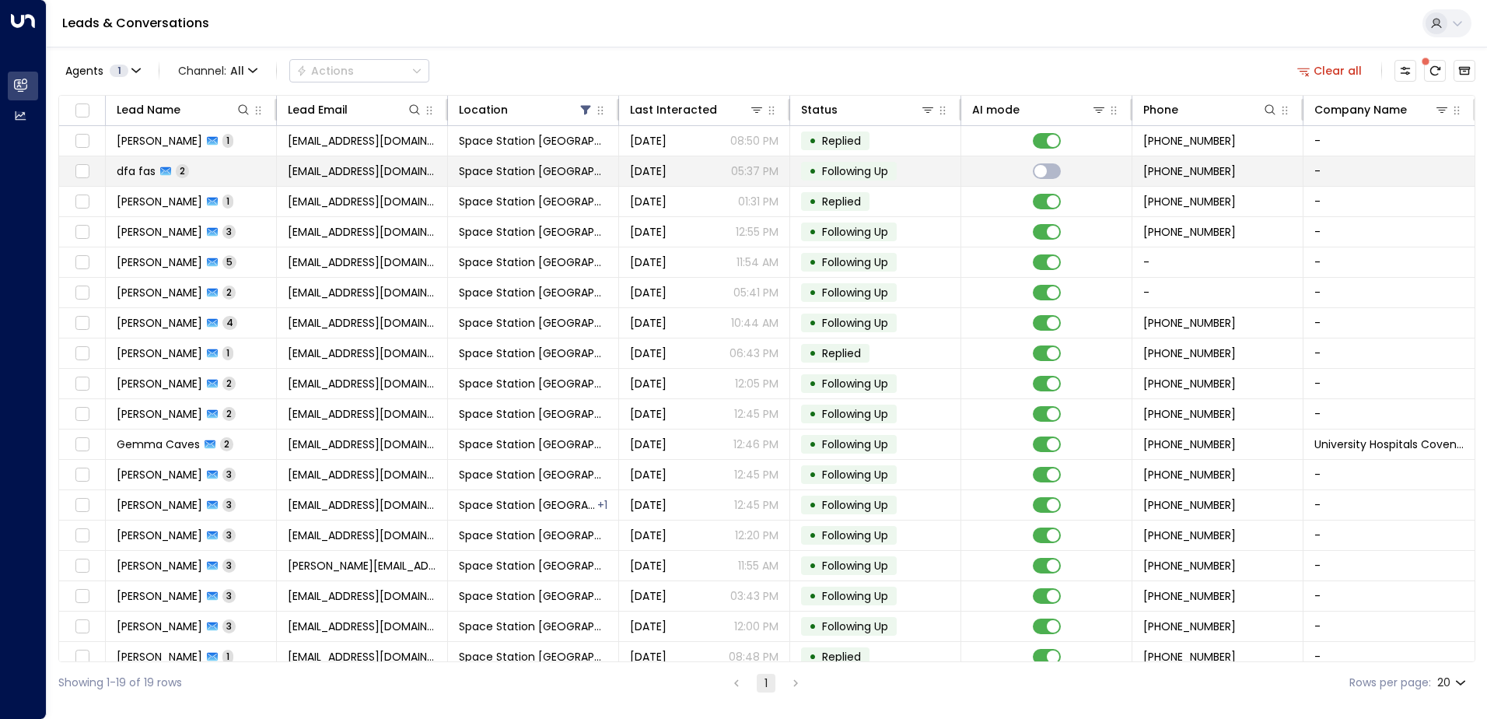
click at [291, 177] on span "[EMAIL_ADDRESS][DOMAIN_NAME]" at bounding box center [362, 171] width 149 height 16
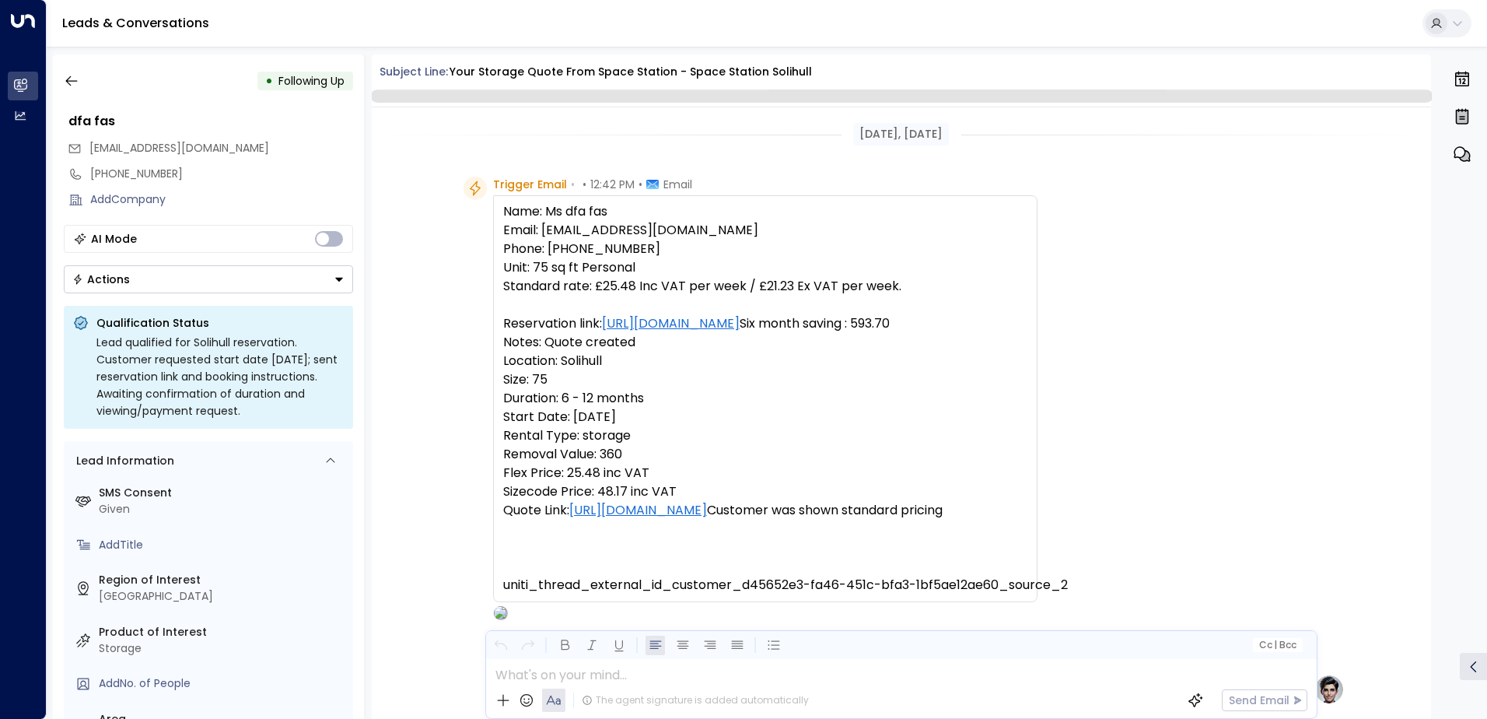
scroll to position [1060, 0]
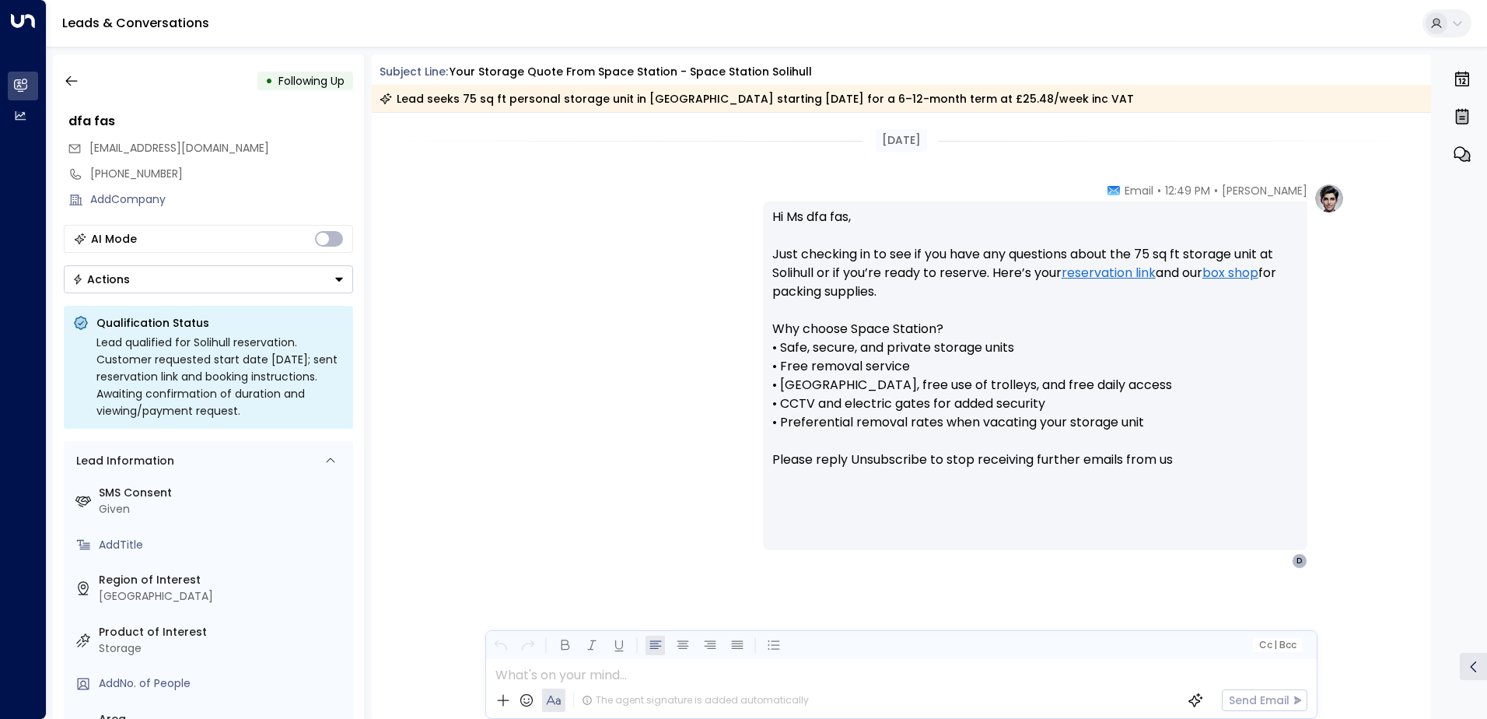
click at [310, 272] on button "Actions" at bounding box center [208, 279] width 289 height 28
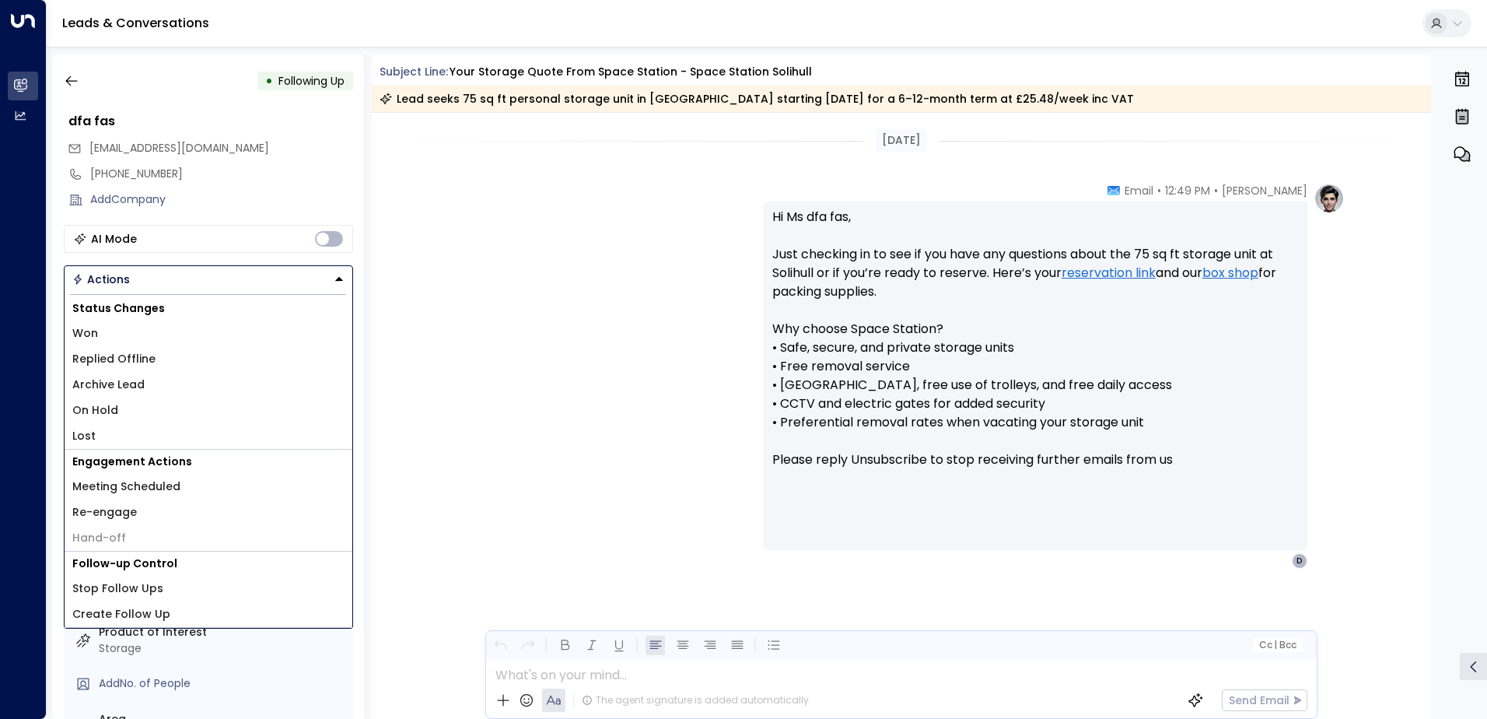
drag, startPoint x: 138, startPoint y: 380, endPoint x: 131, endPoint y: 433, distance: 52.5
click at [131, 433] on div "Status Changes Won Replied Offline Archive Lead On Hold Lost" at bounding box center [209, 372] width 288 height 153
drag, startPoint x: 128, startPoint y: 430, endPoint x: 156, endPoint y: 395, distance: 44.3
click at [128, 430] on li "Lost" at bounding box center [209, 436] width 288 height 26
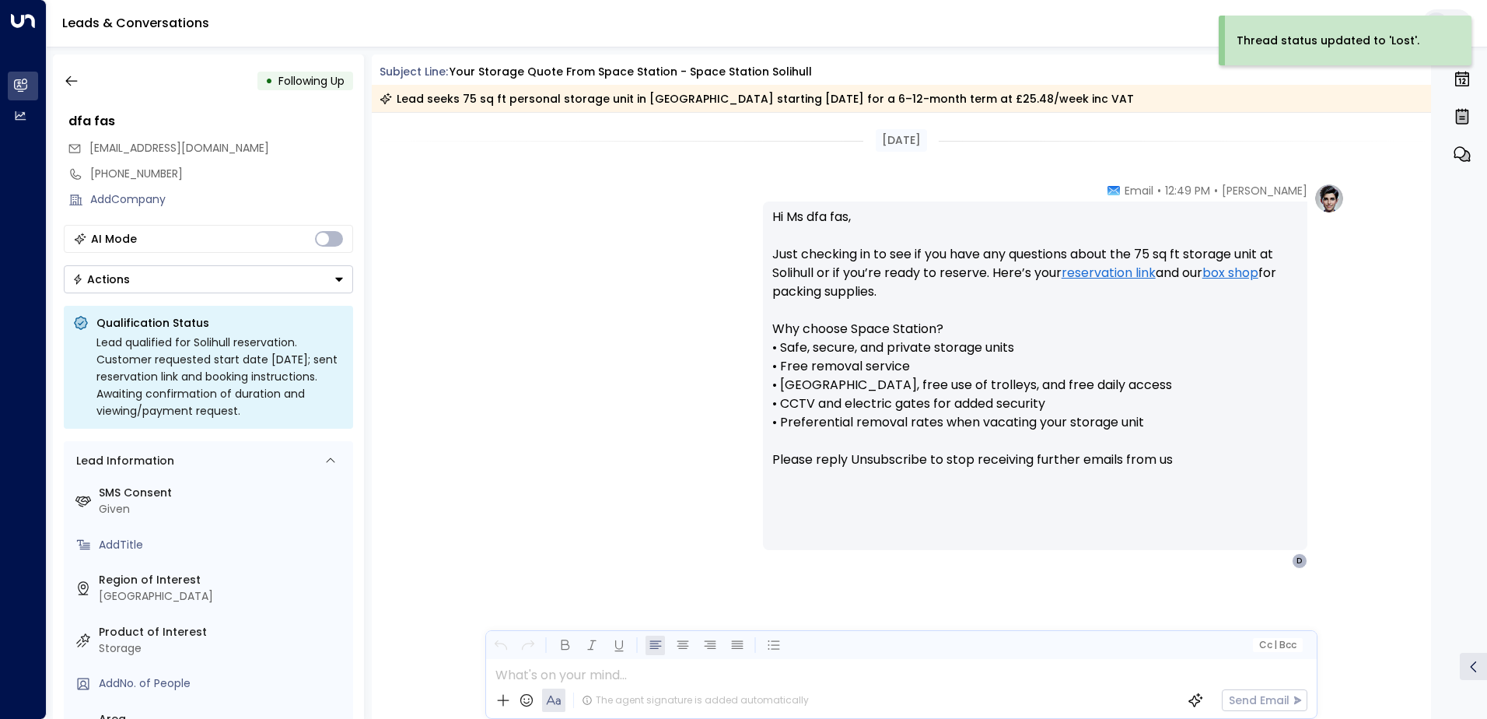
drag, startPoint x: 198, startPoint y: 275, endPoint x: 198, endPoint y: 289, distance: 13.2
click at [198, 285] on button "Actions" at bounding box center [208, 279] width 289 height 28
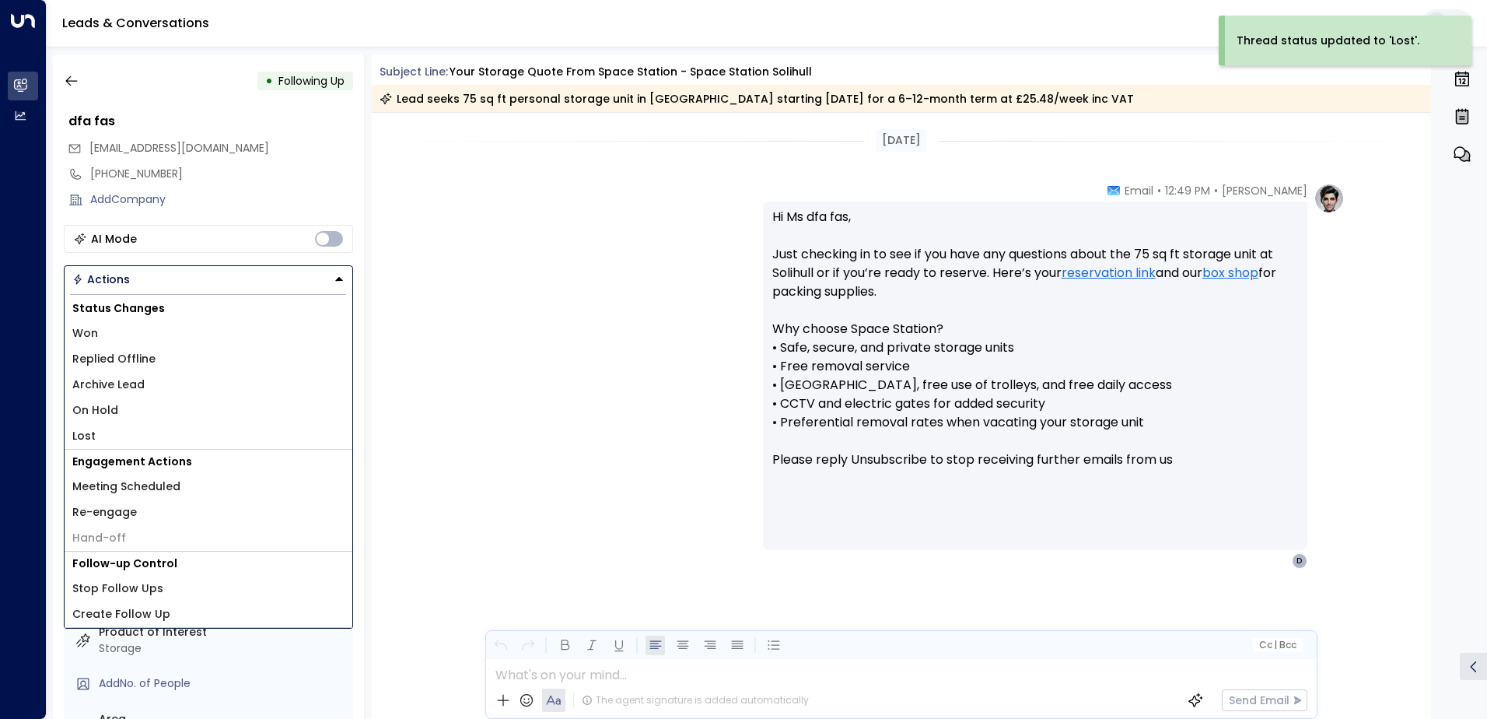
click at [148, 382] on li "Archive Lead" at bounding box center [209, 385] width 288 height 26
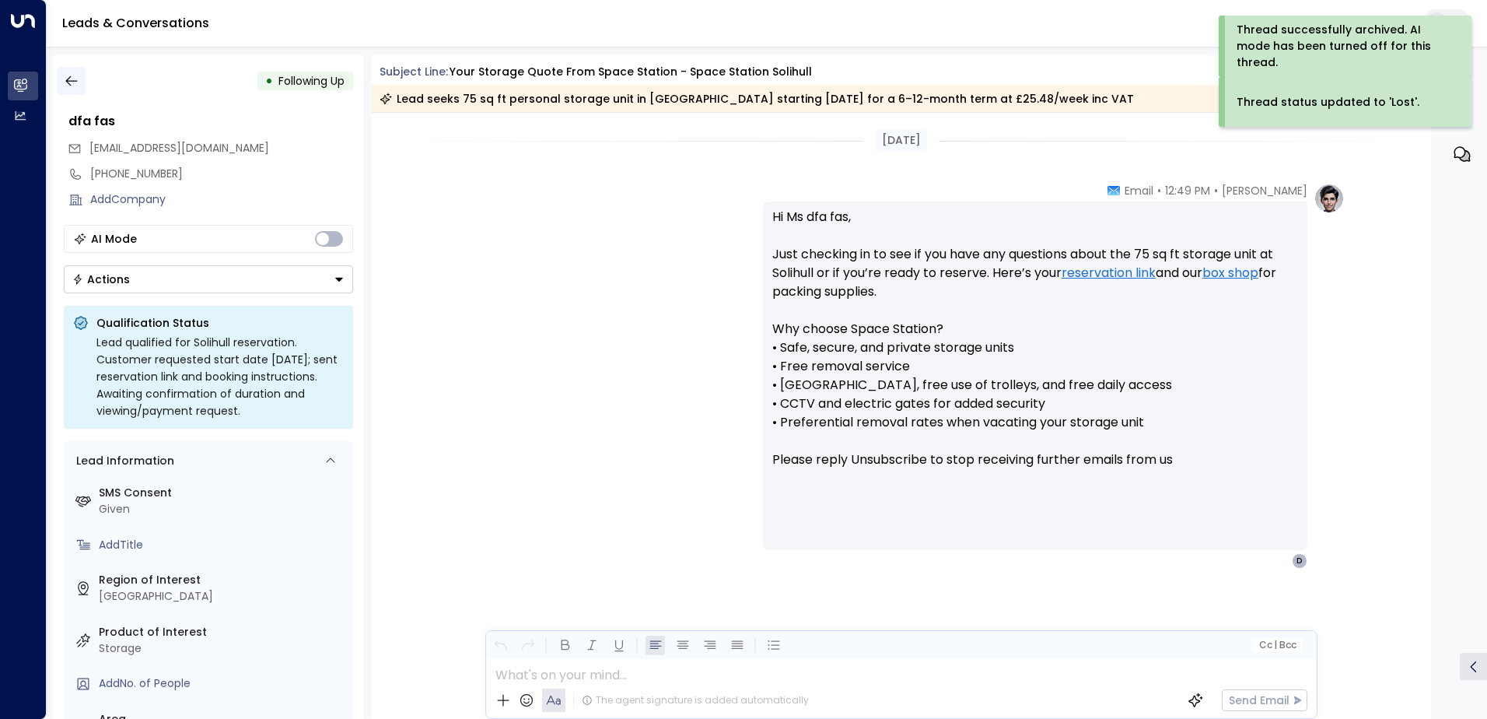
click at [71, 83] on icon "button" at bounding box center [72, 81] width 16 height 16
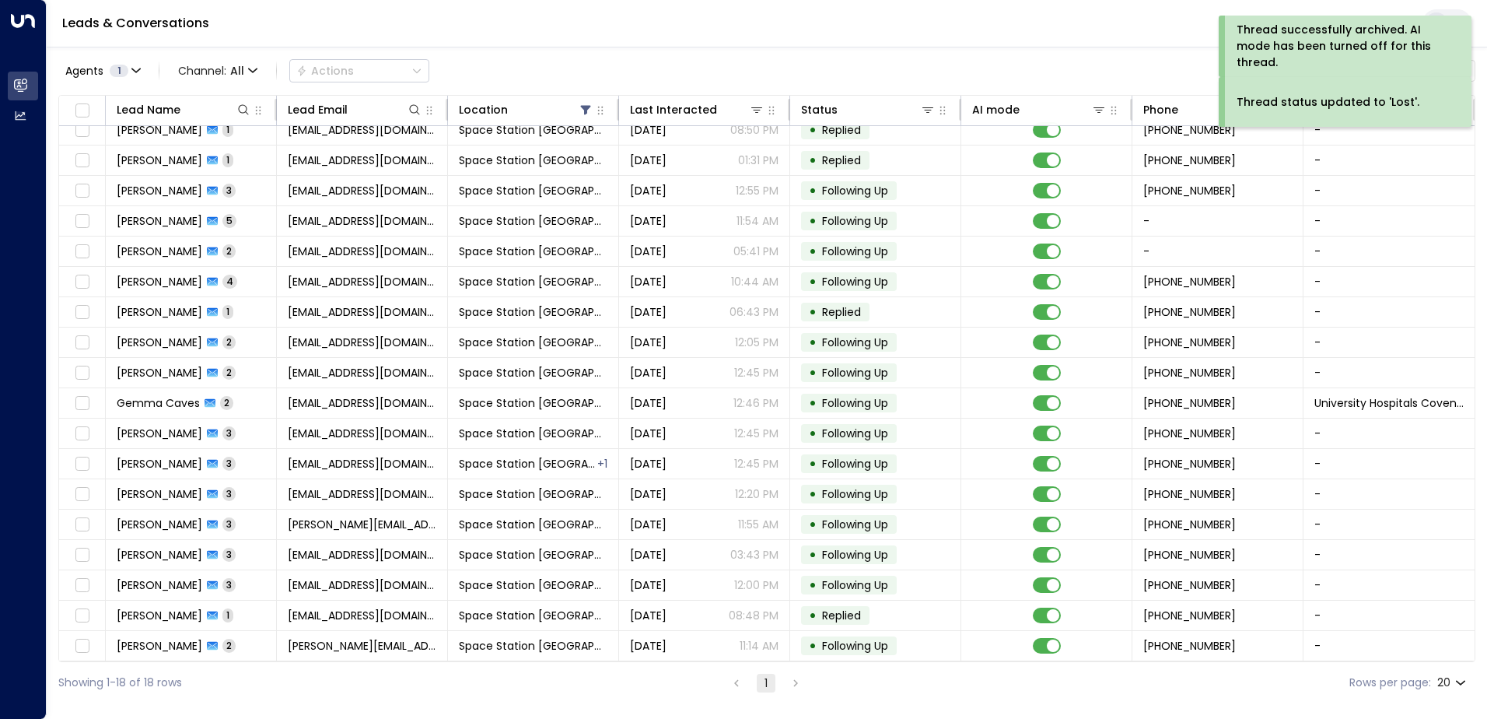
scroll to position [16, 0]
